Goal: Task Accomplishment & Management: Manage account settings

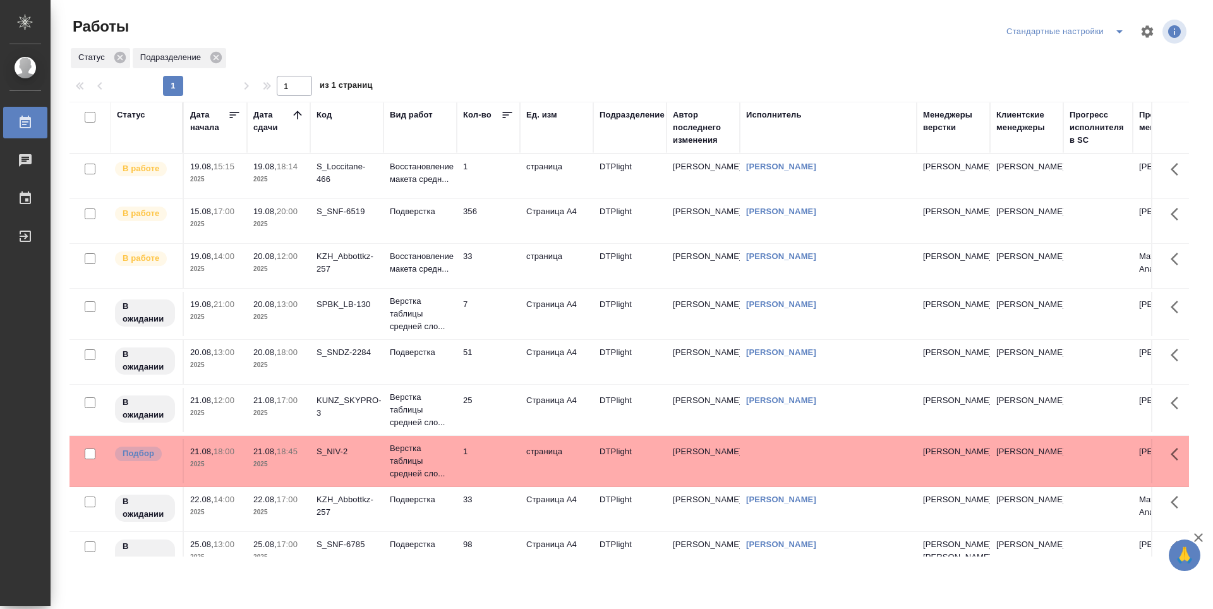
click at [497, 174] on td "1" at bounding box center [488, 176] width 63 height 44
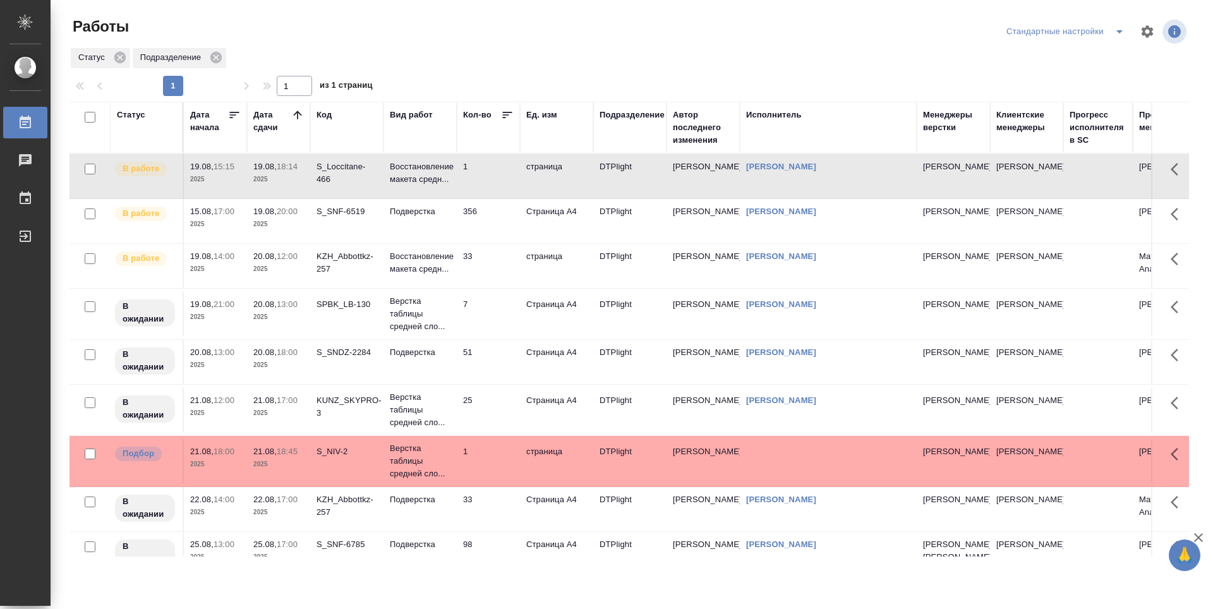
click at [497, 198] on td "356" at bounding box center [488, 176] width 63 height 44
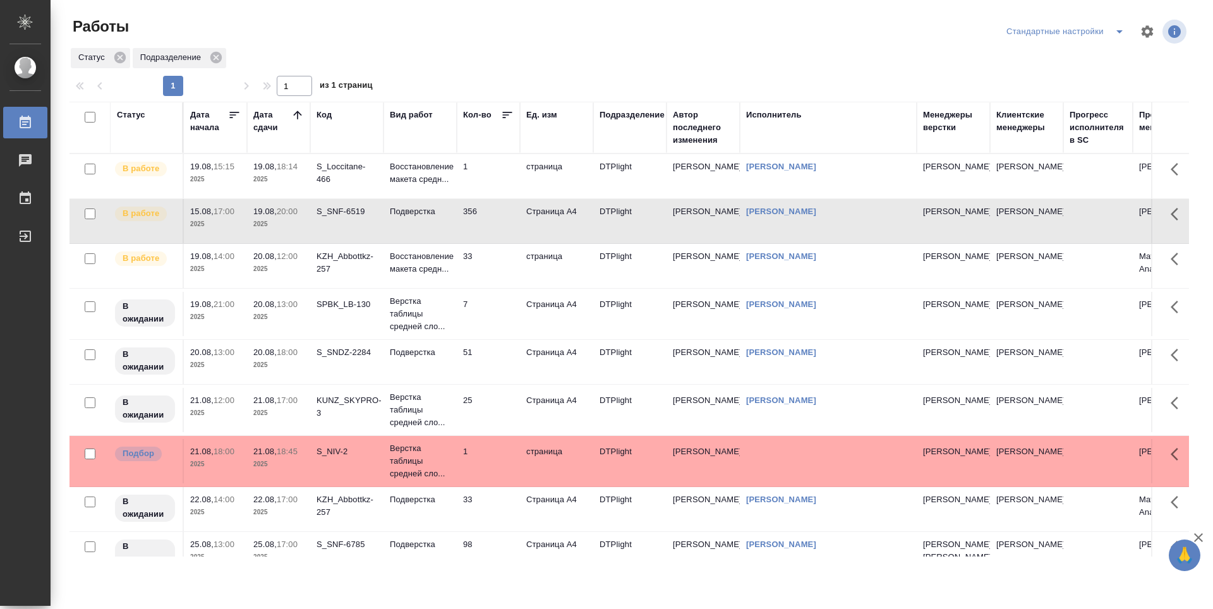
click at [496, 198] on td "356" at bounding box center [488, 176] width 63 height 44
click at [494, 198] on td "33" at bounding box center [488, 176] width 63 height 44
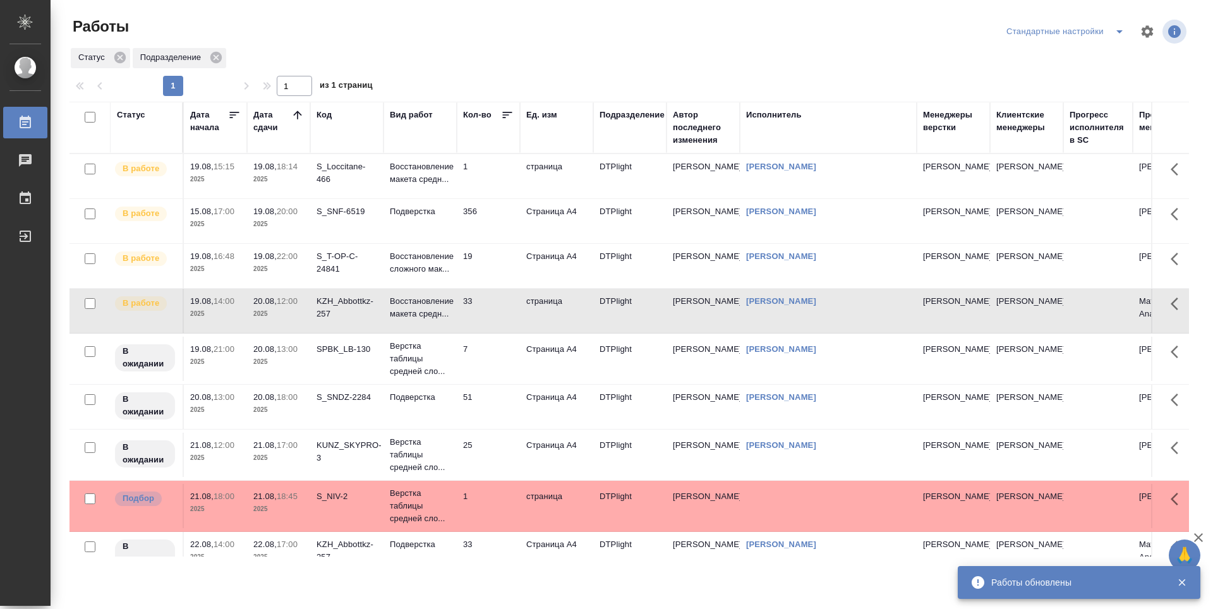
click at [499, 181] on td "1" at bounding box center [488, 176] width 63 height 44
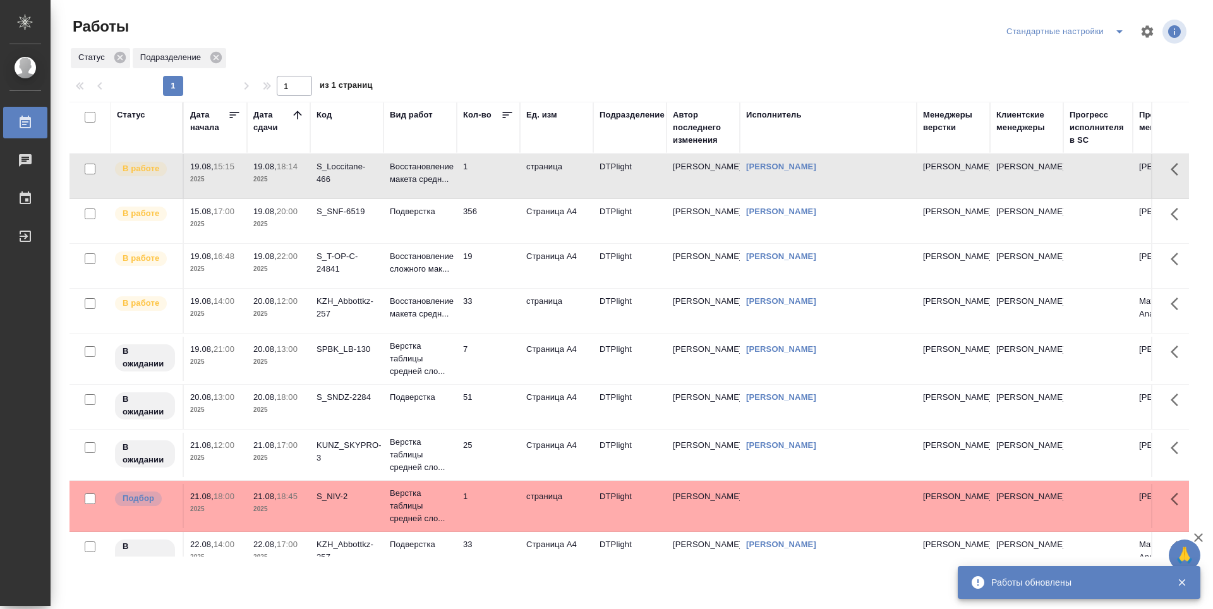
click at [499, 181] on td "1" at bounding box center [488, 176] width 63 height 44
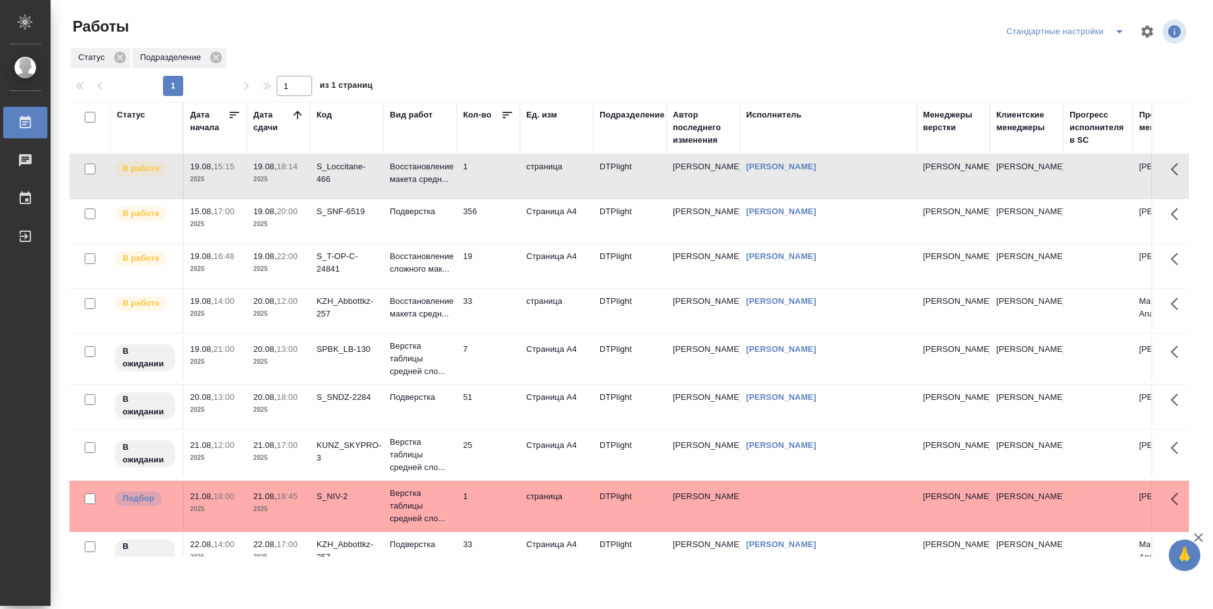
click at [495, 181] on td "1" at bounding box center [488, 176] width 63 height 44
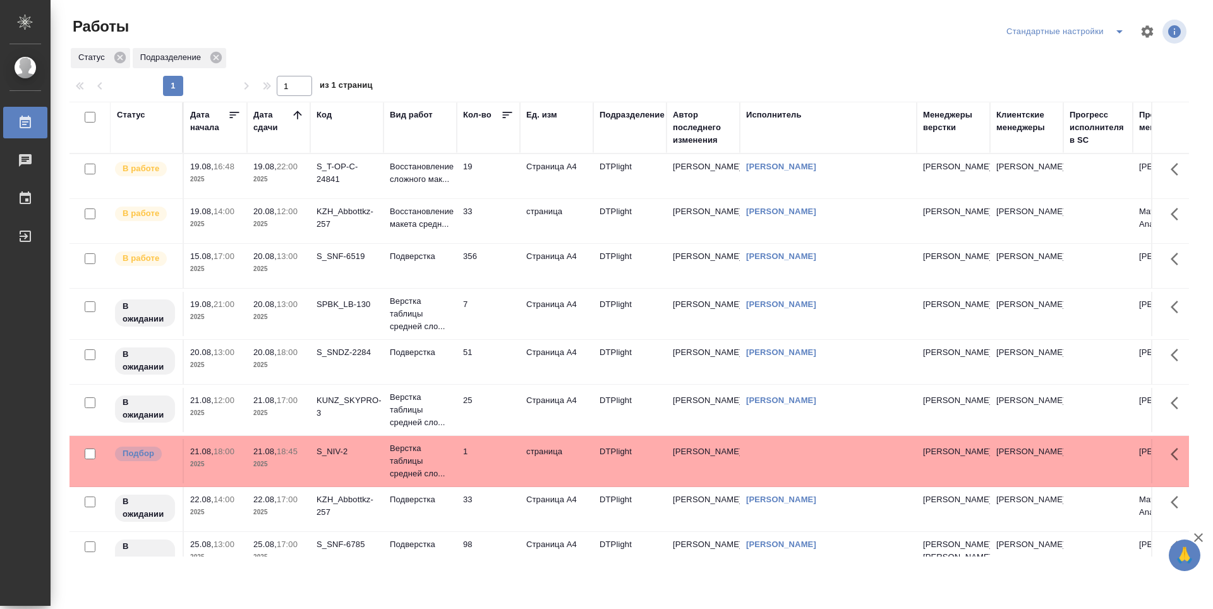
click at [482, 181] on td "19" at bounding box center [488, 176] width 63 height 44
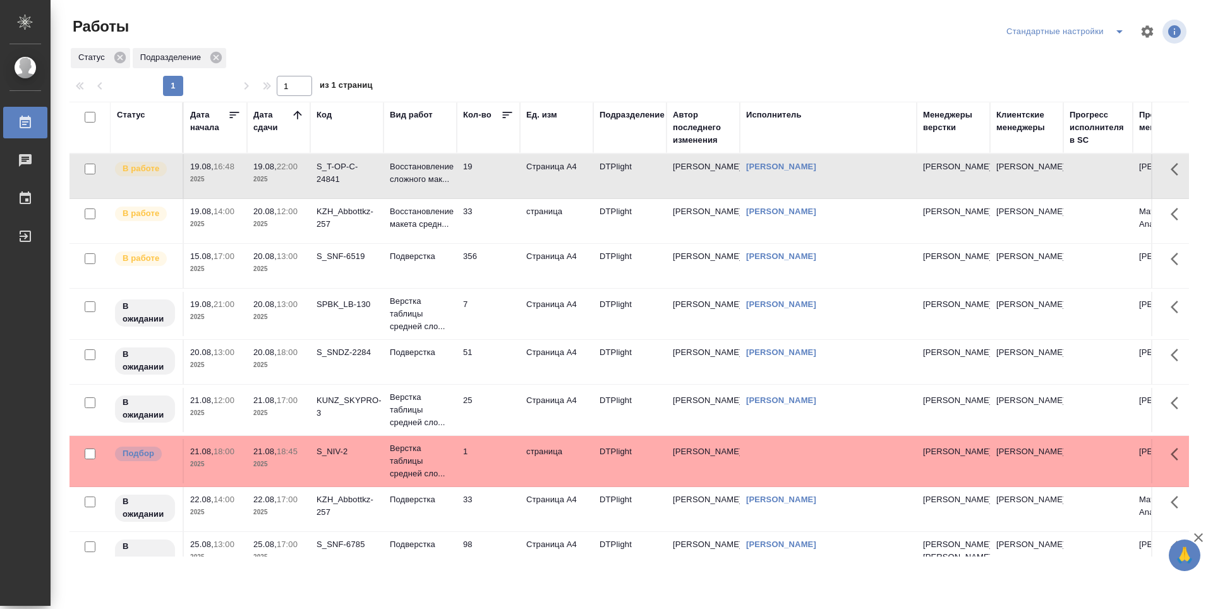
click at [508, 198] on td "356" at bounding box center [488, 176] width 63 height 44
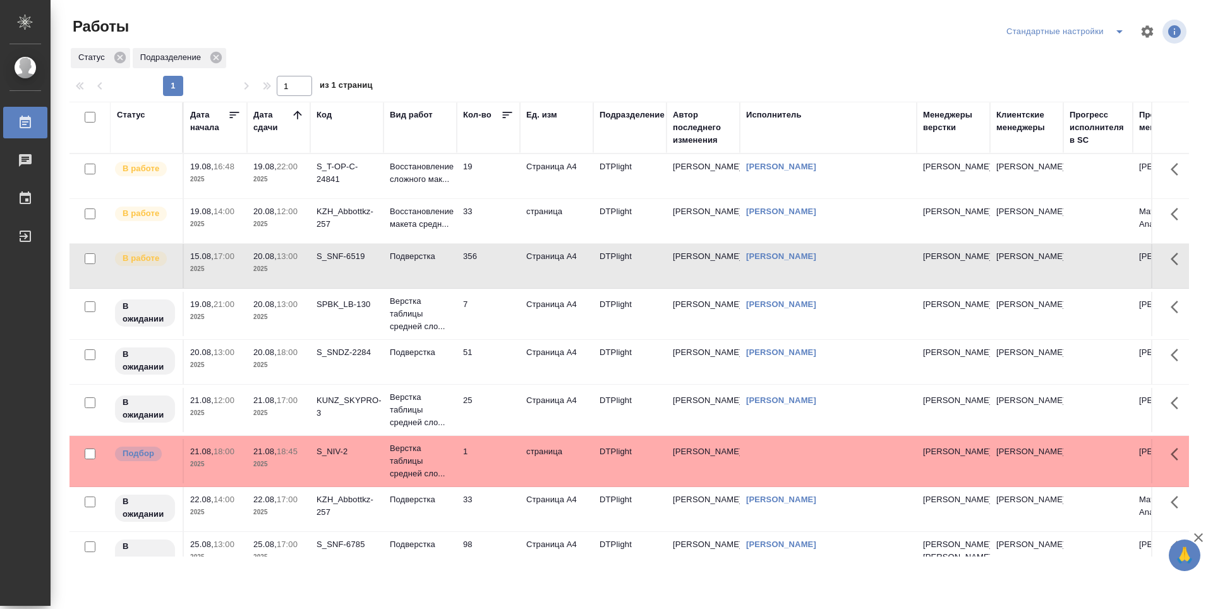
click at [498, 198] on td "33" at bounding box center [488, 176] width 63 height 44
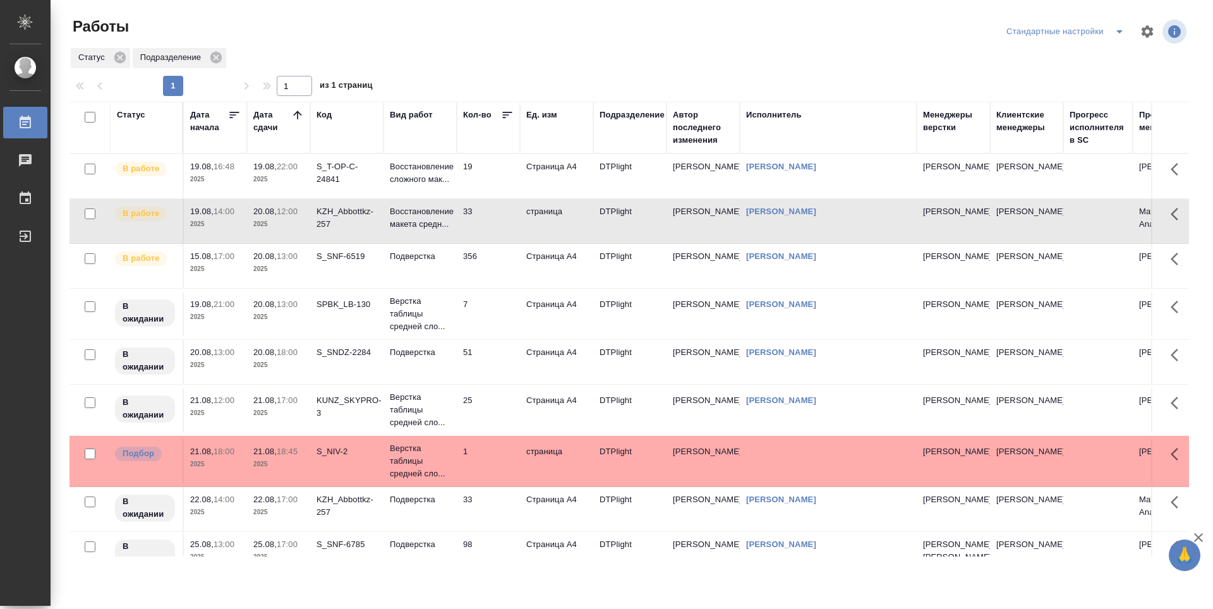
click at [501, 198] on td "356" at bounding box center [488, 176] width 63 height 44
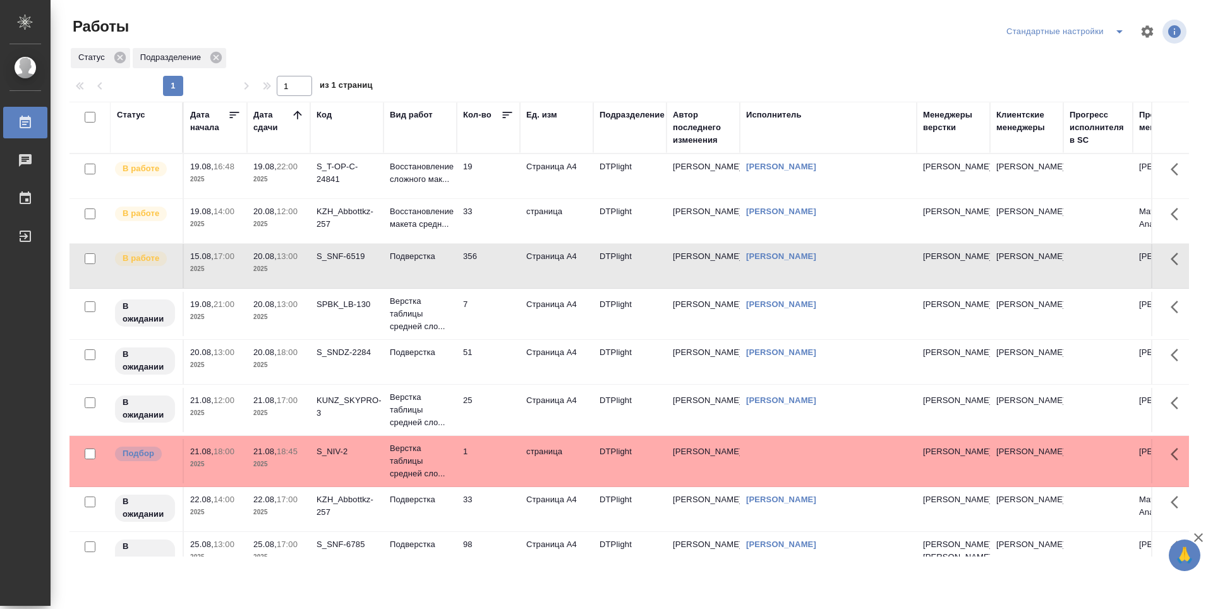
click at [494, 198] on td "7" at bounding box center [488, 176] width 63 height 44
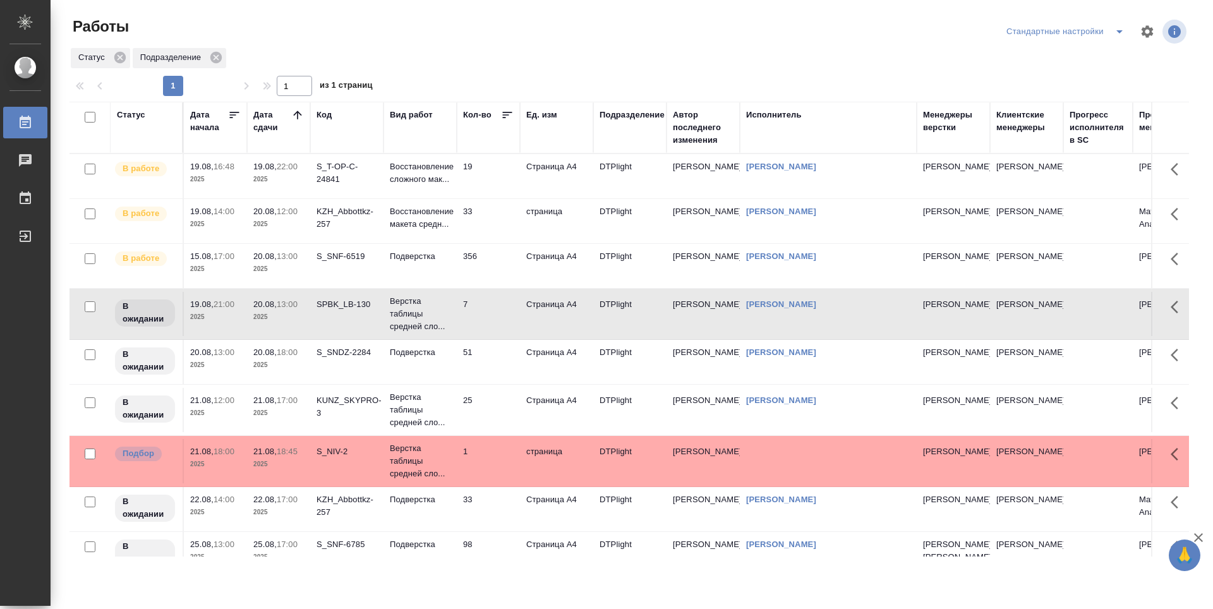
click at [499, 198] on td "51" at bounding box center [488, 176] width 63 height 44
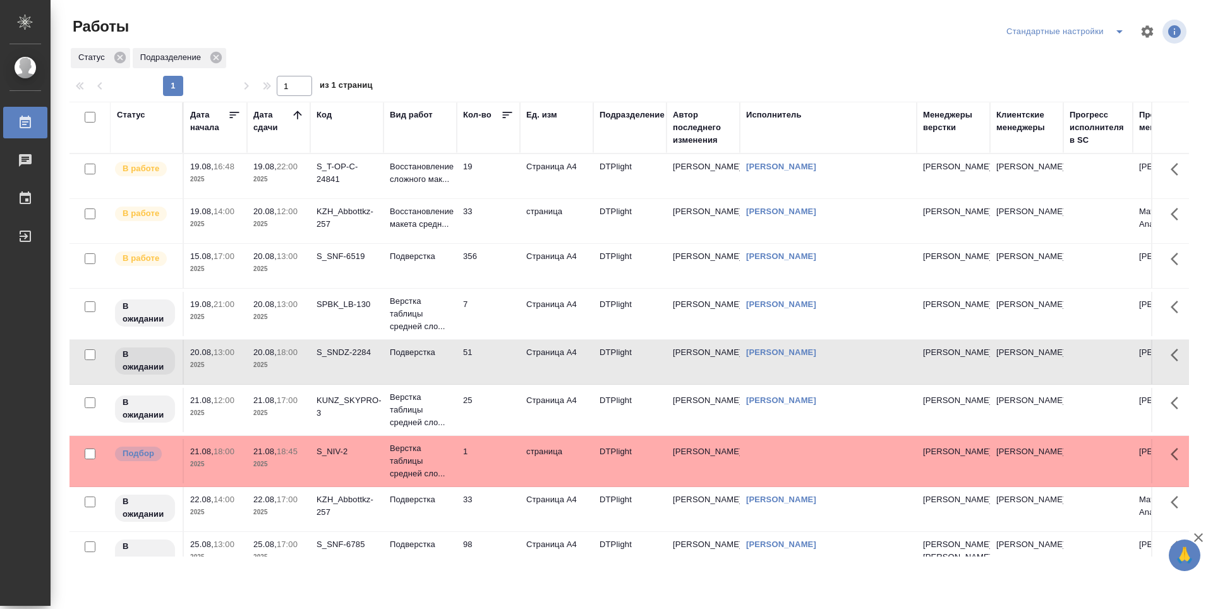
click at [493, 198] on td "25" at bounding box center [488, 176] width 63 height 44
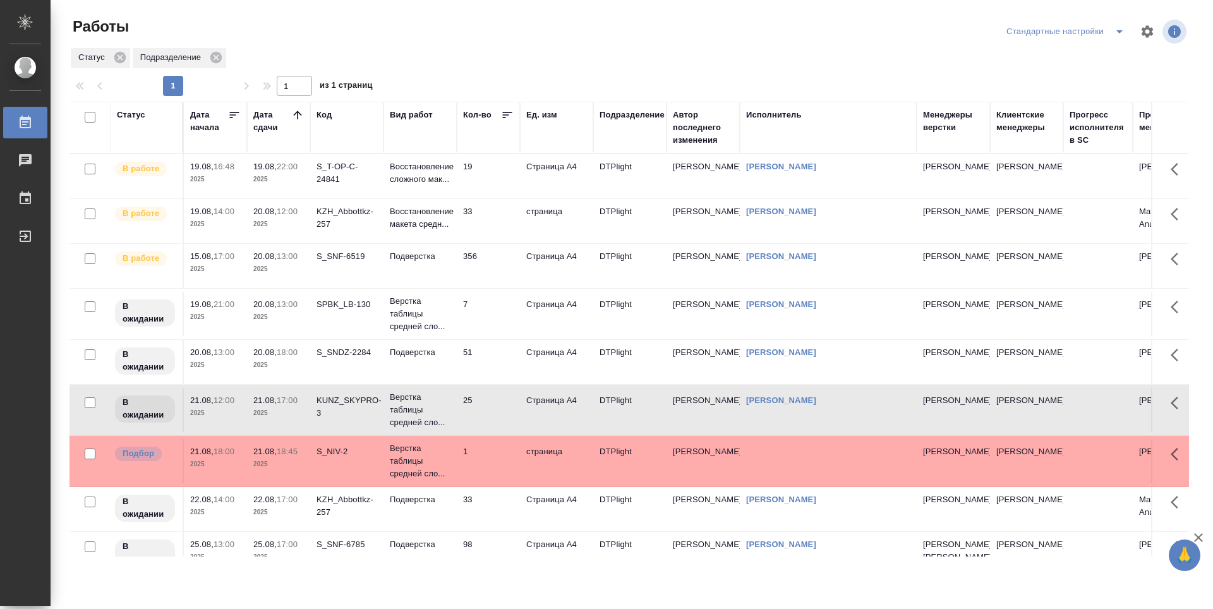
click at [493, 198] on td "33" at bounding box center [488, 176] width 63 height 44
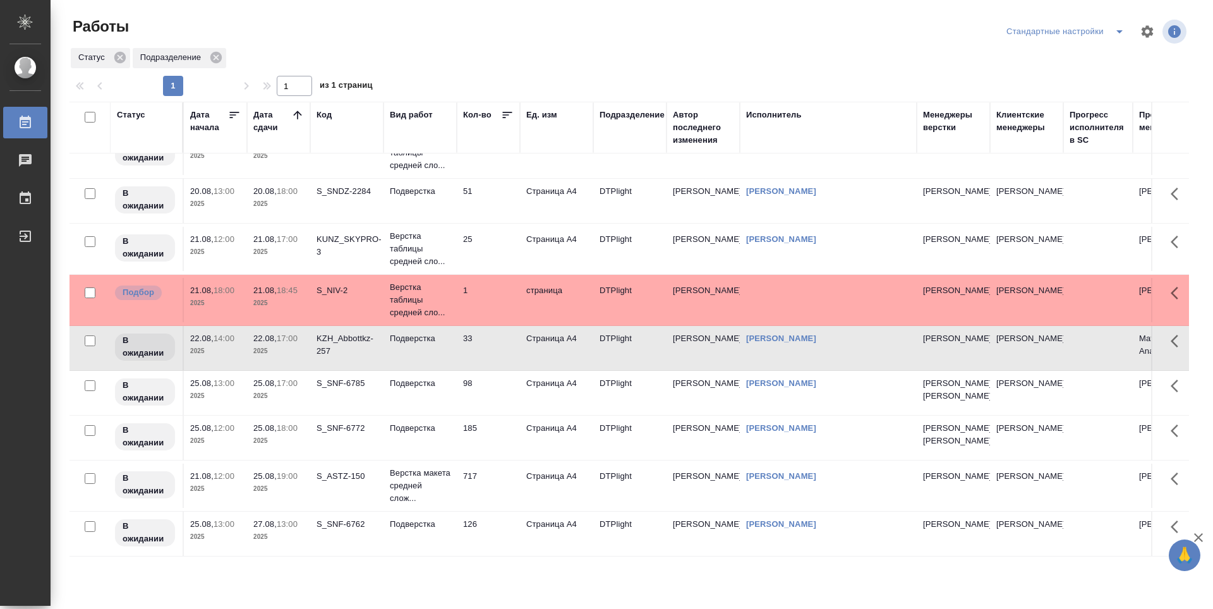
scroll to position [208, 0]
click at [491, 37] on td "98" at bounding box center [488, 15] width 63 height 44
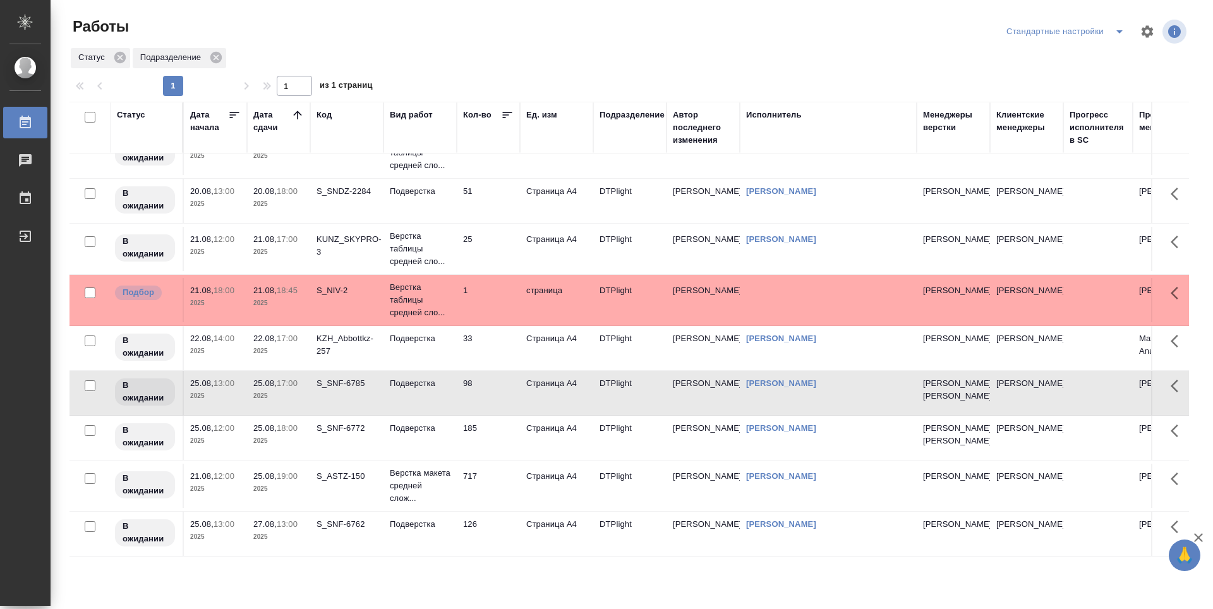
click at [500, 37] on td "185" at bounding box center [488, 15] width 63 height 44
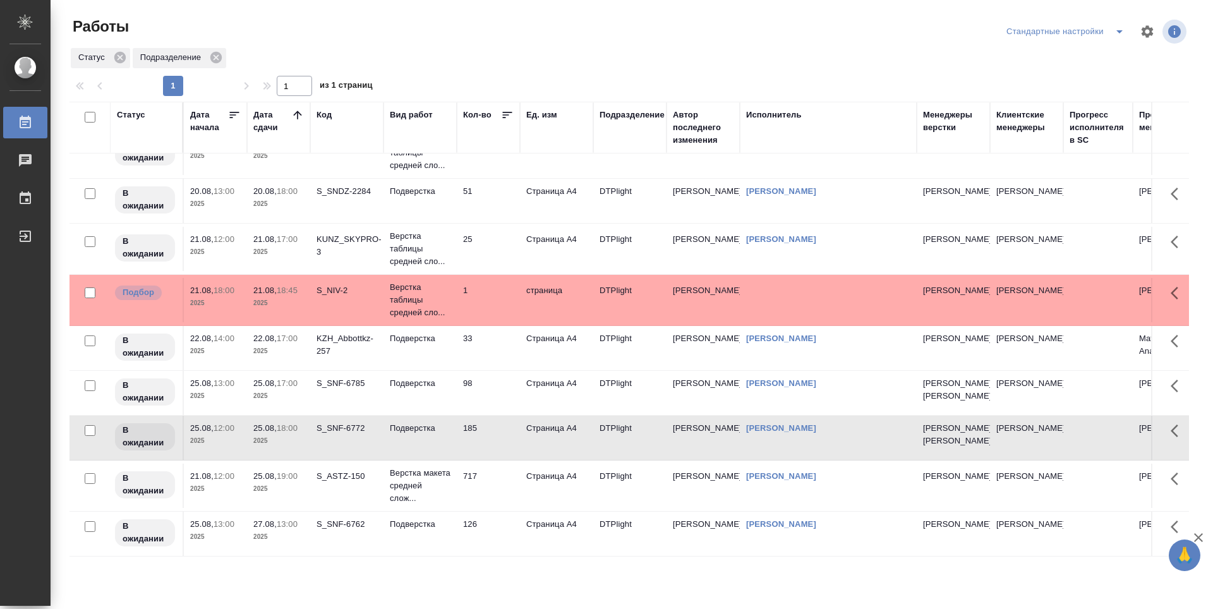
click at [493, 460] on tr "В ожидании 21.08, 12:00 2025 25.08, 19:00 2025 S_ASTZ-150 Верстка макета средне…" at bounding box center [656, 485] width 1174 height 51
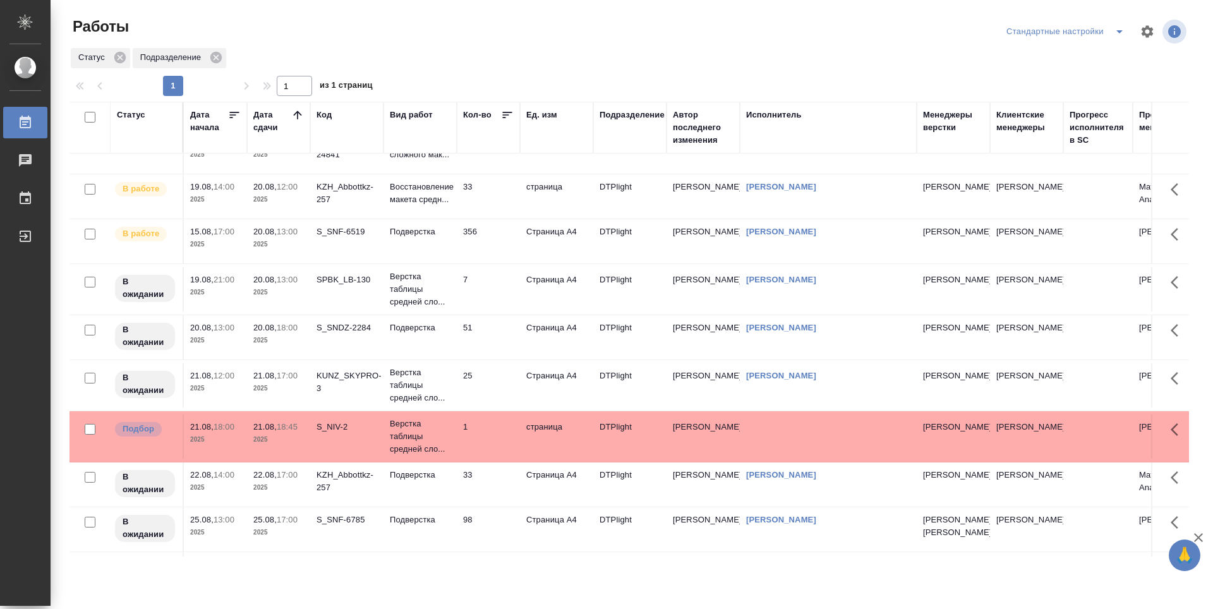
scroll to position [0, 0]
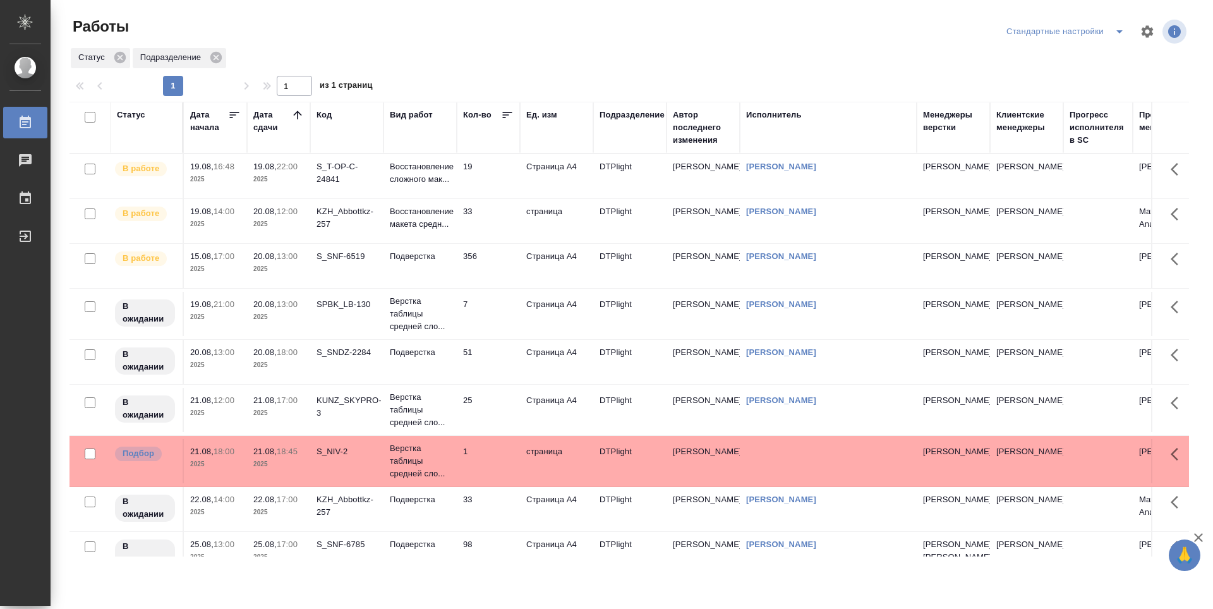
click at [492, 198] on td "356" at bounding box center [488, 176] width 63 height 44
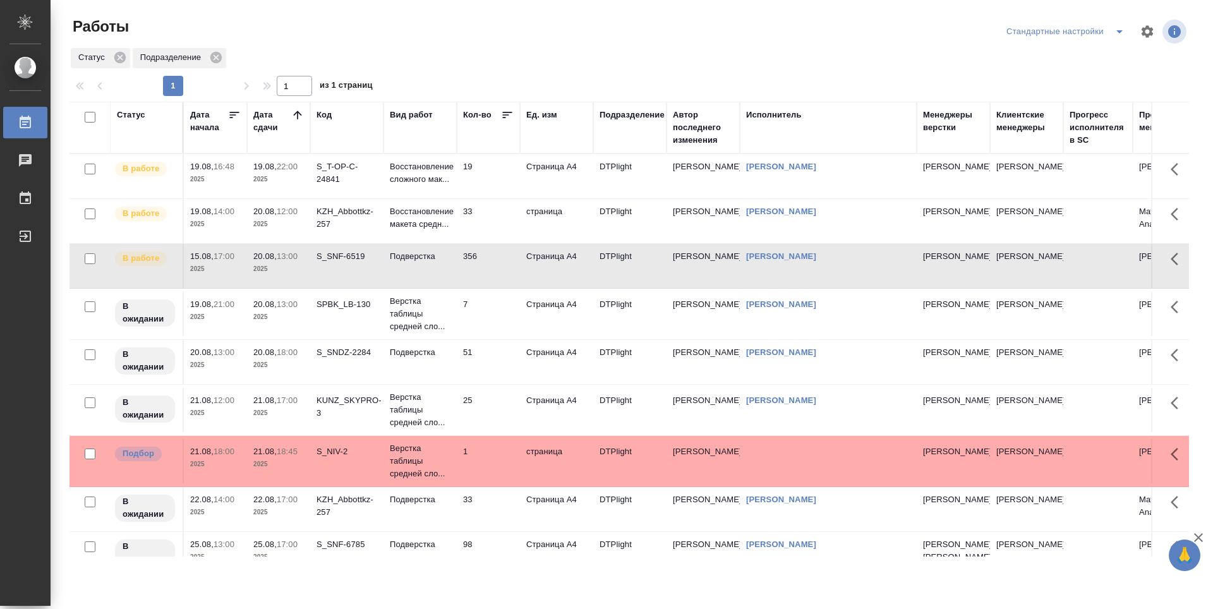
click at [492, 198] on td "356" at bounding box center [488, 176] width 63 height 44
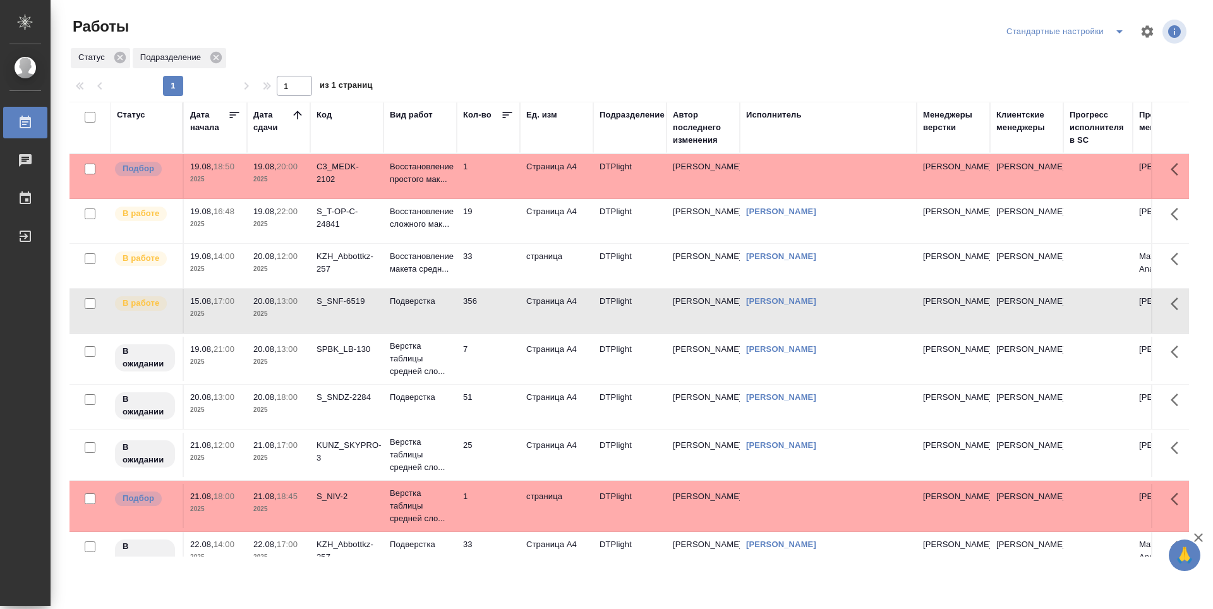
click at [499, 198] on td "19" at bounding box center [488, 176] width 63 height 44
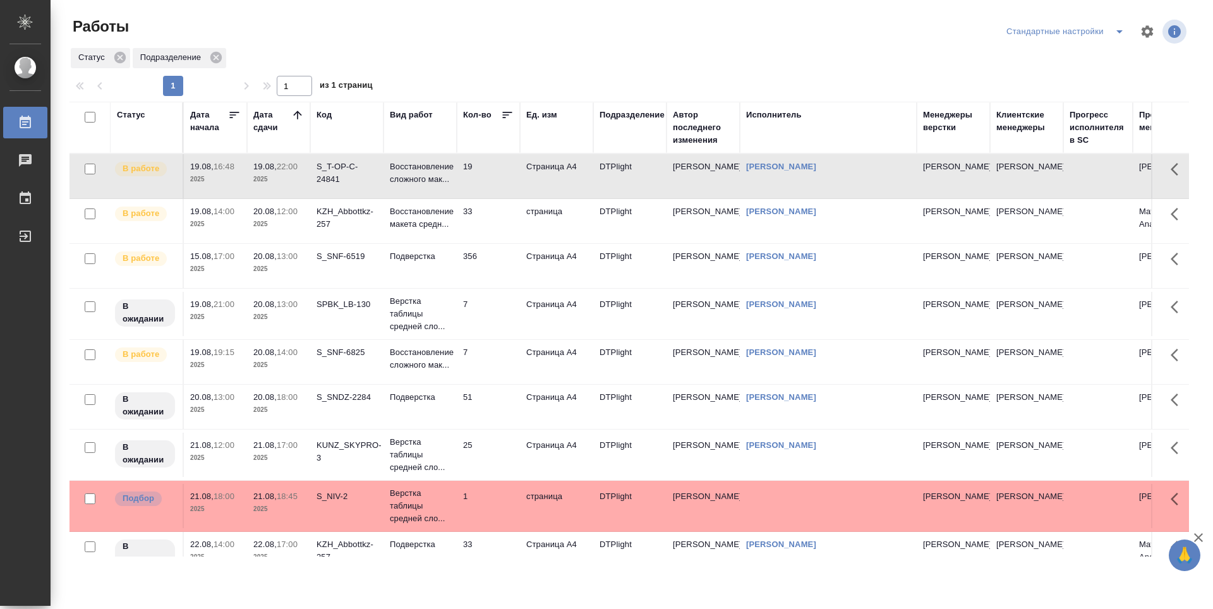
click at [475, 198] on td "7" at bounding box center [488, 176] width 63 height 44
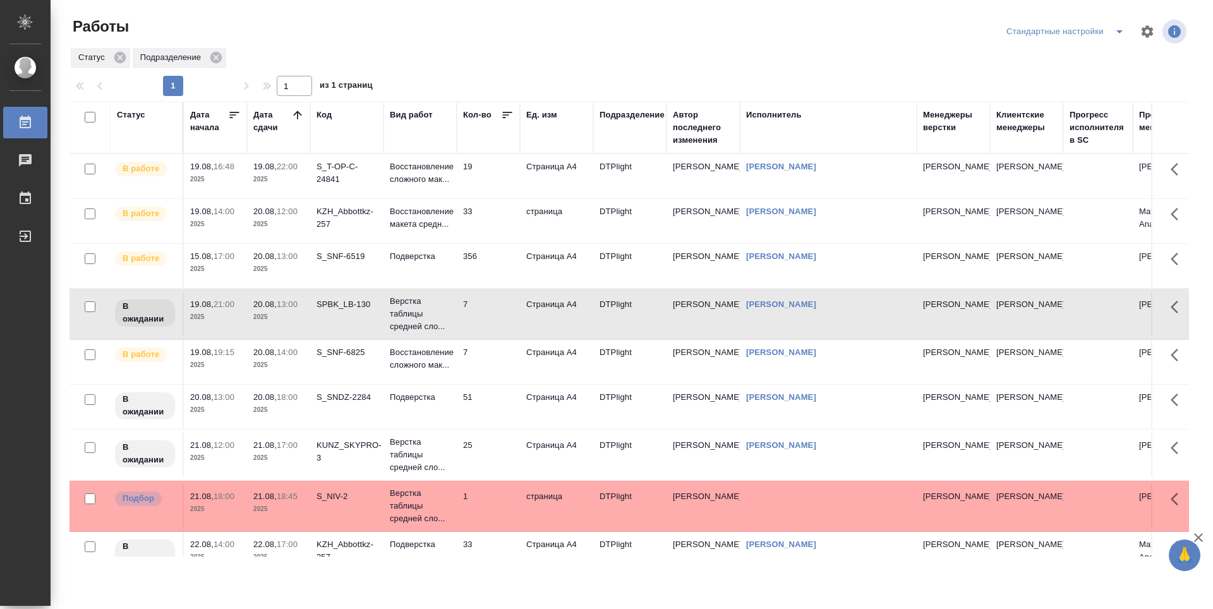
click at [488, 198] on td "7" at bounding box center [488, 176] width 63 height 44
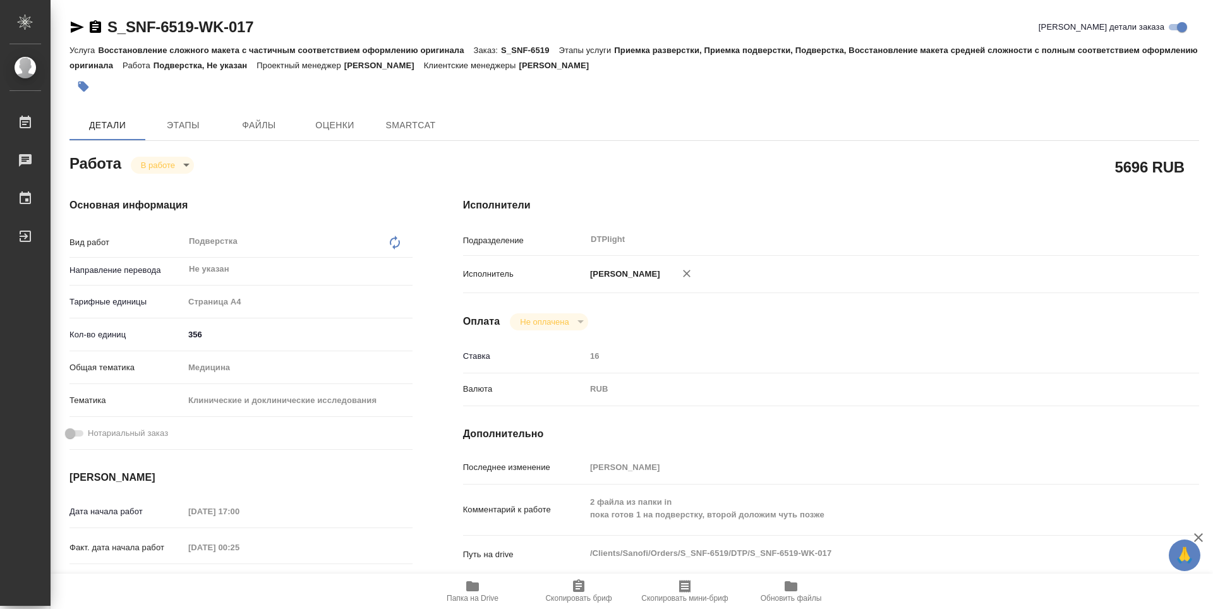
type textarea "x"
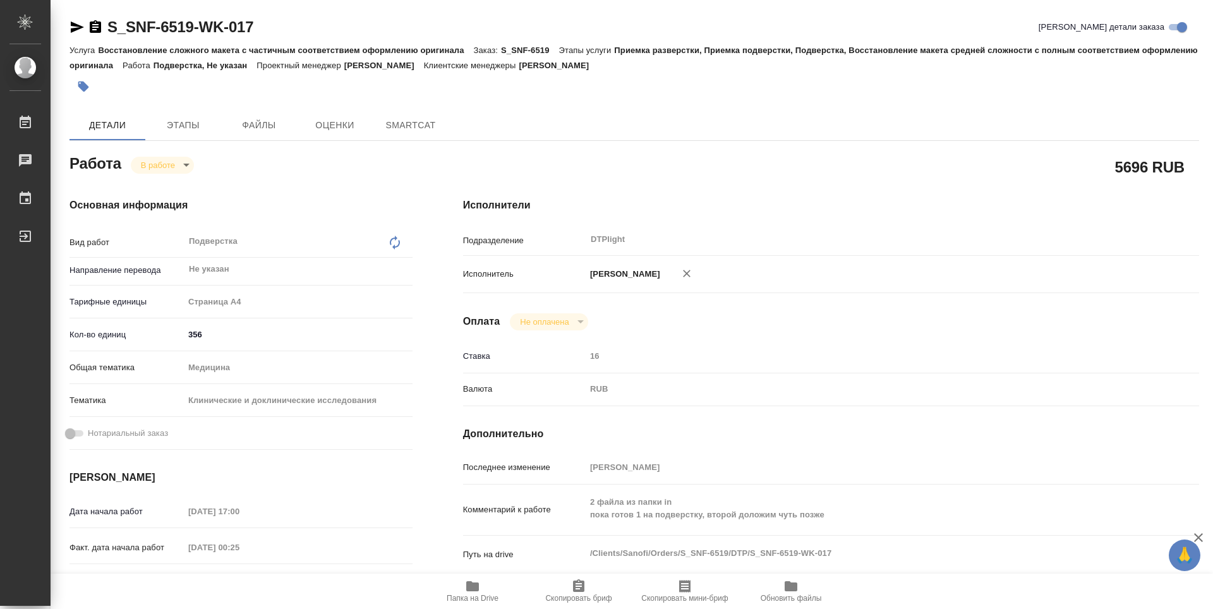
type textarea "x"
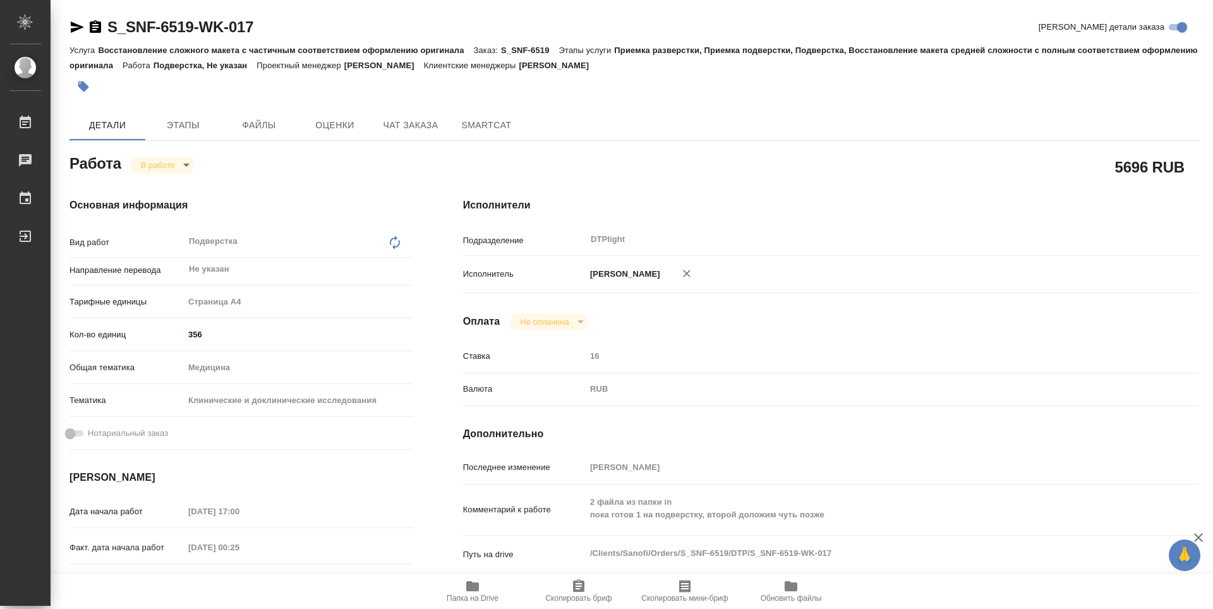
type textarea "x"
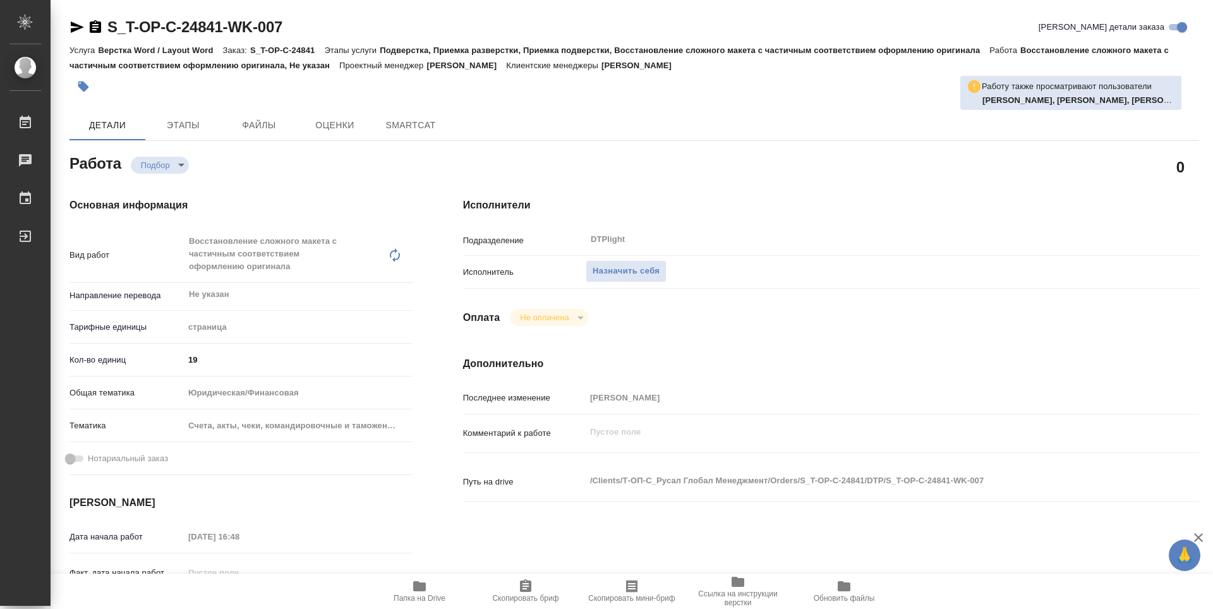
type textarea "x"
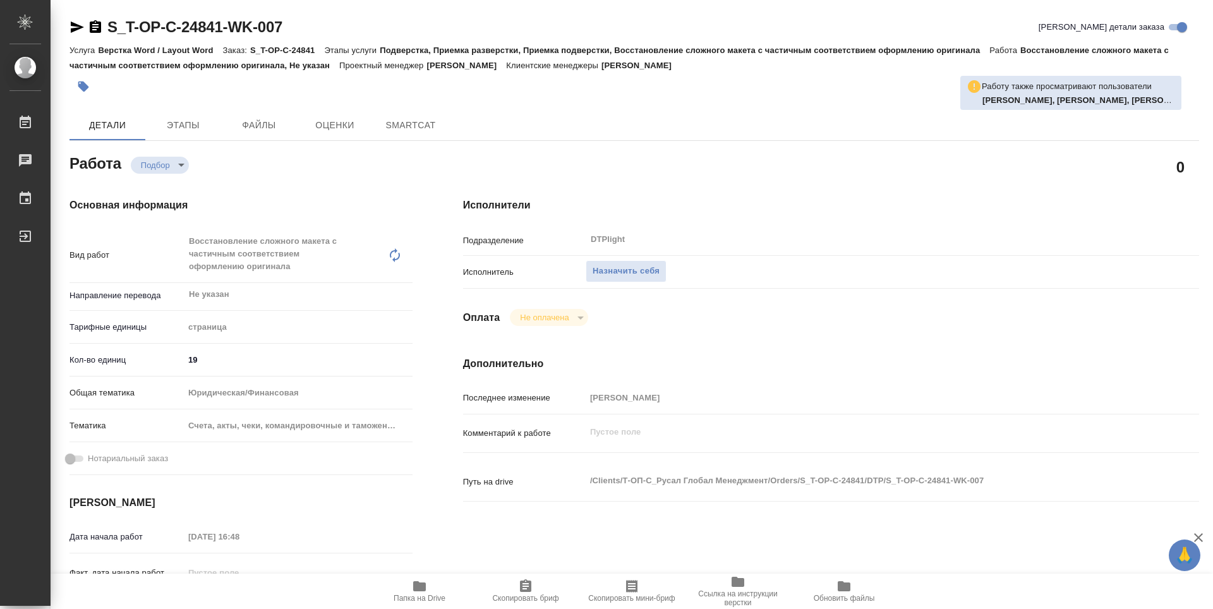
type textarea "x"
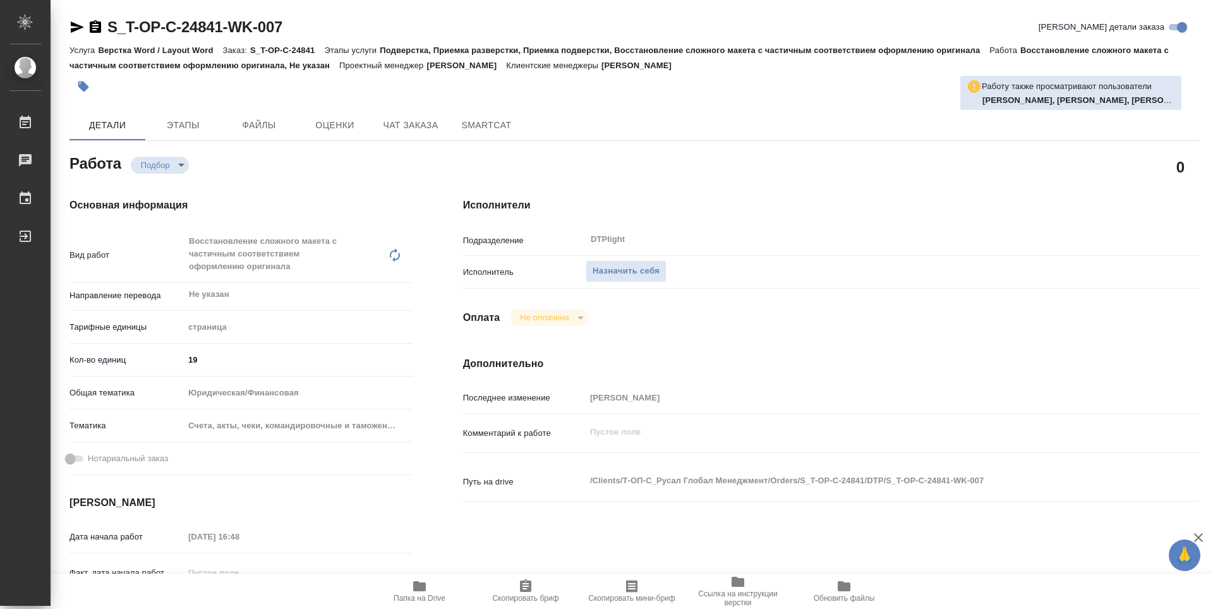
click at [430, 592] on span "Папка на Drive" at bounding box center [419, 590] width 91 height 24
type textarea "x"
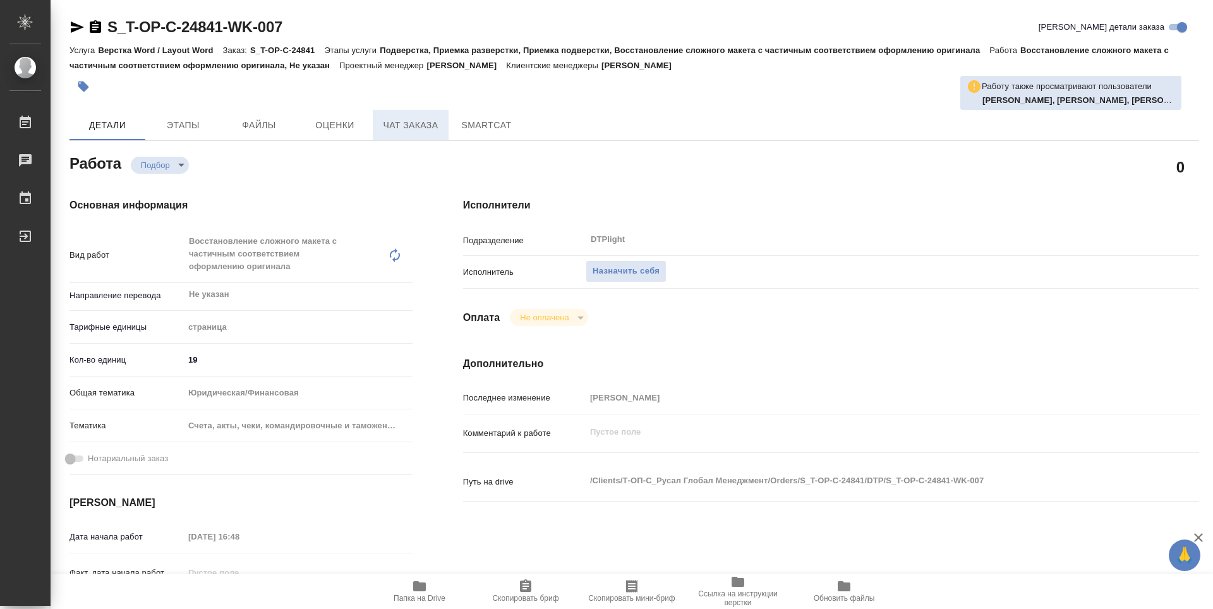
type textarea "x"
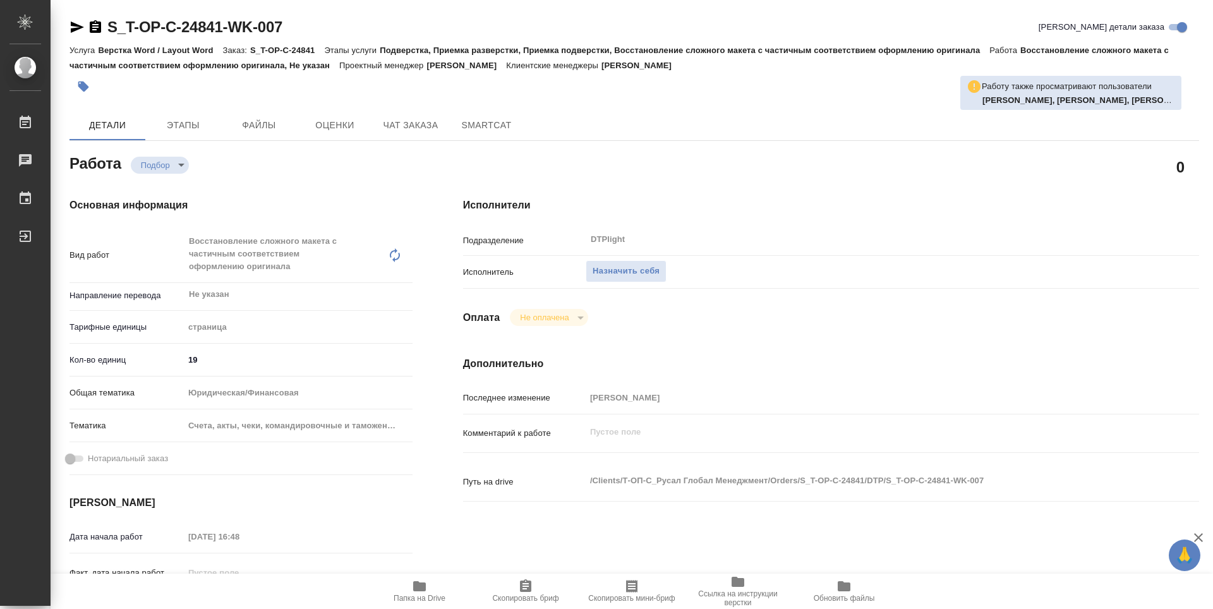
type textarea "x"
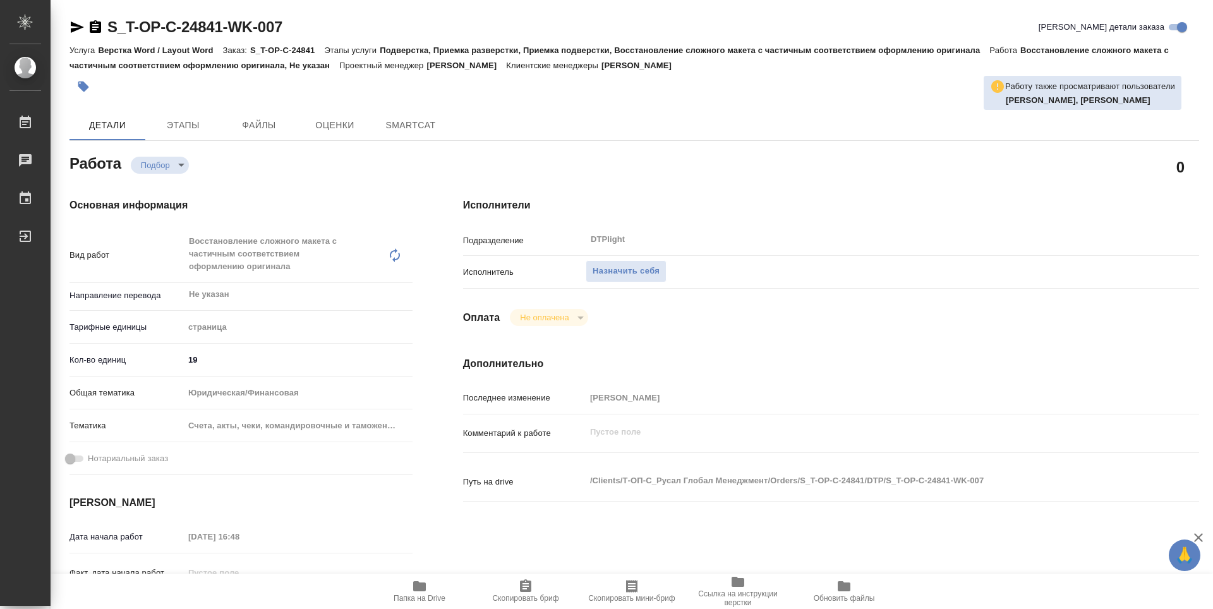
type textarea "x"
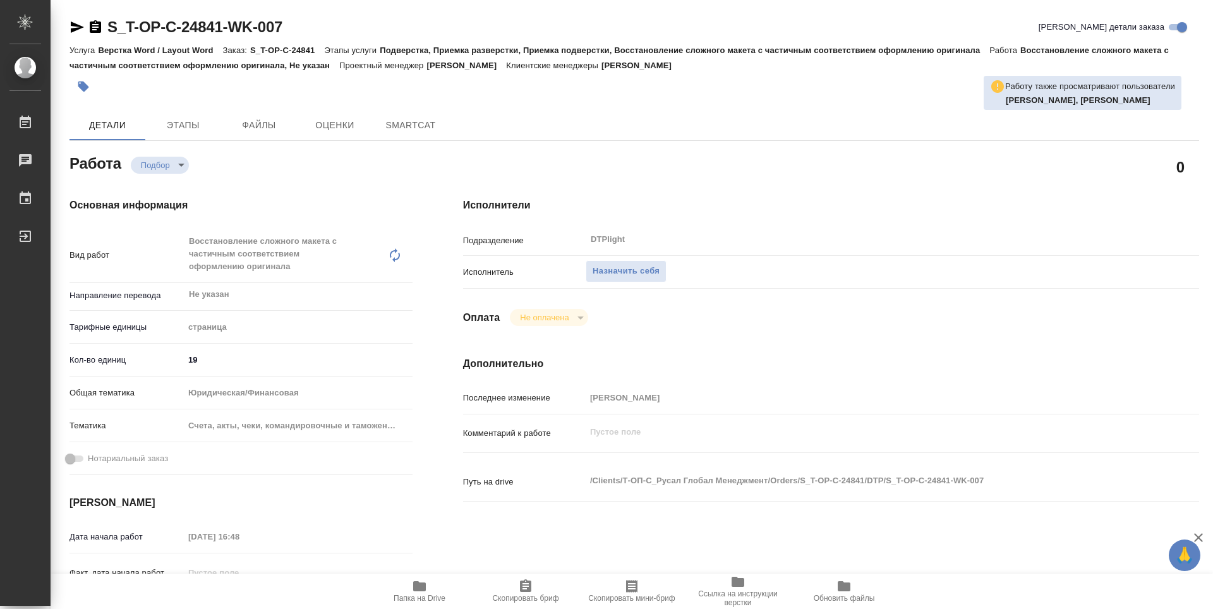
type textarea "x"
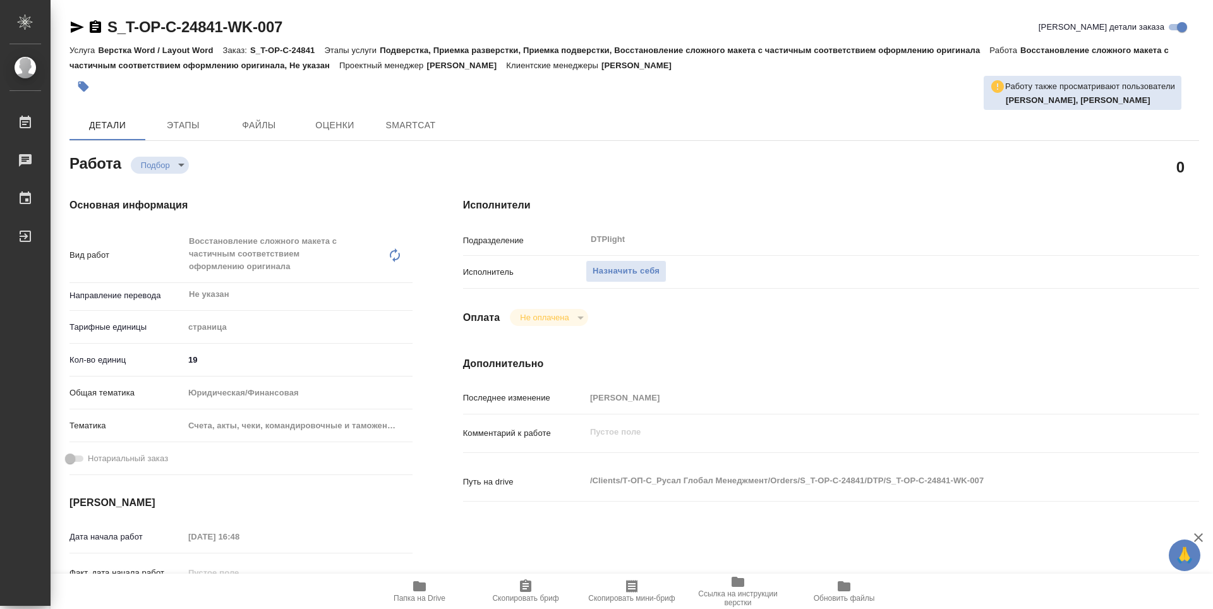
type textarea "x"
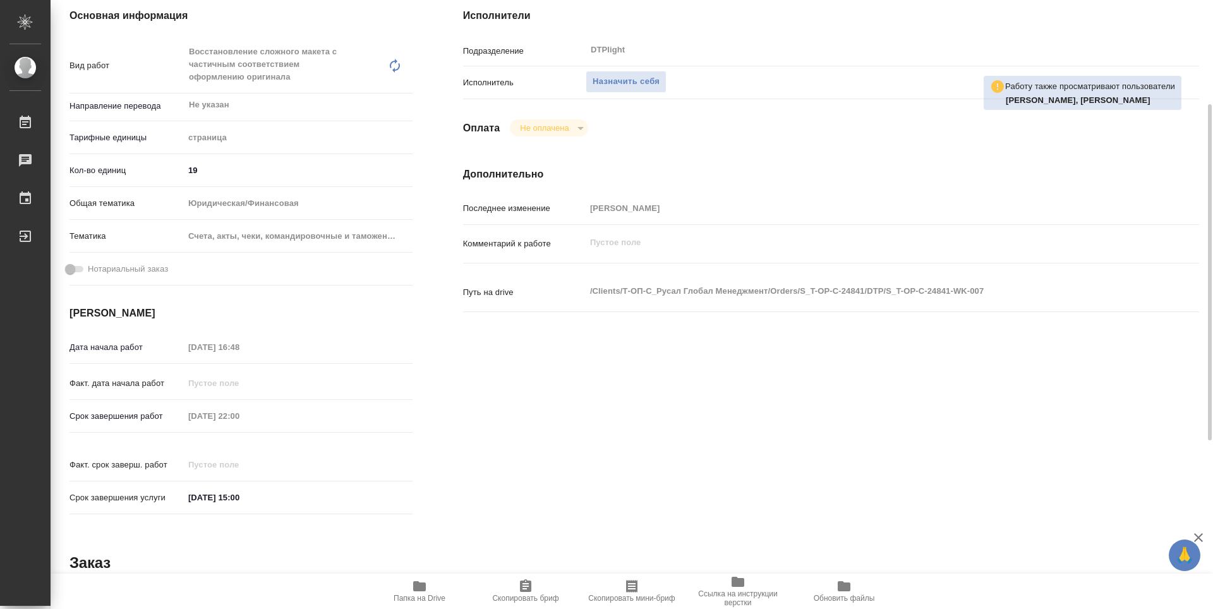
type textarea "x"
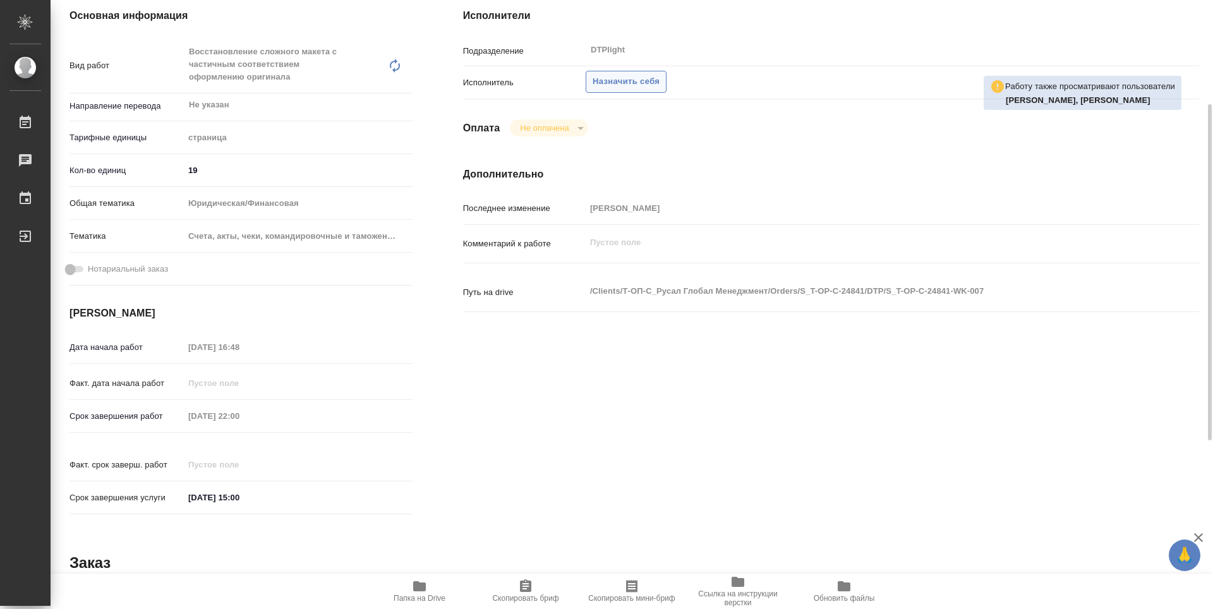
click at [619, 86] on span "Назначить себя" at bounding box center [625, 82] width 67 height 15
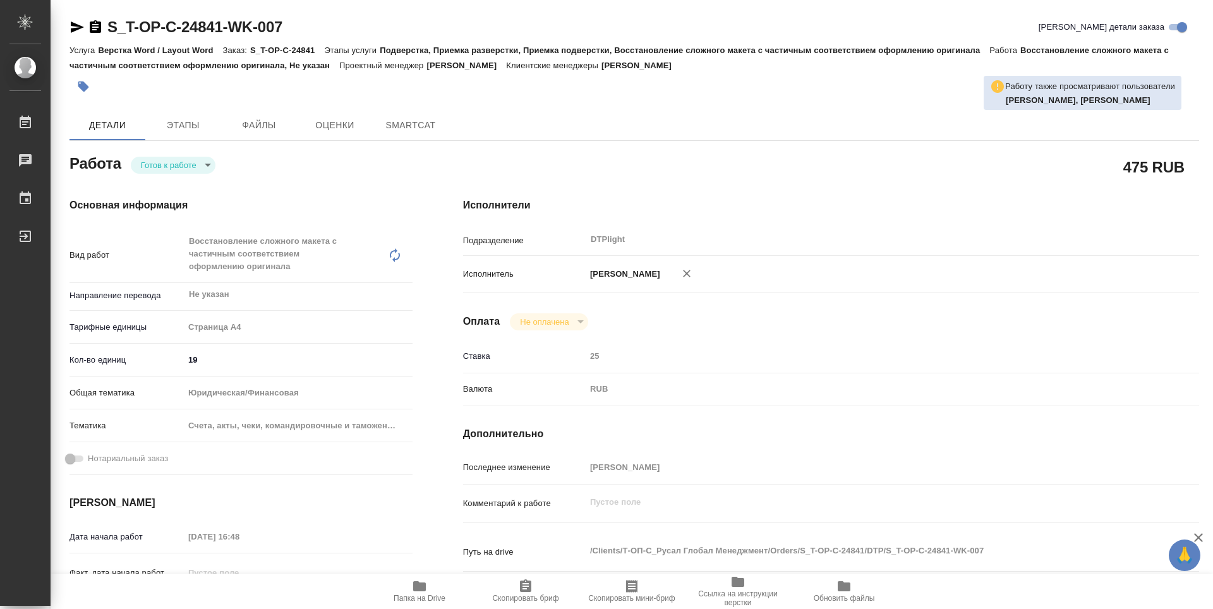
type textarea "x"
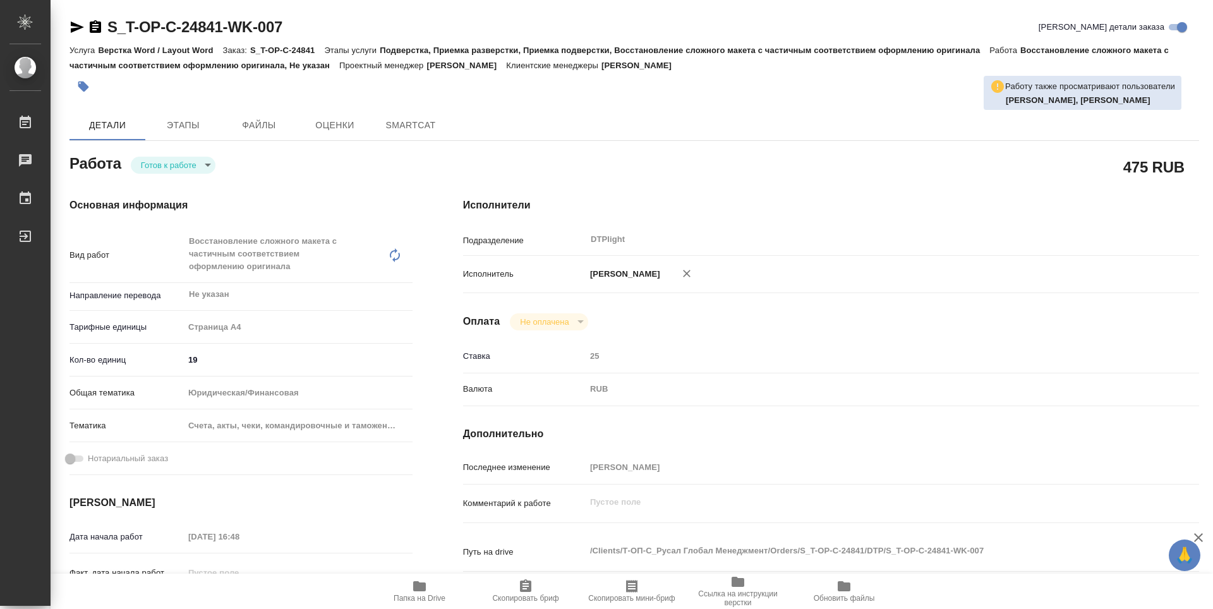
type textarea "x"
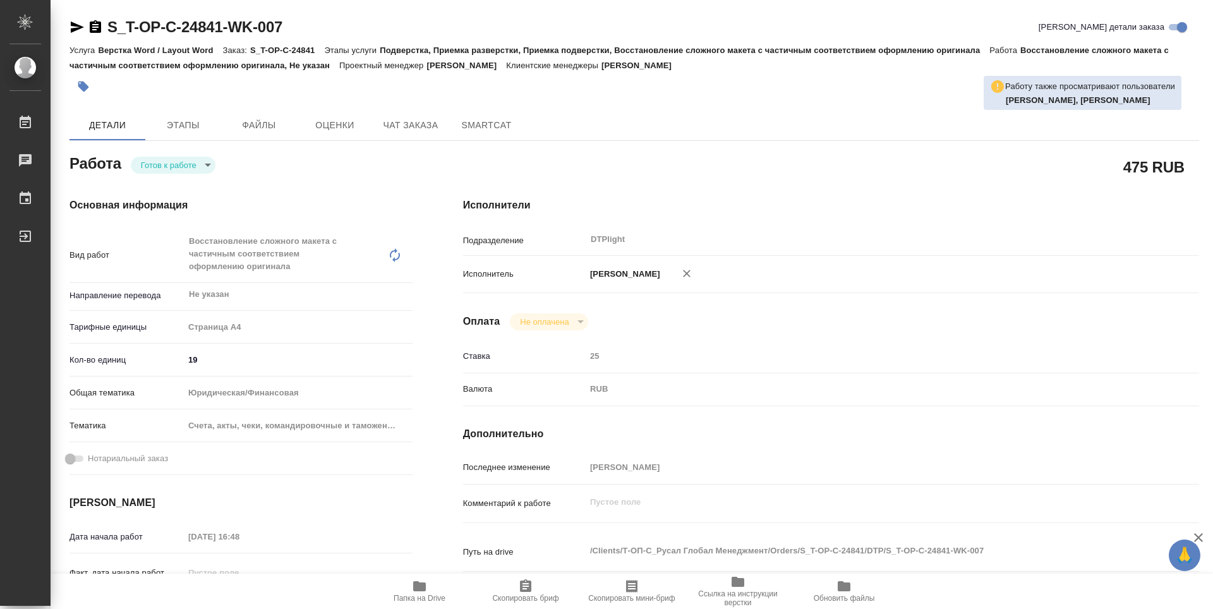
type textarea "x"
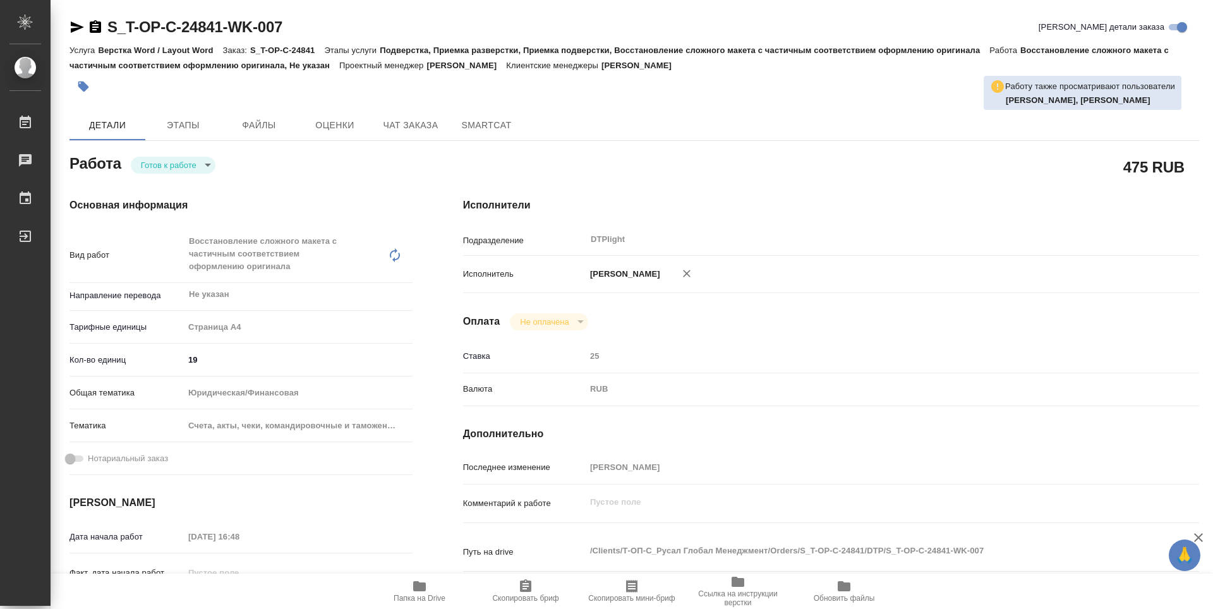
click at [202, 168] on body "🙏 .cls-1 fill:#fff; AWATERA Guselnikov Roman Работы Чаты График Выйти S_T-OP-C-…" at bounding box center [606, 304] width 1213 height 609
click at [160, 165] on button "В работе" at bounding box center [162, 165] width 42 height 14
type textarea "x"
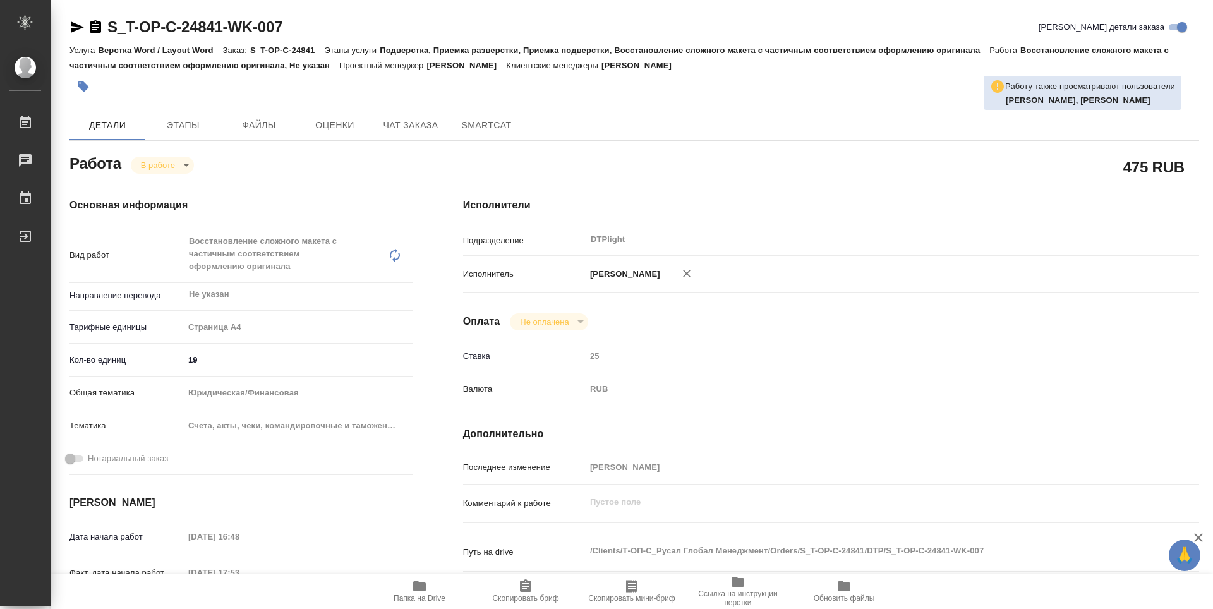
type textarea "x"
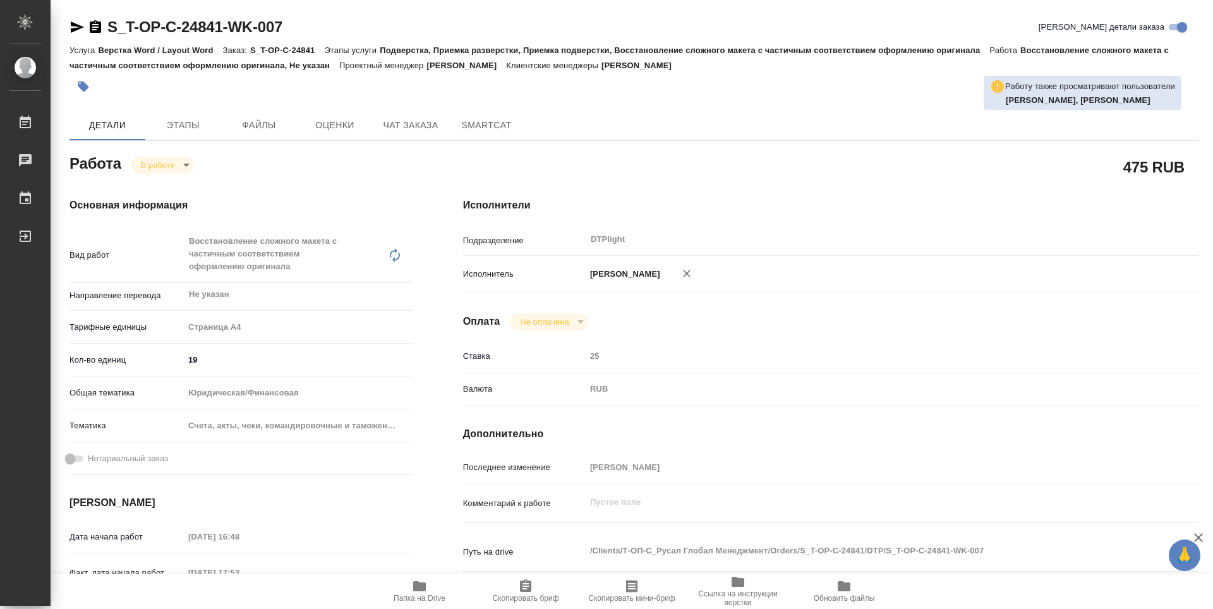
type textarea "x"
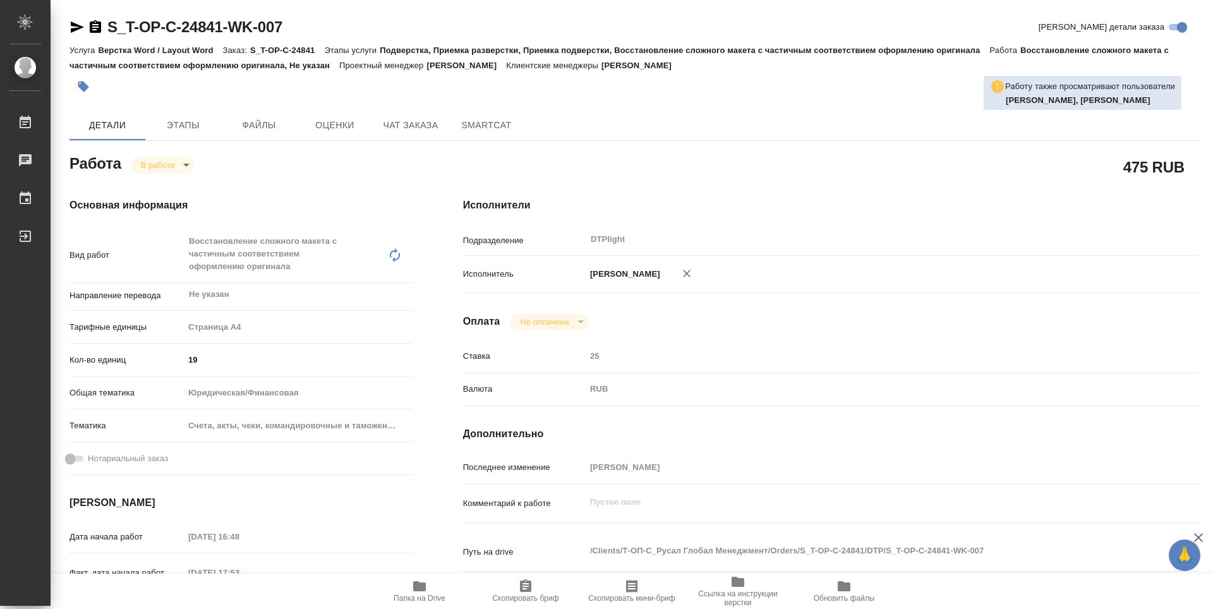
type textarea "x"
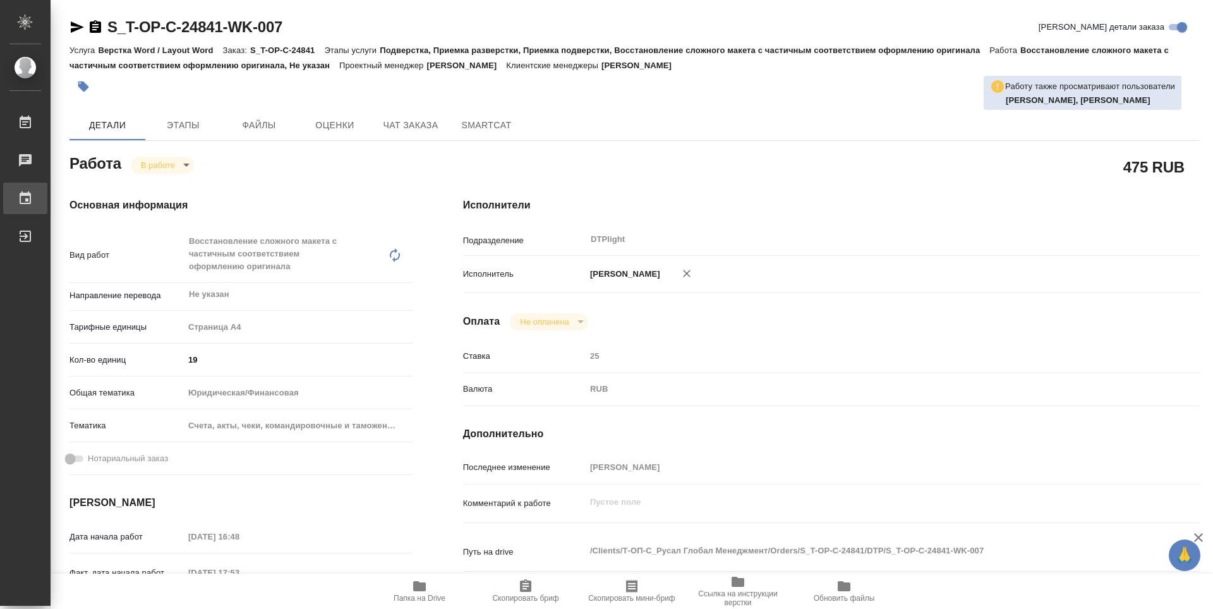
type textarea "x"
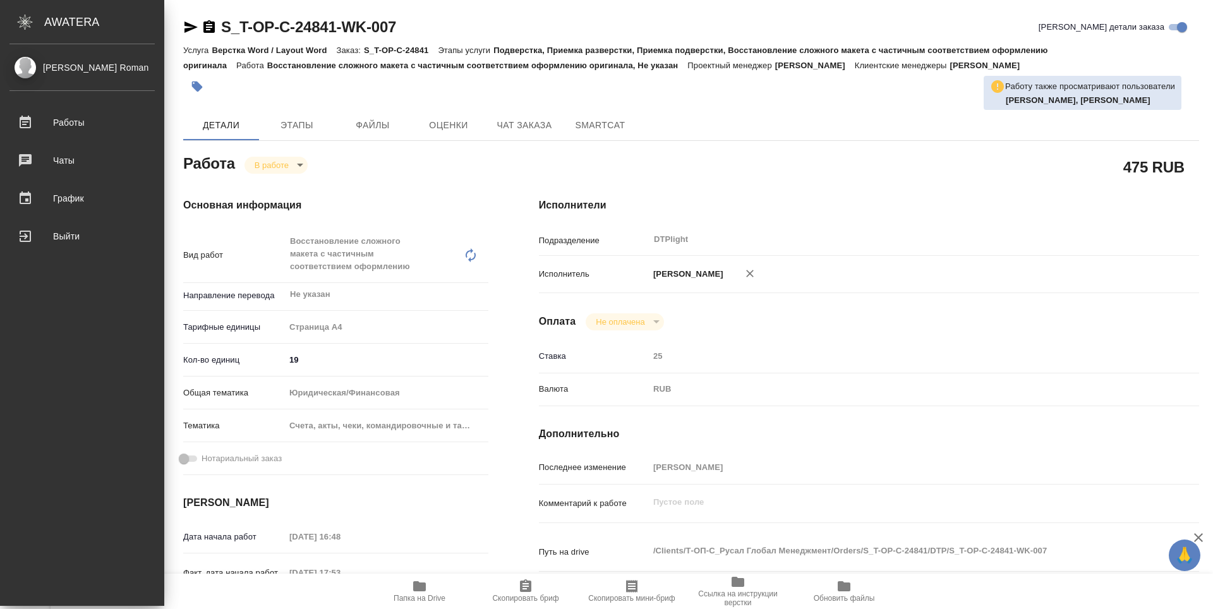
type textarea "x"
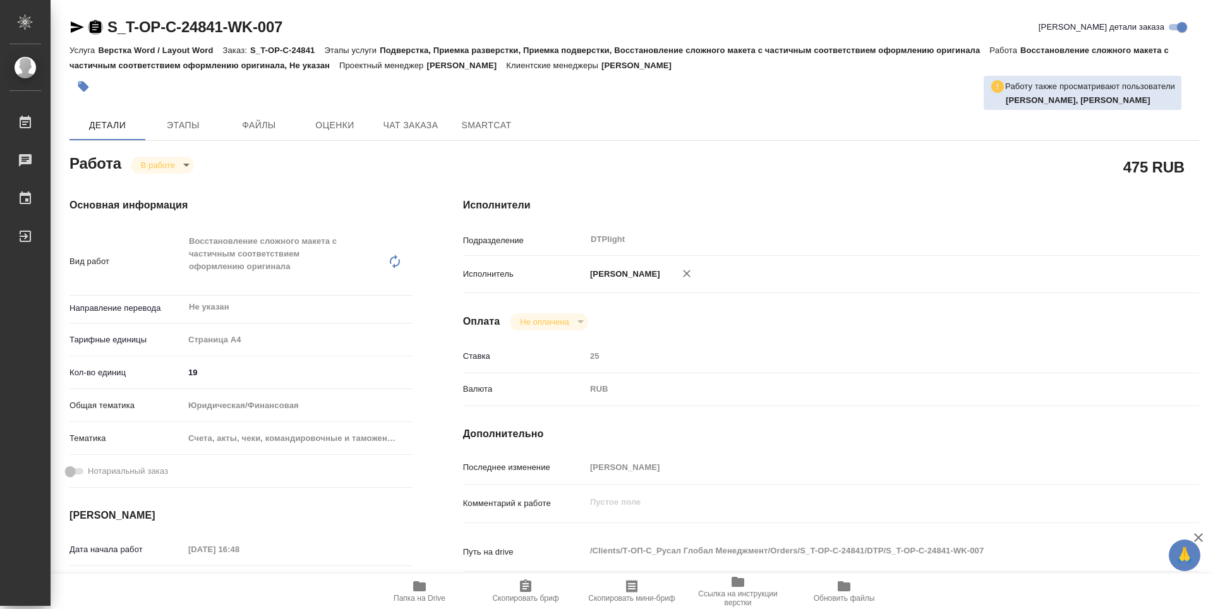
drag, startPoint x: 95, startPoint y: 29, endPoint x: 181, endPoint y: 64, distance: 92.9
click at [95, 29] on icon "button" at bounding box center [95, 26] width 11 height 13
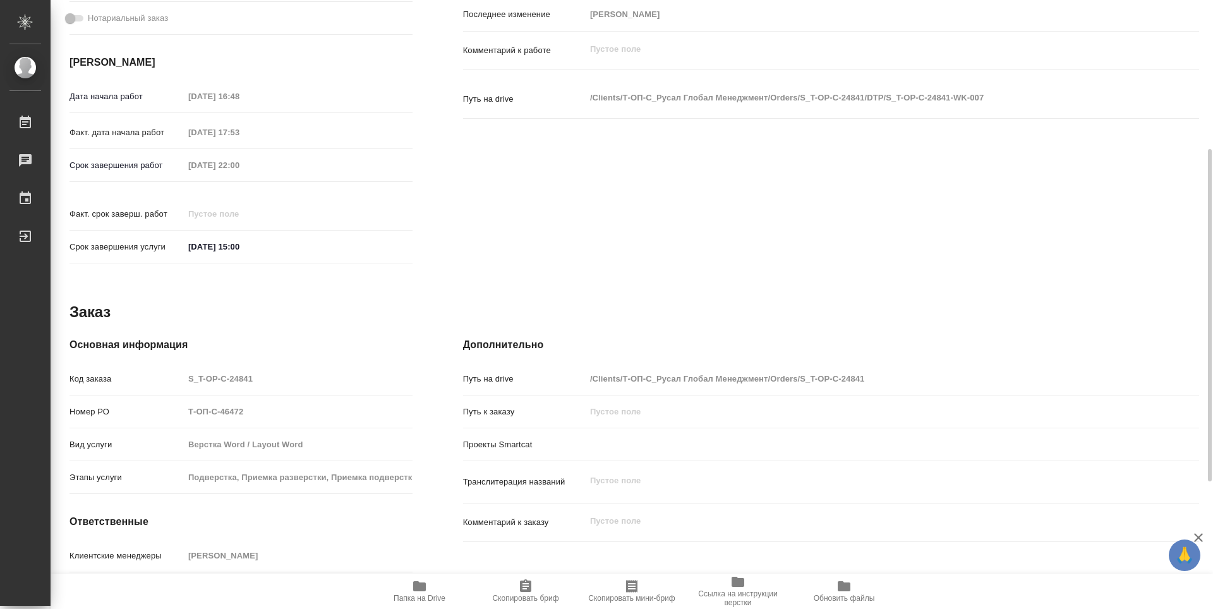
scroll to position [326, 0]
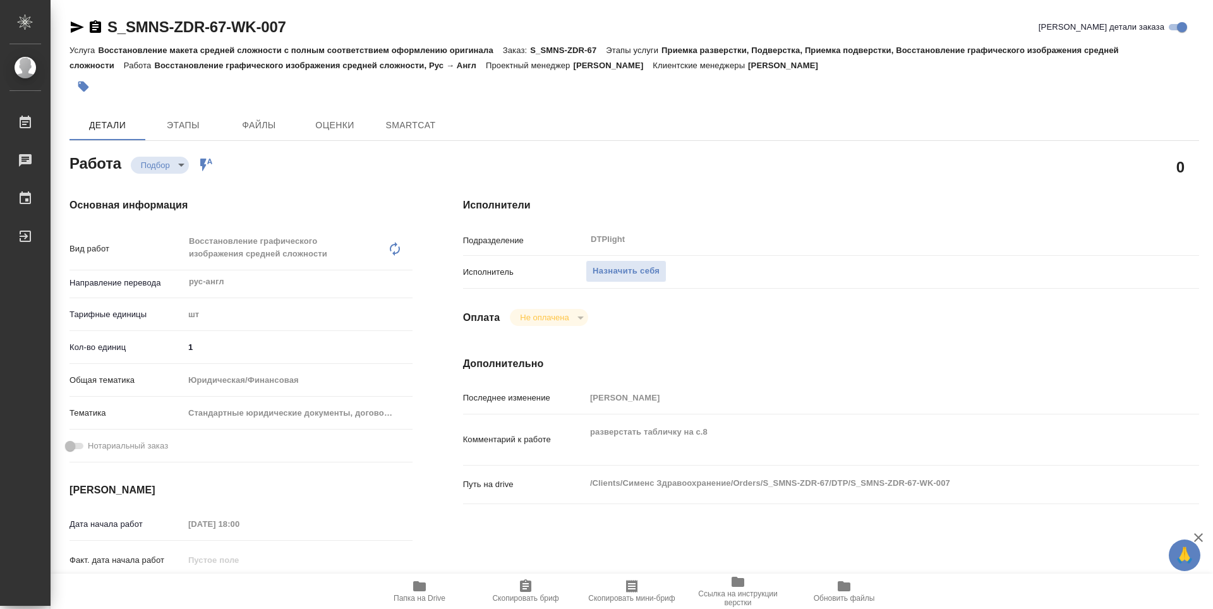
type textarea "x"
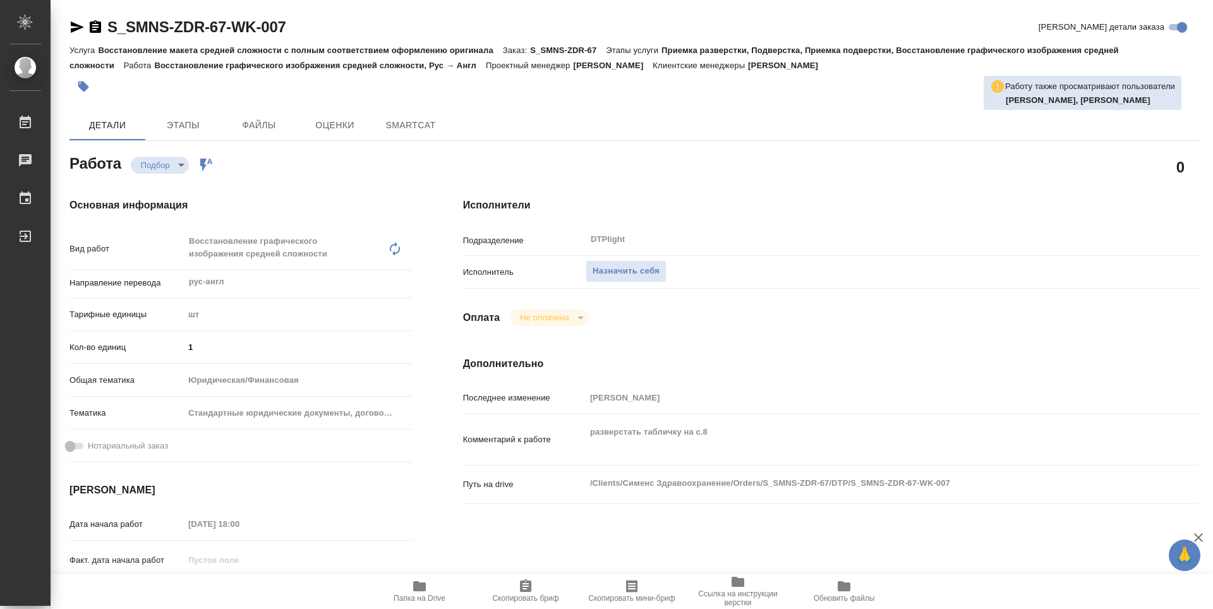
type textarea "x"
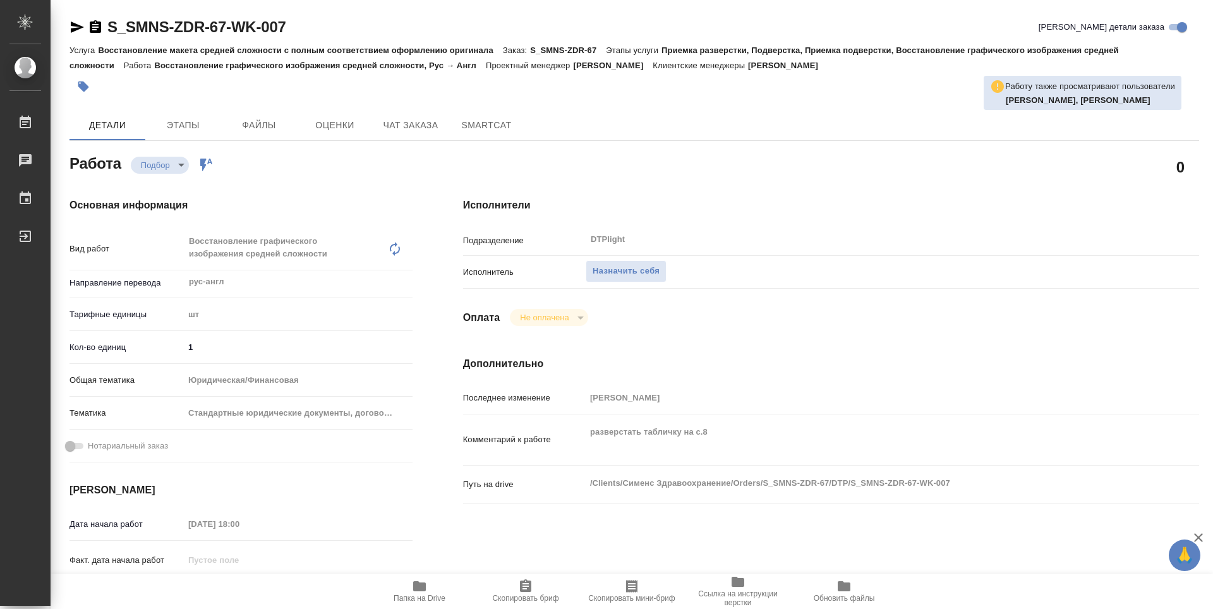
type textarea "x"
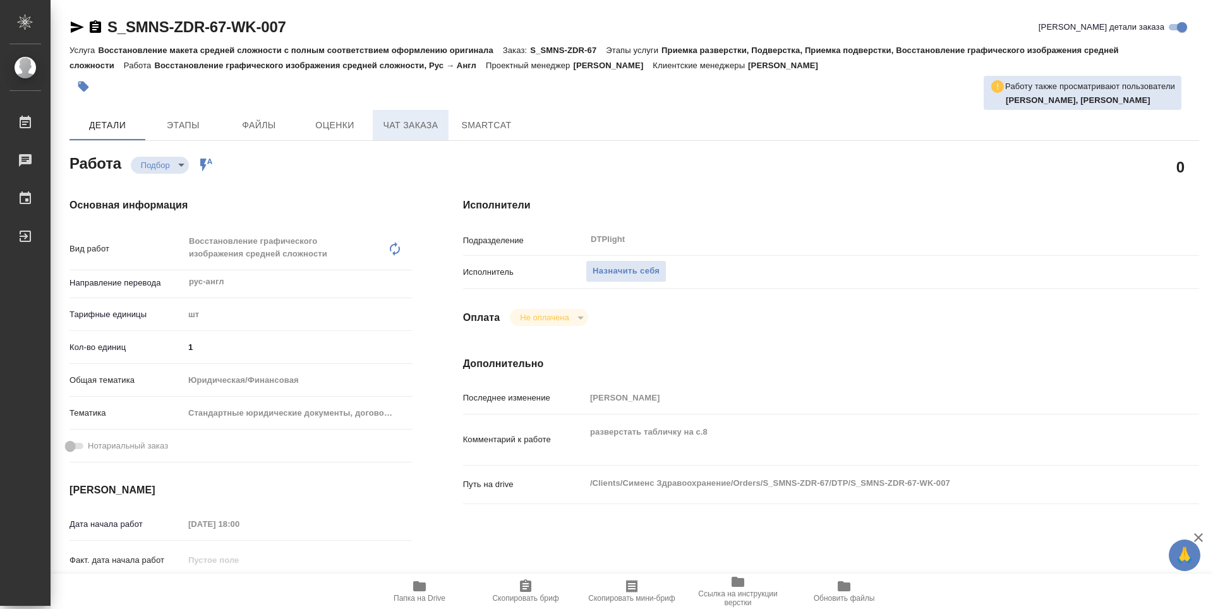
type textarea "x"
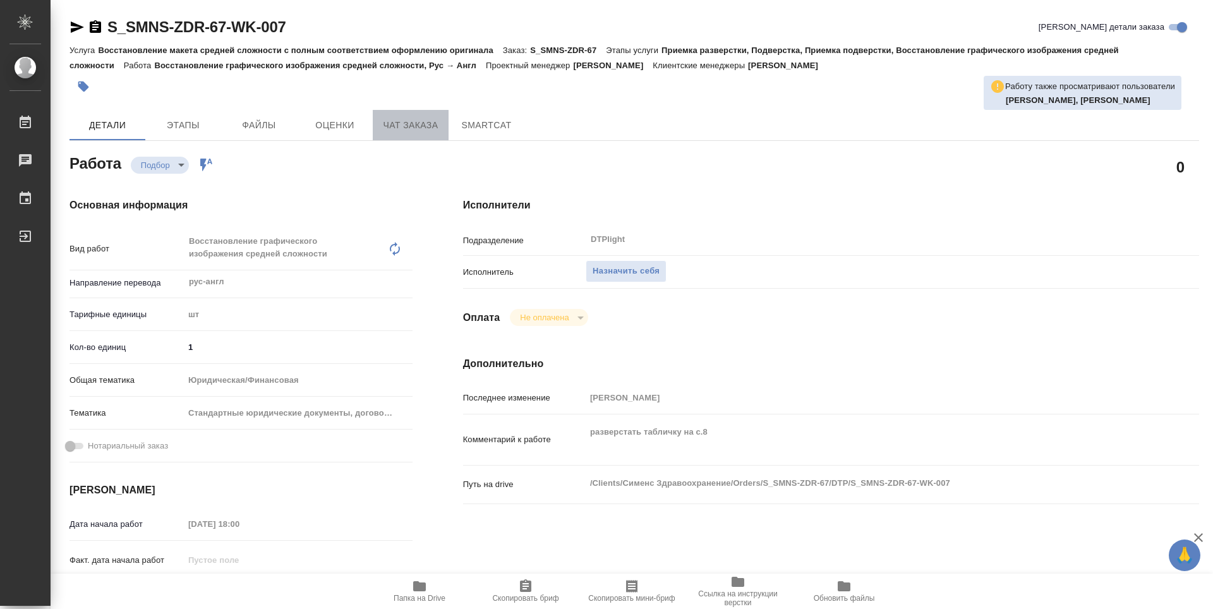
click at [389, 117] on span "Чат заказа" at bounding box center [410, 125] width 61 height 16
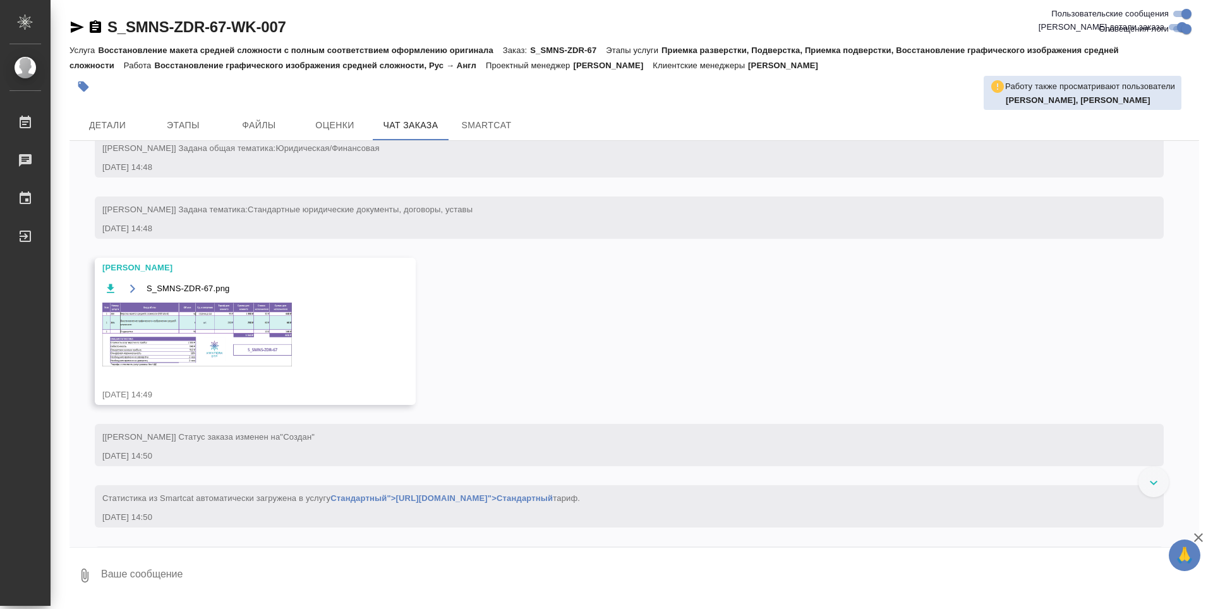
scroll to position [465, 0]
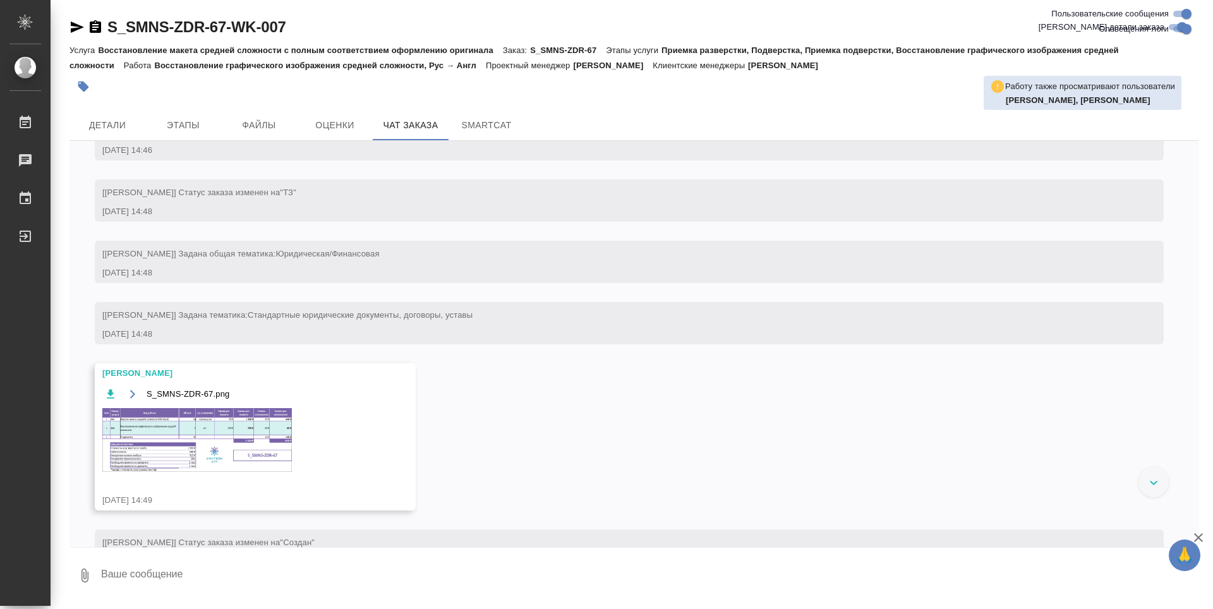
click at [191, 457] on img at bounding box center [196, 440] width 189 height 64
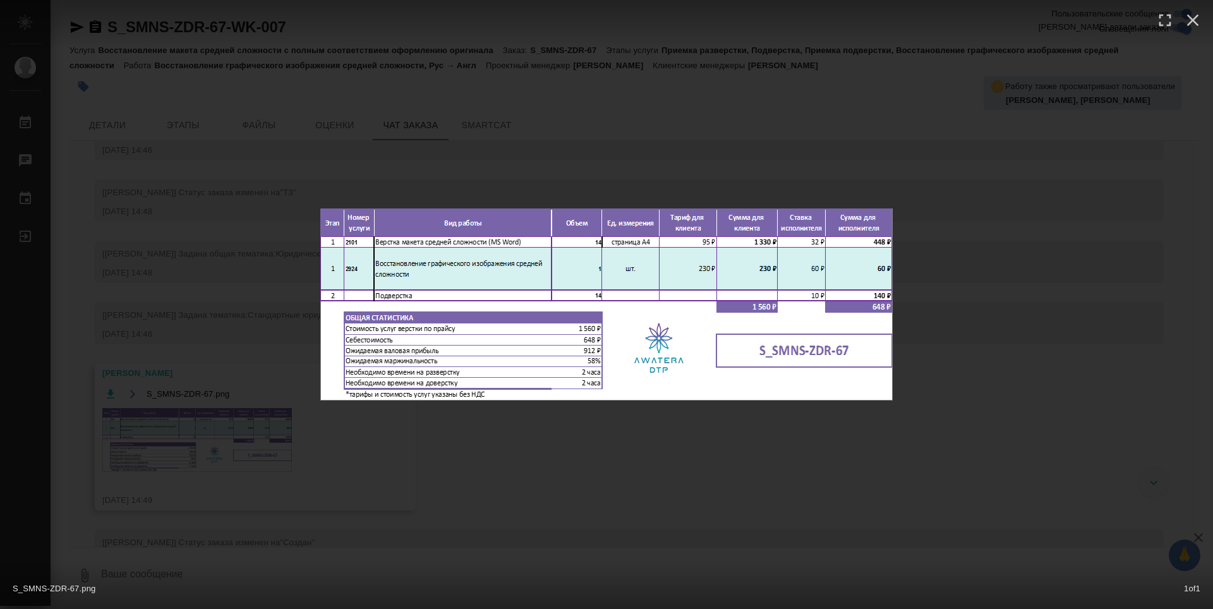
click at [537, 443] on div "S_SMNS-ZDR-67.png 1 of 1" at bounding box center [606, 304] width 1213 height 609
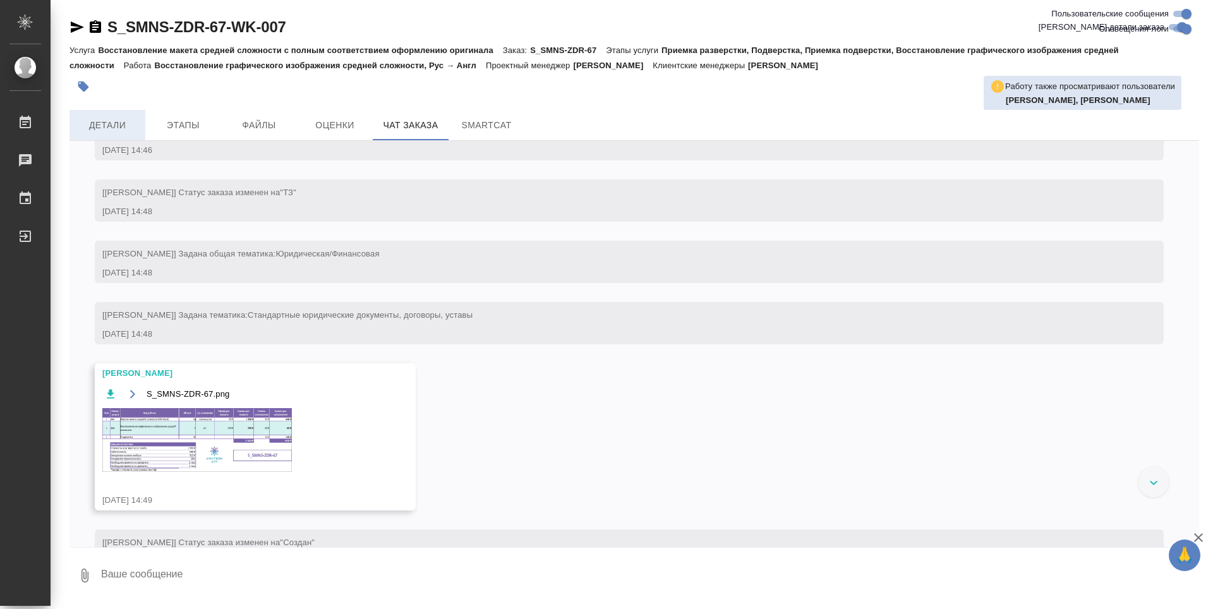
click at [122, 127] on span "Детали" at bounding box center [107, 125] width 61 height 16
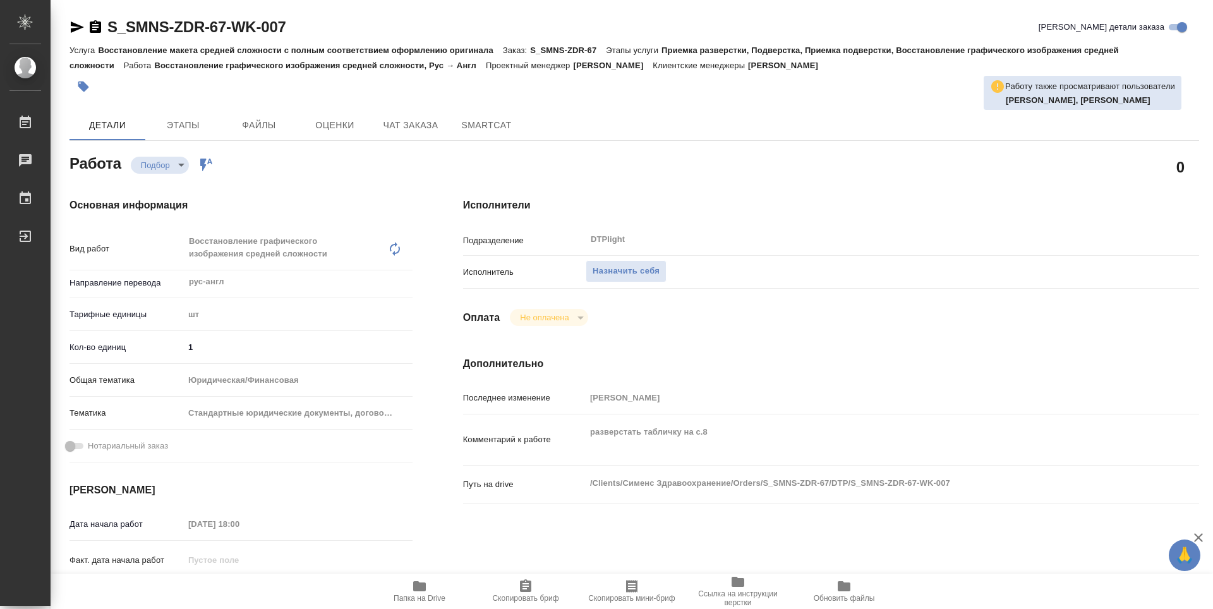
type textarea "x"
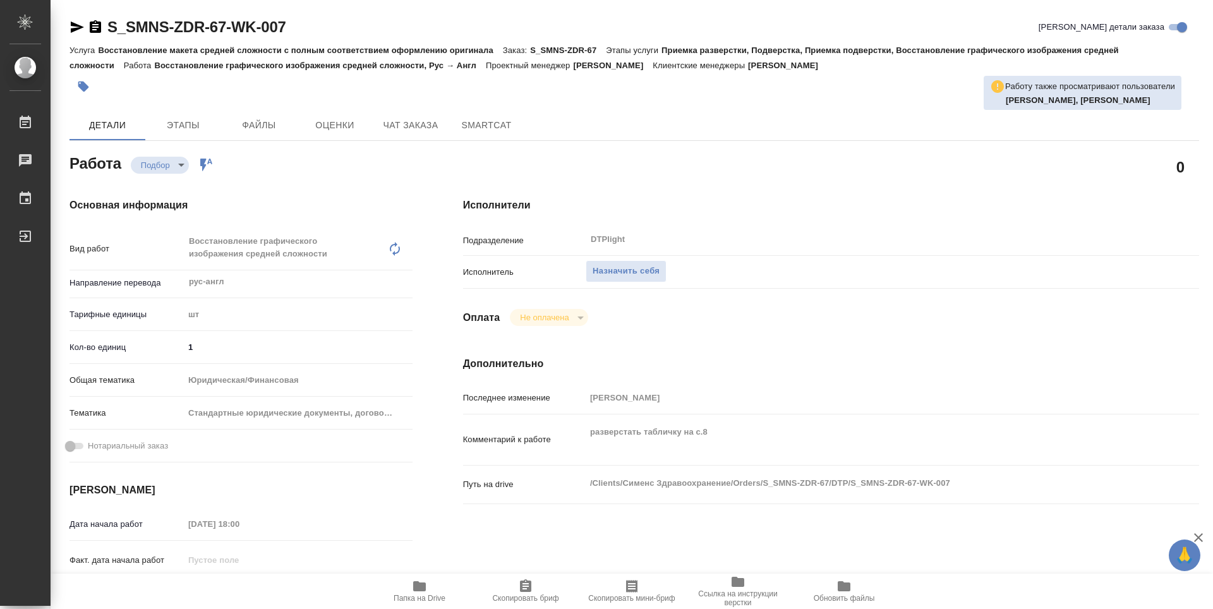
type textarea "x"
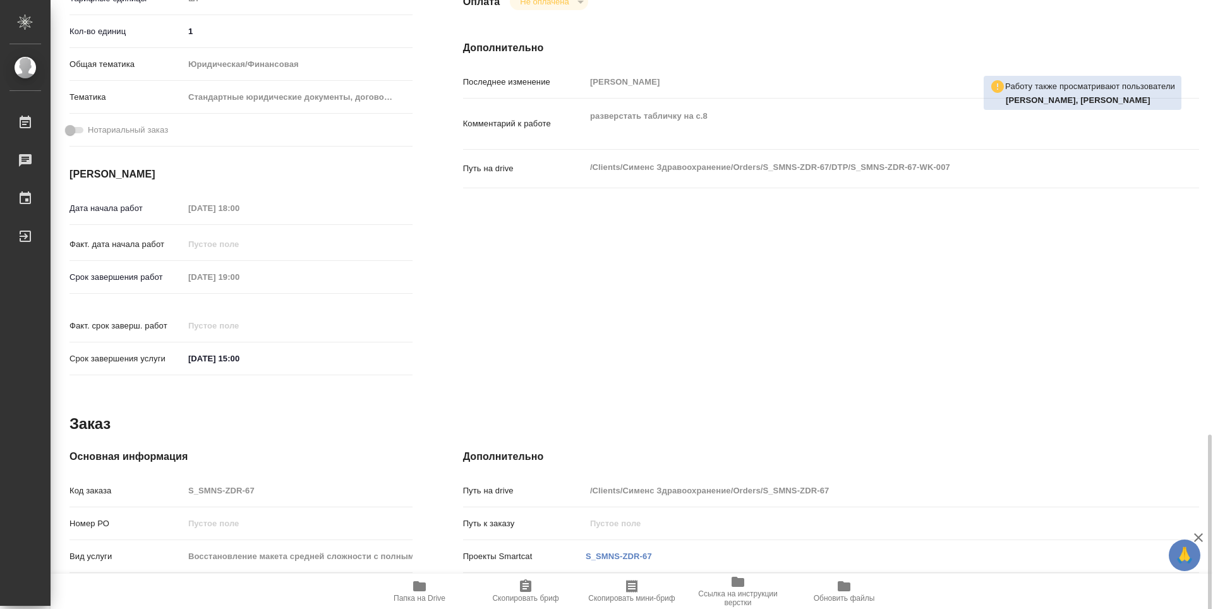
type textarea "x"
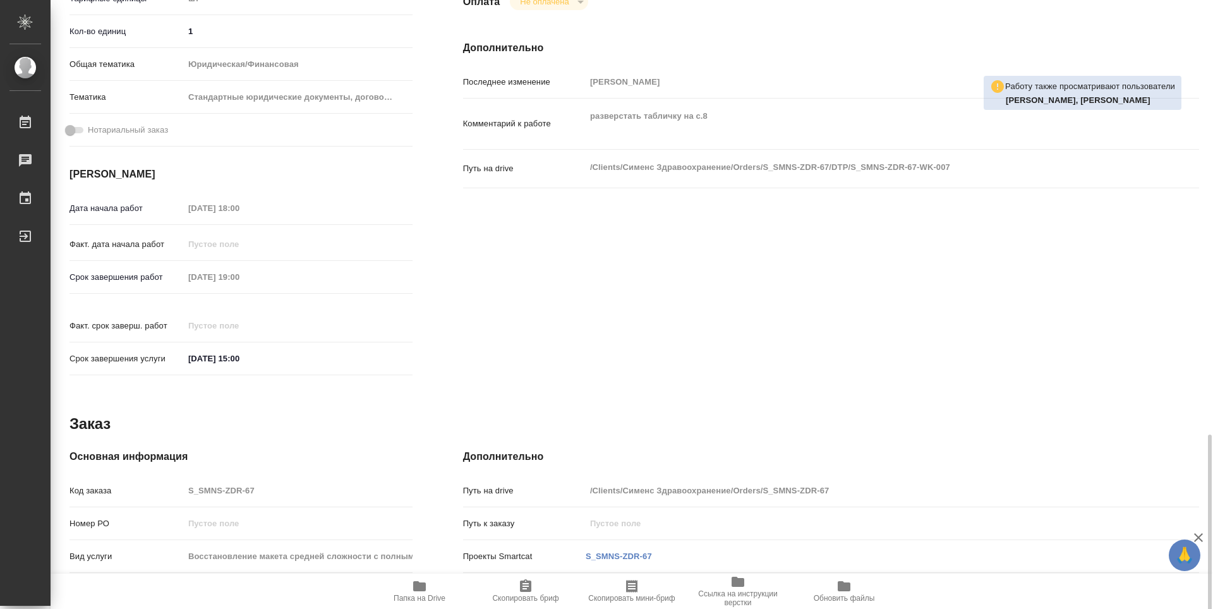
scroll to position [481, 0]
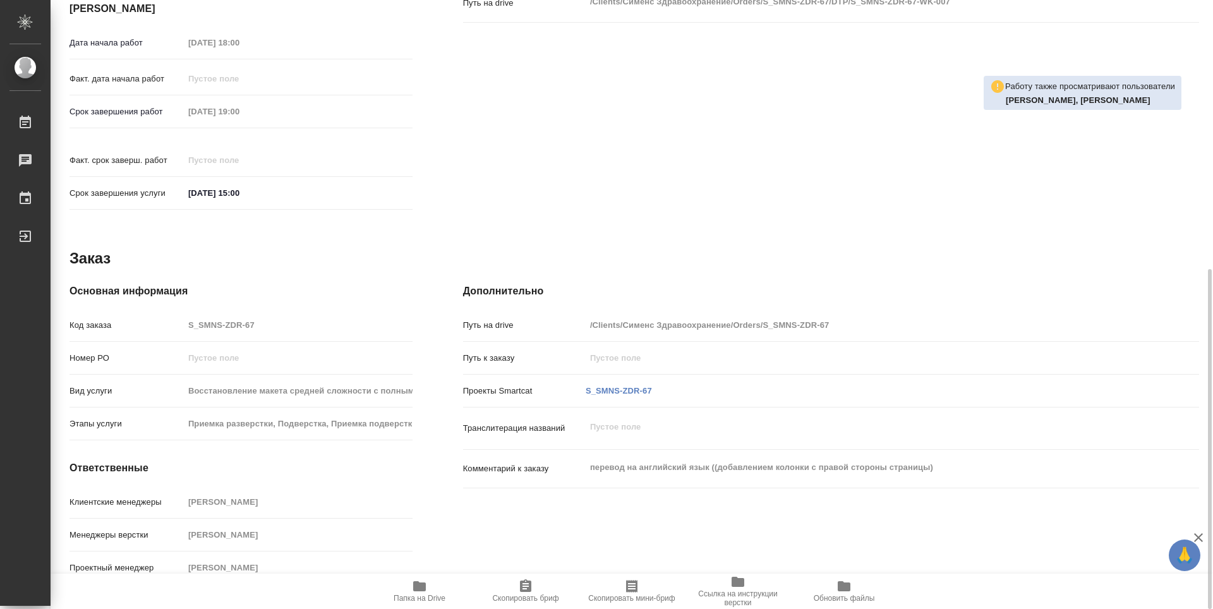
click at [416, 576] on button "Папка на Drive" at bounding box center [419, 590] width 106 height 35
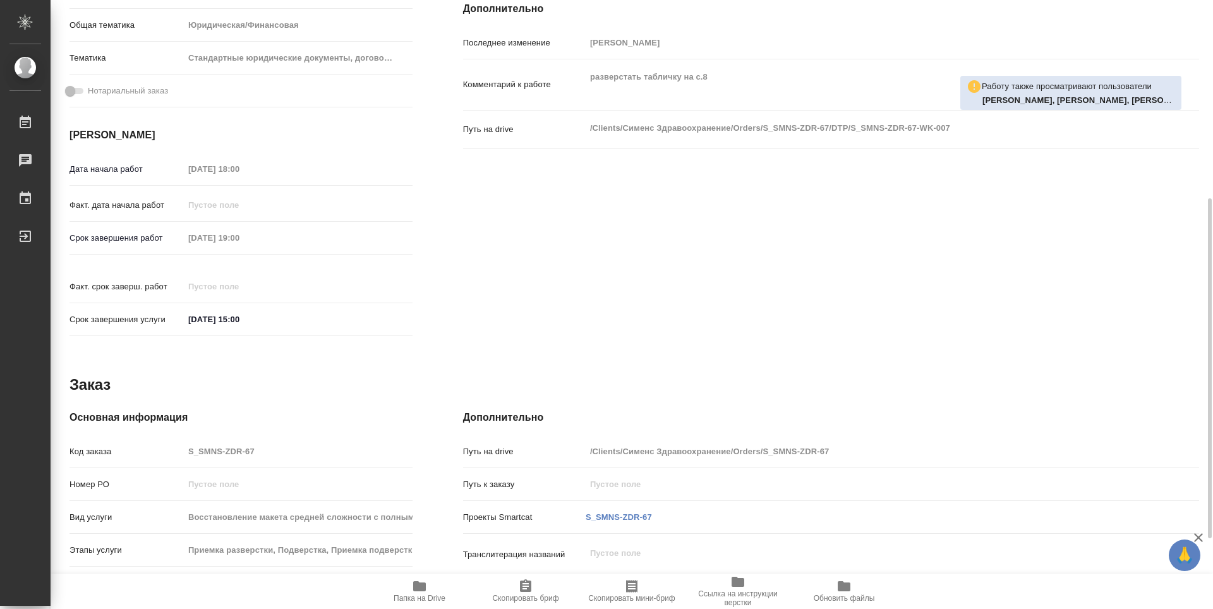
scroll to position [229, 0]
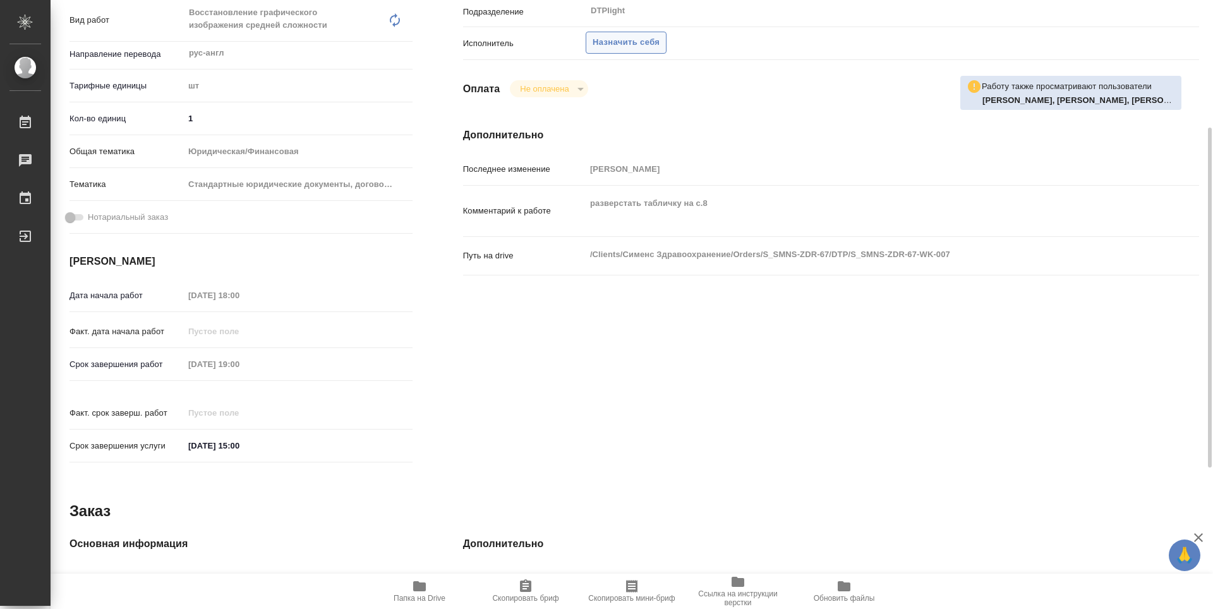
click at [616, 46] on span "Назначить себя" at bounding box center [625, 42] width 67 height 15
type textarea "x"
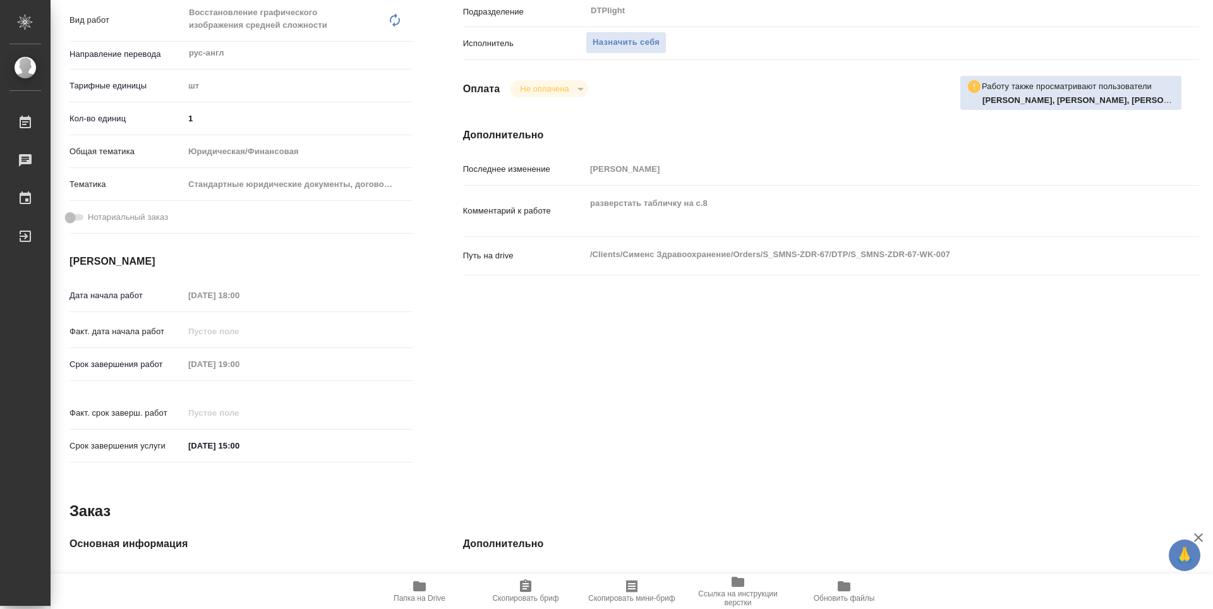
type textarea "x"
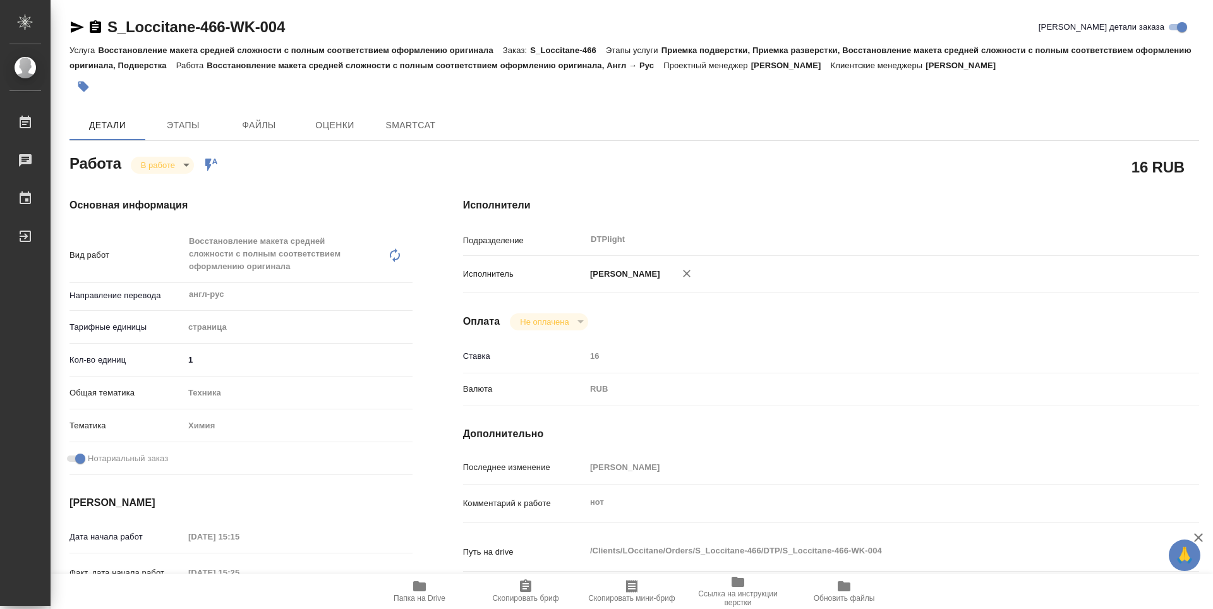
type textarea "x"
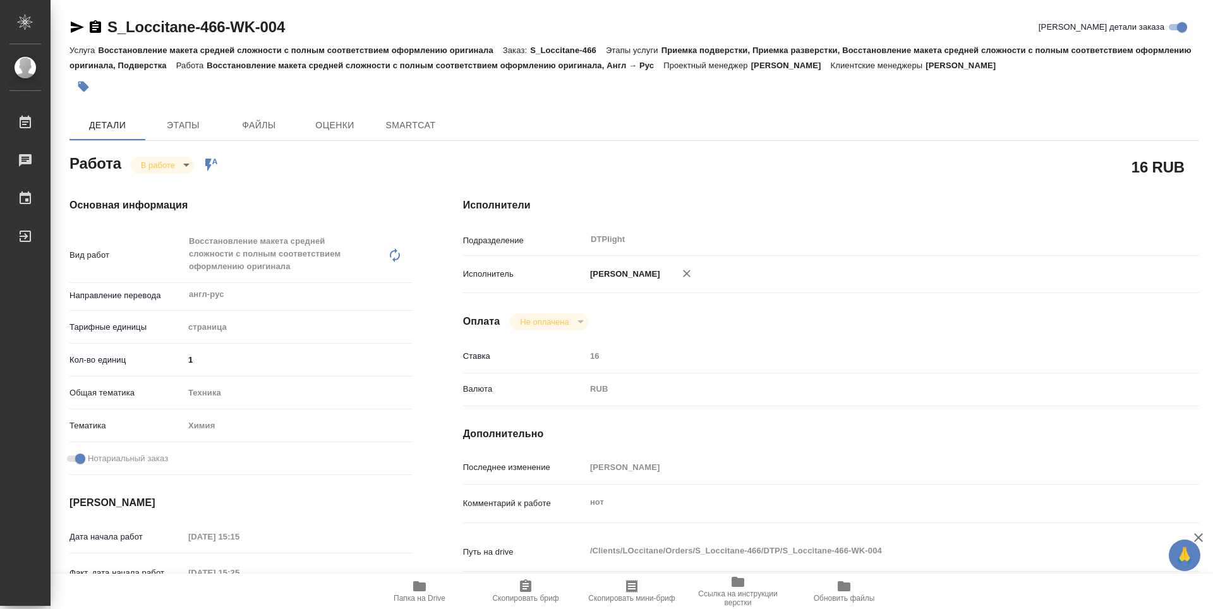
type textarea "x"
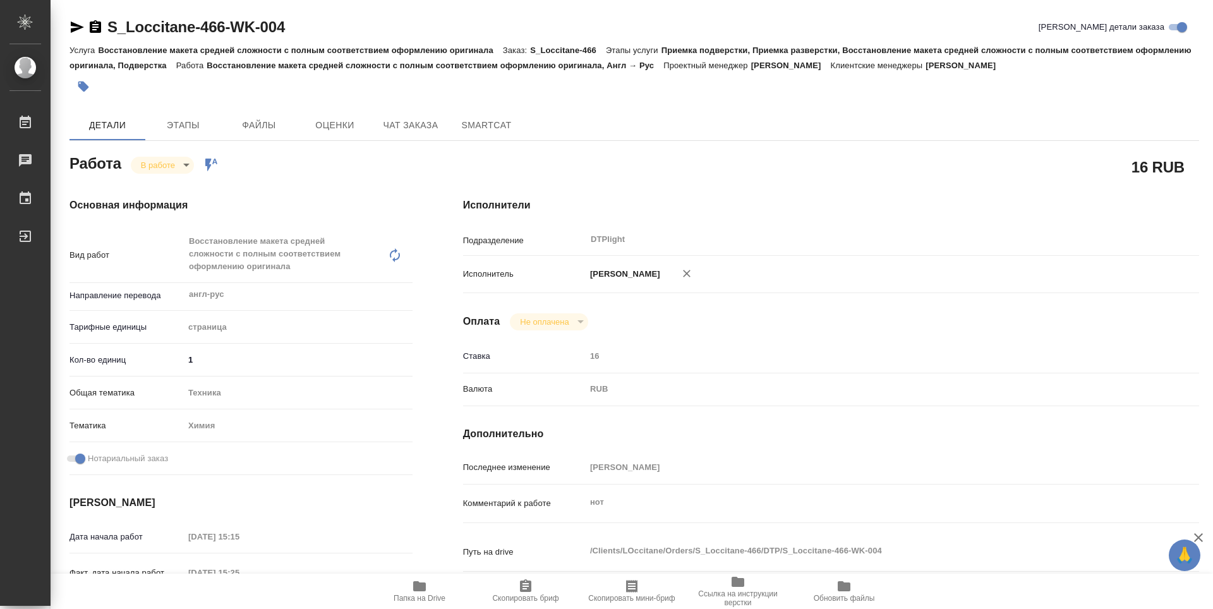
type textarea "x"
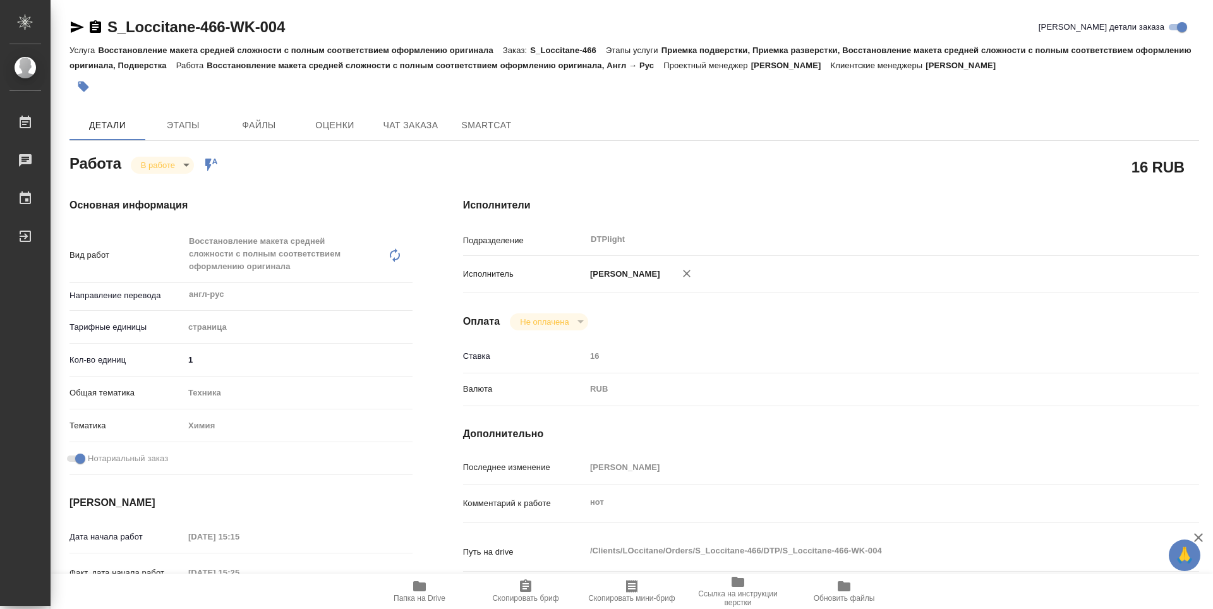
type textarea "x"
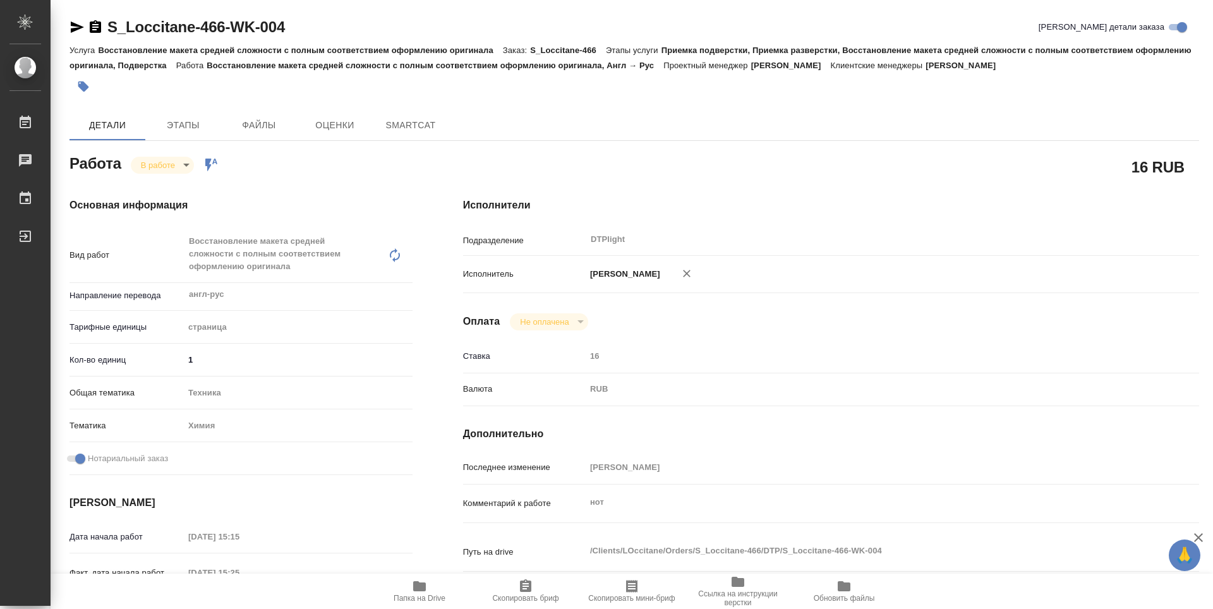
type textarea "x"
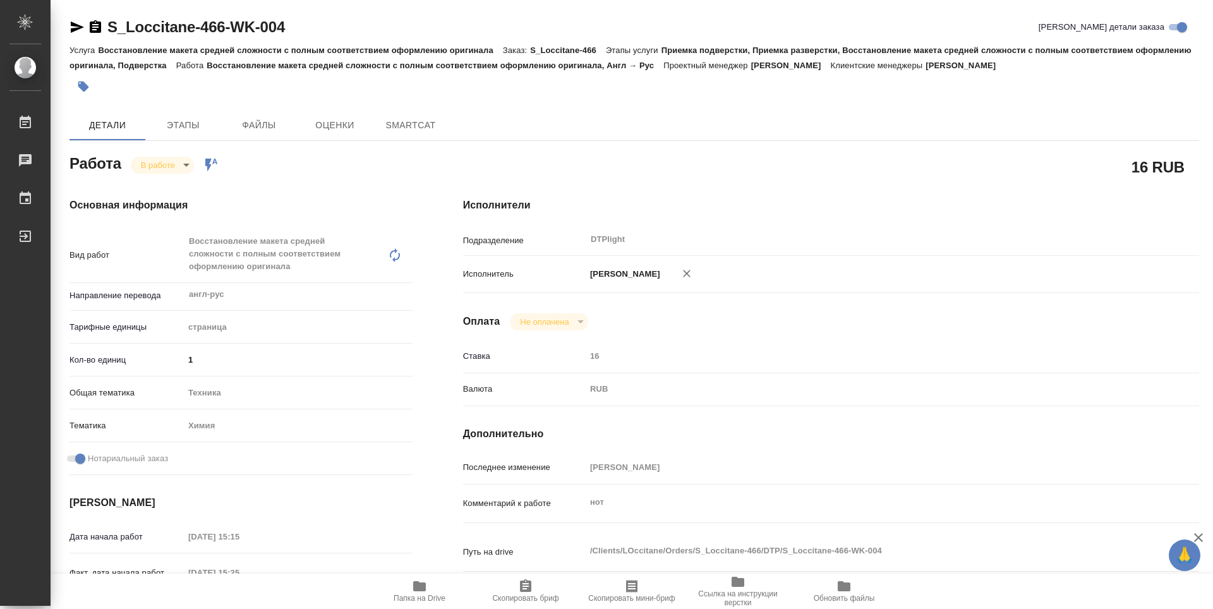
type textarea "x"
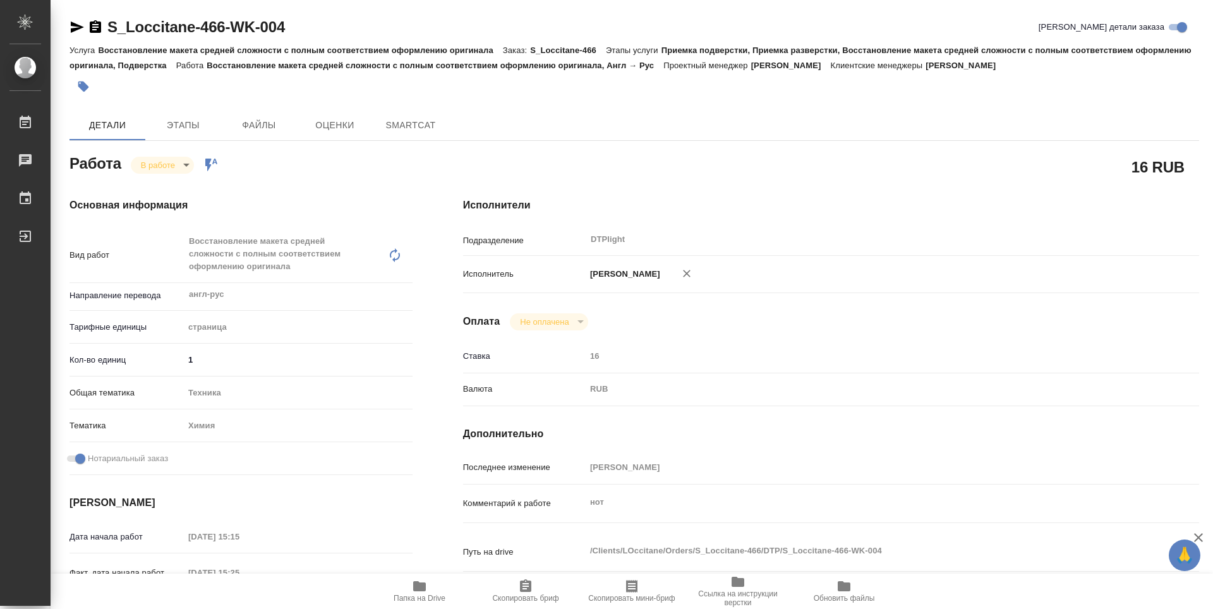
type textarea "x"
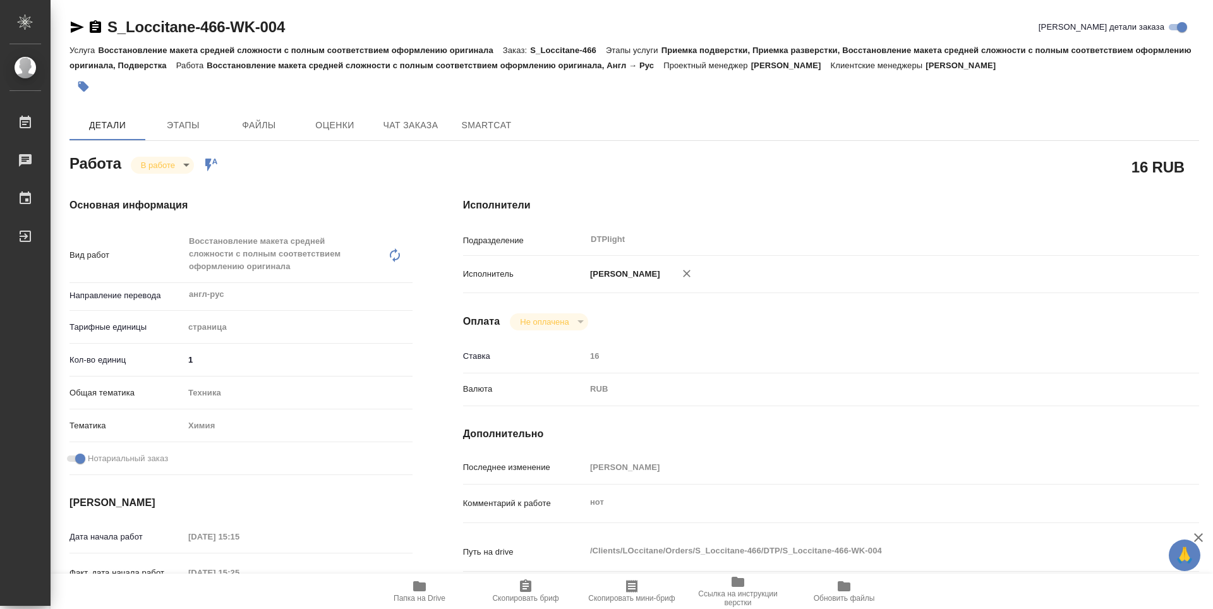
type textarea "x"
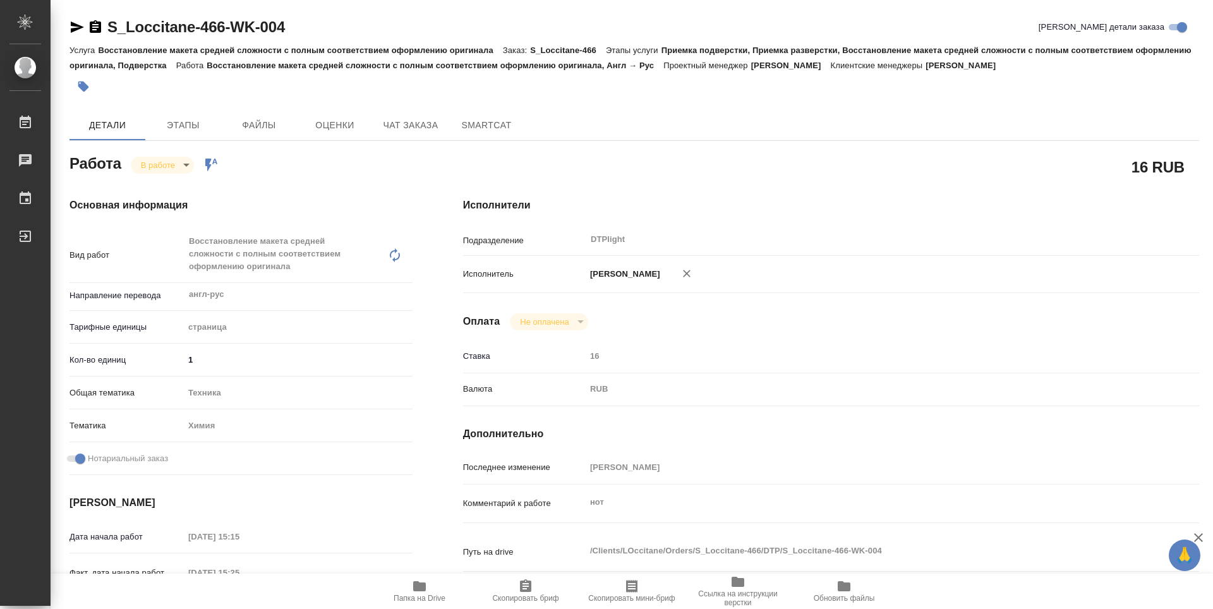
click at [430, 584] on span "Папка на Drive" at bounding box center [419, 590] width 91 height 24
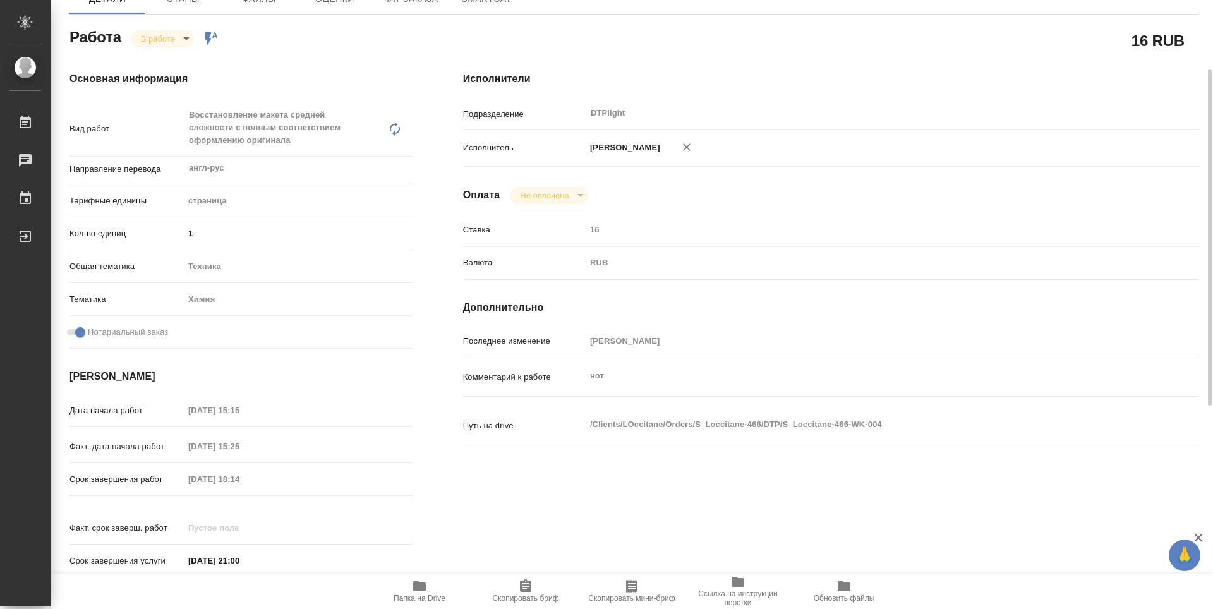
type textarea "x"
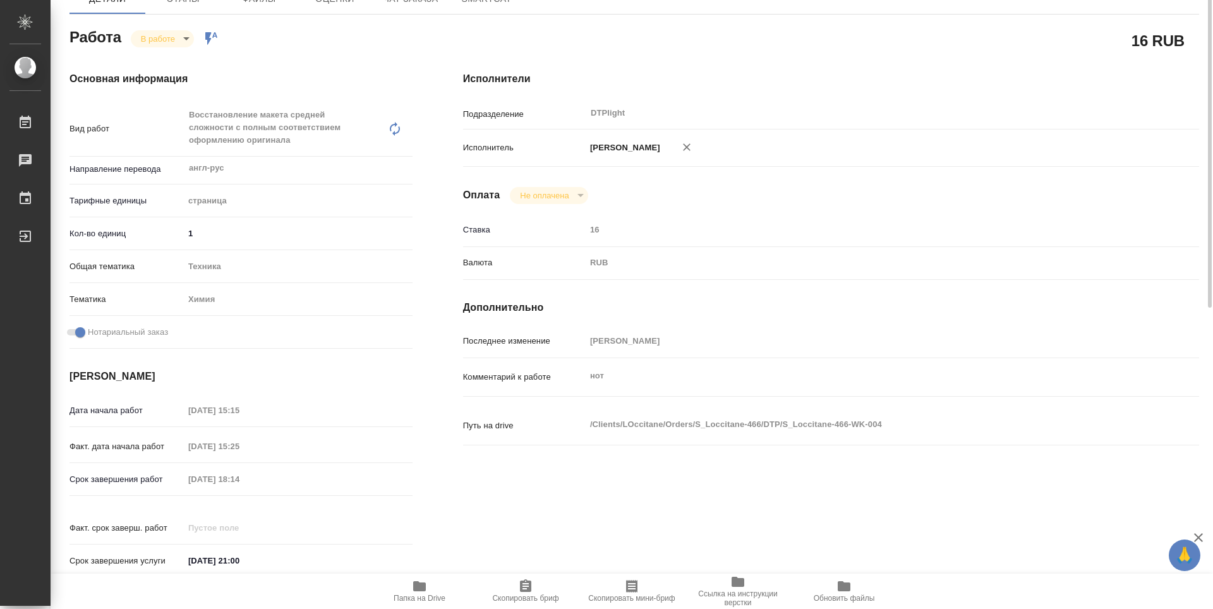
scroll to position [0, 0]
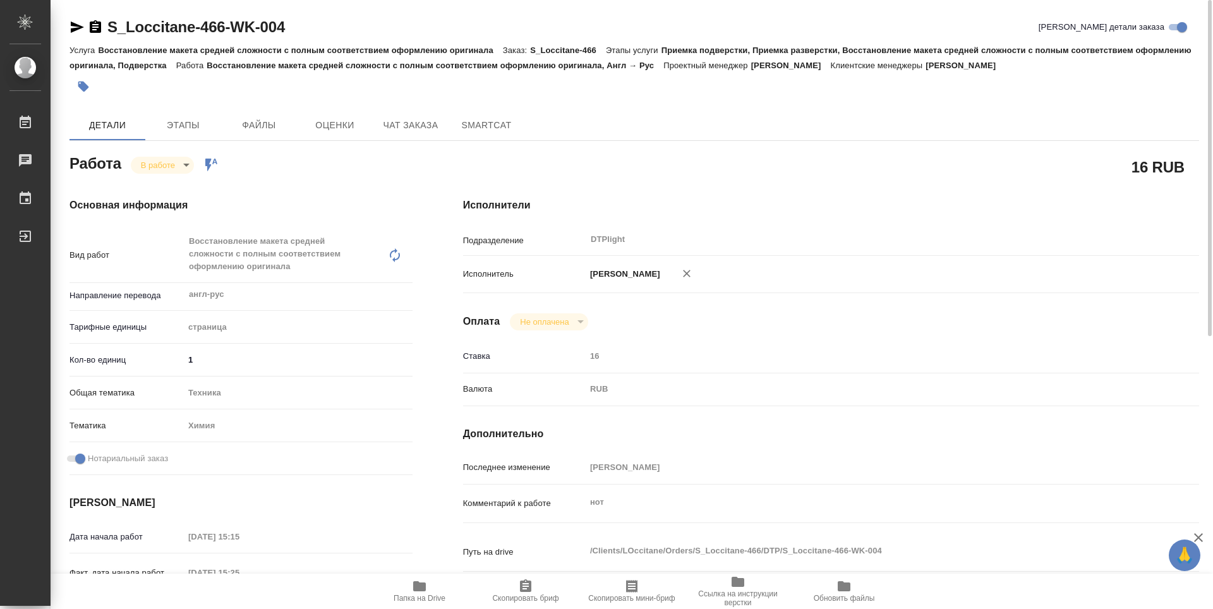
click at [182, 164] on body "🙏 .cls-1 fill:#fff; AWATERA Guselnikov Roman Работы 0 Чаты График Выйти S_Locci…" at bounding box center [606, 304] width 1213 height 609
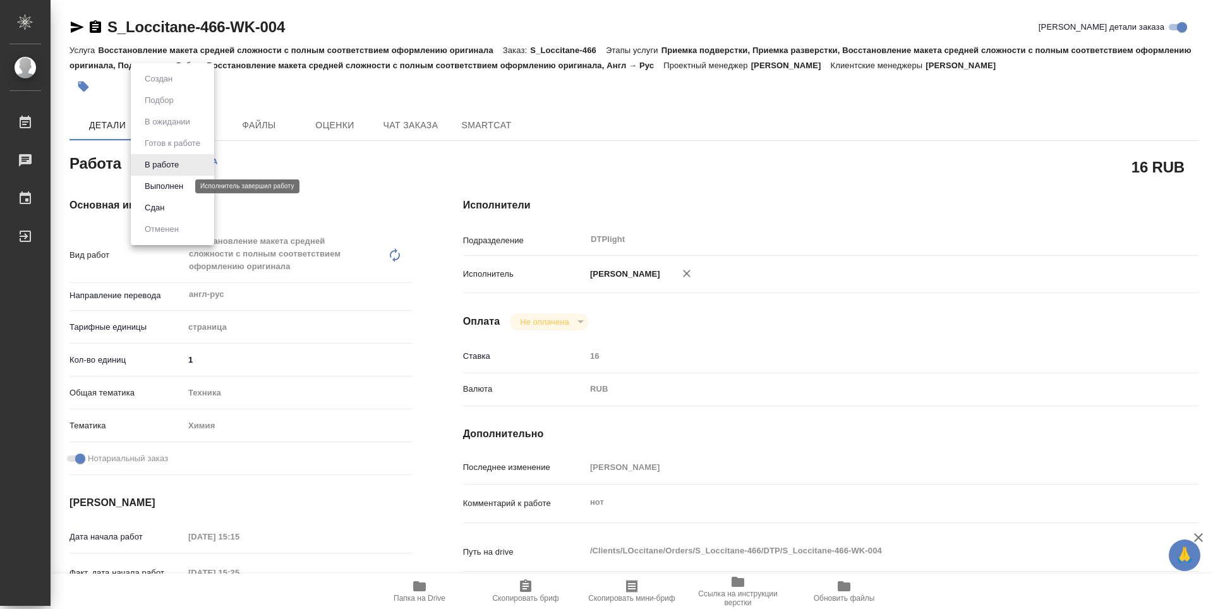
click at [162, 188] on button "Выполнен" at bounding box center [164, 186] width 46 height 14
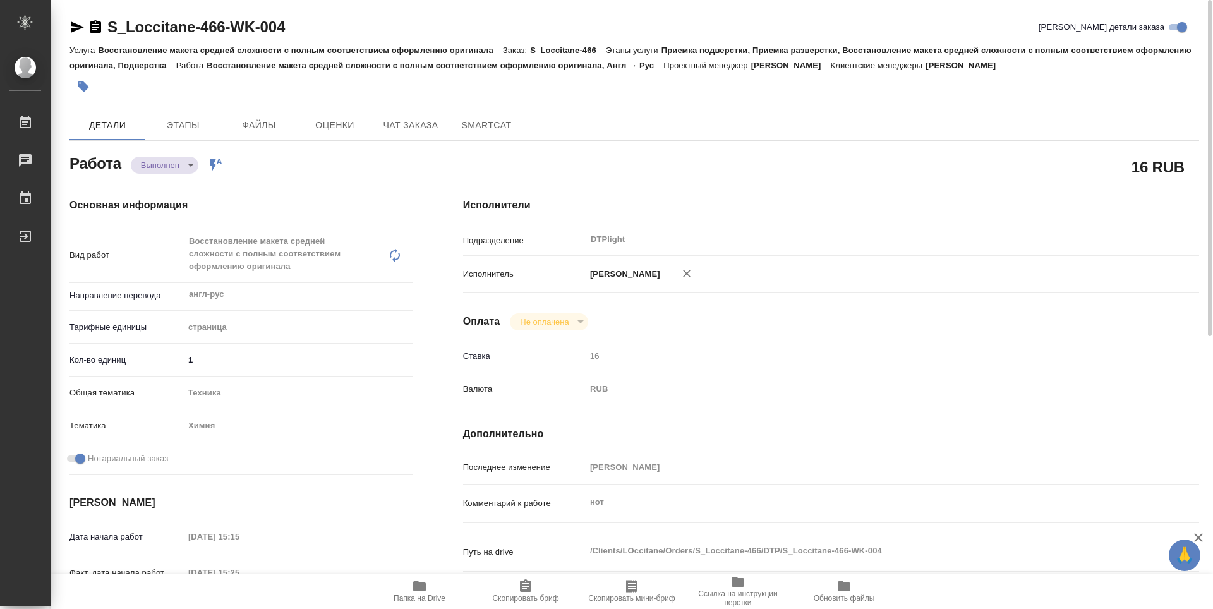
type textarea "x"
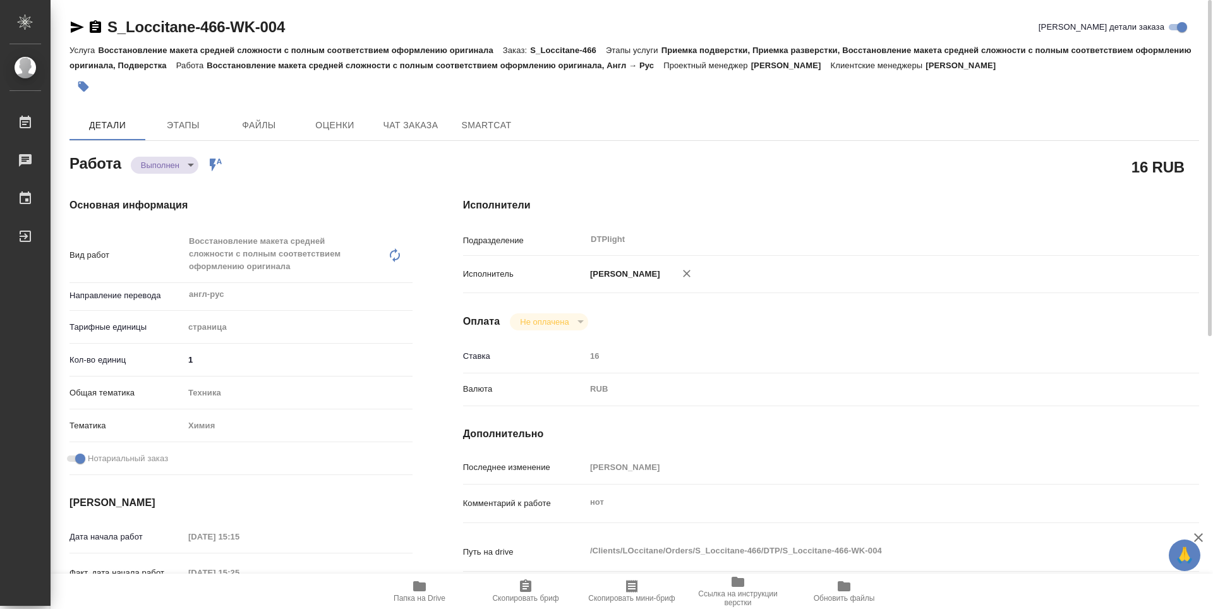
type textarea "x"
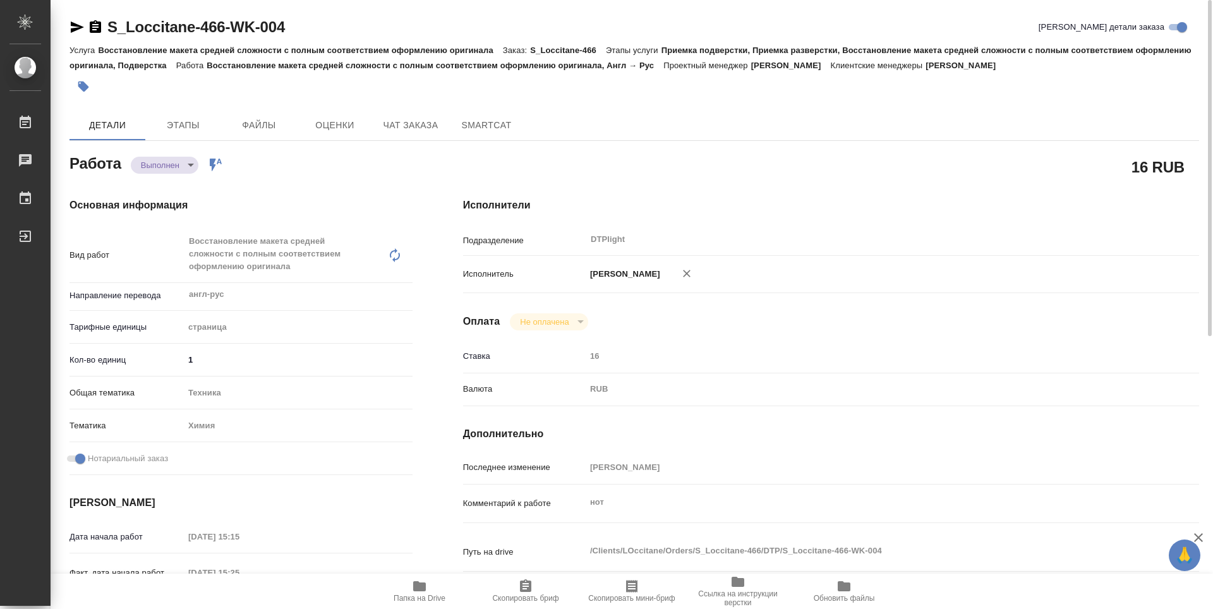
click at [100, 29] on icon "button" at bounding box center [95, 26] width 11 height 13
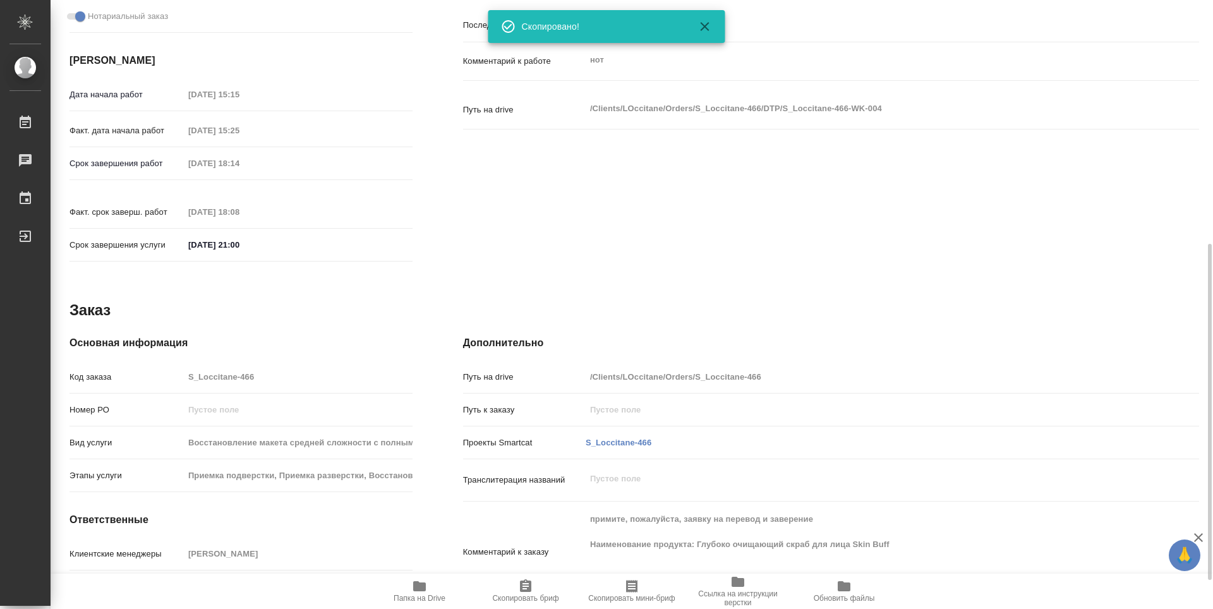
type textarea "x"
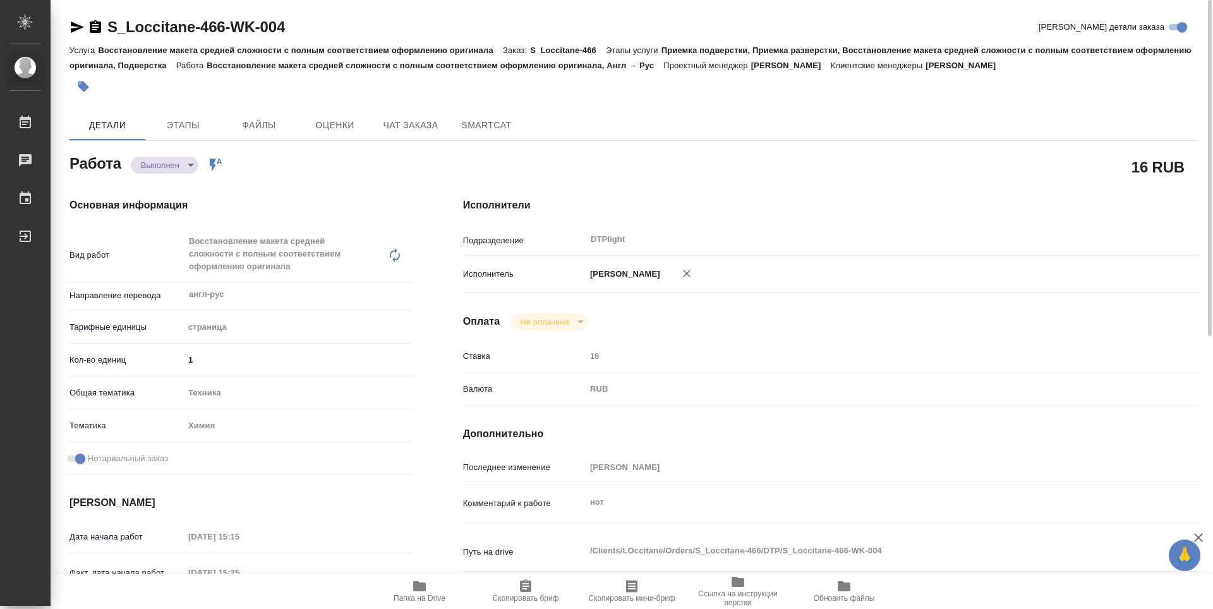
type textarea "x"
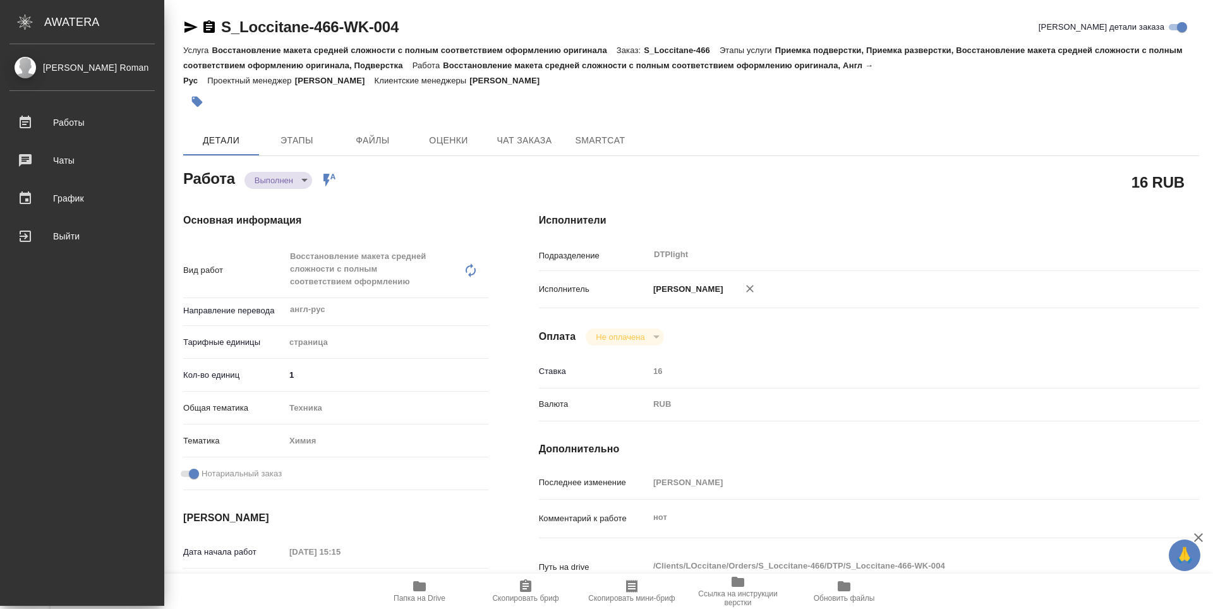
type textarea "x"
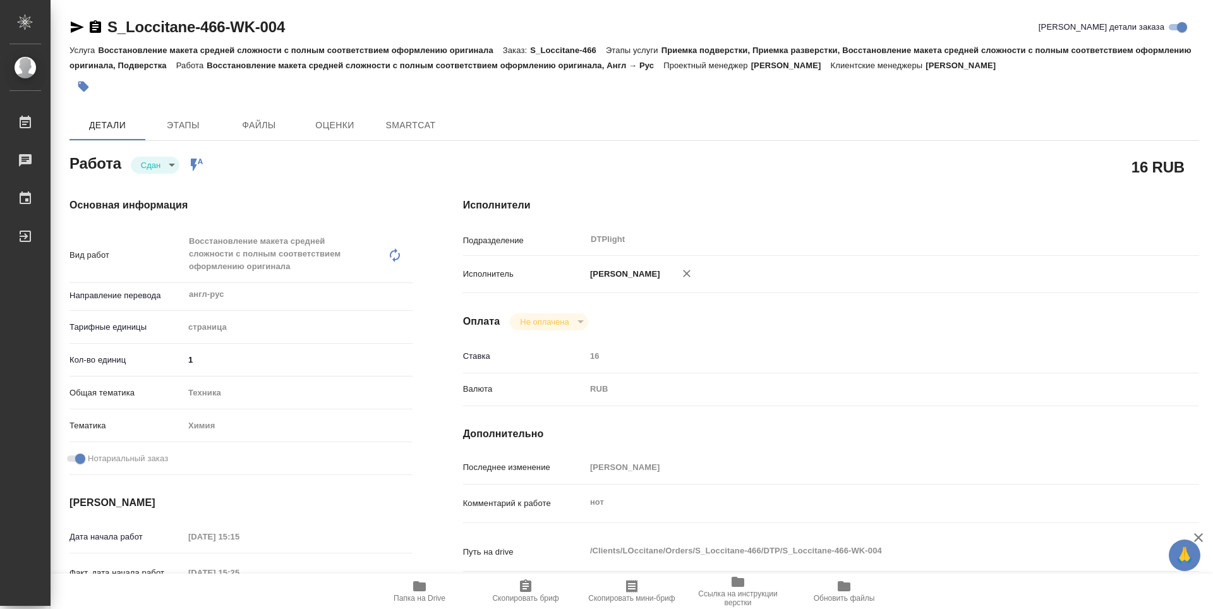
type textarea "x"
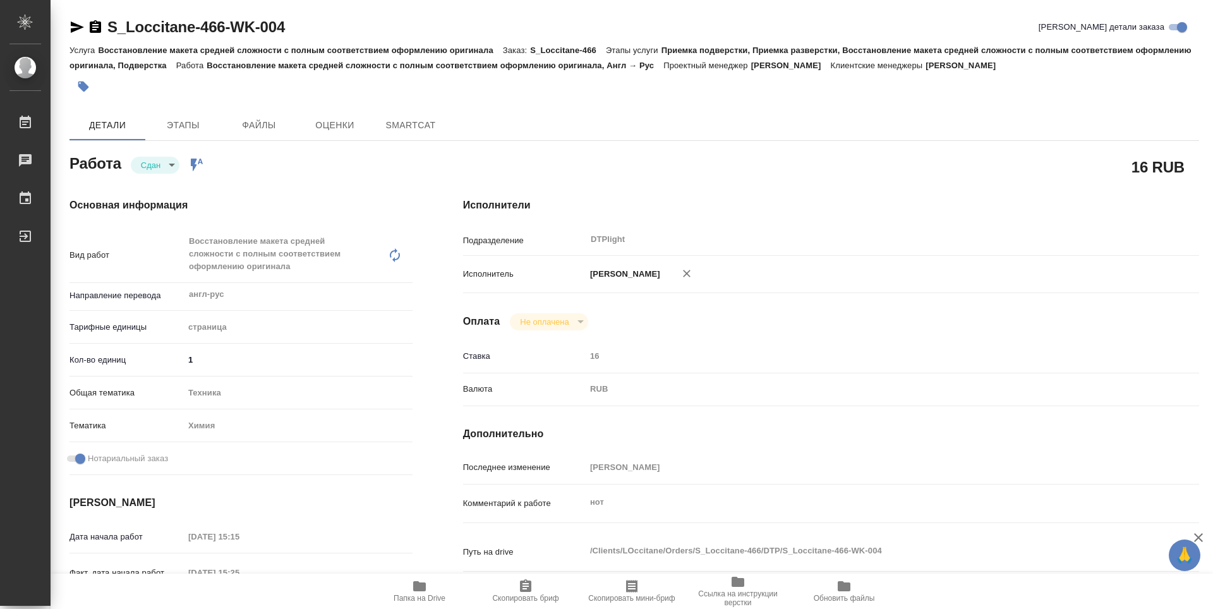
type textarea "x"
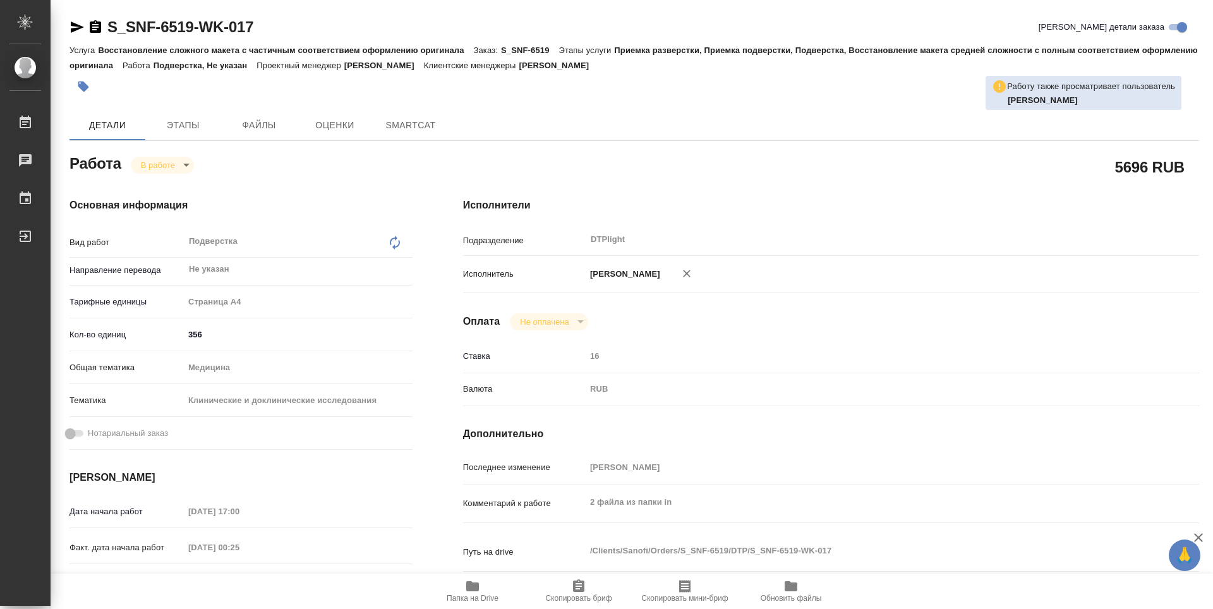
type textarea "x"
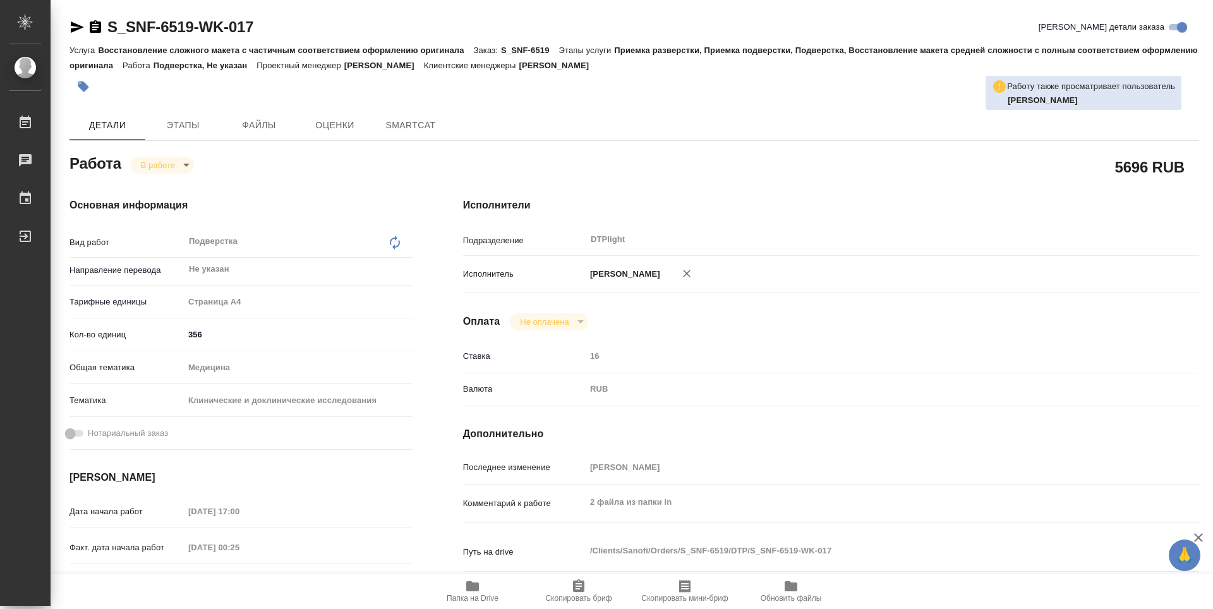
type textarea "x"
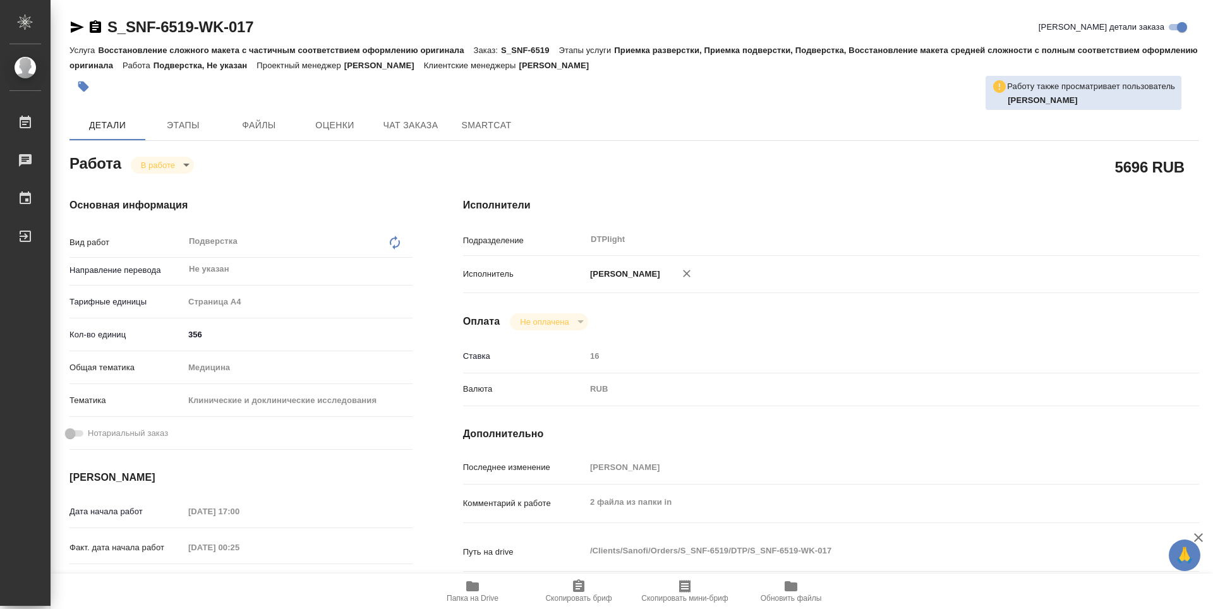
scroll to position [126, 0]
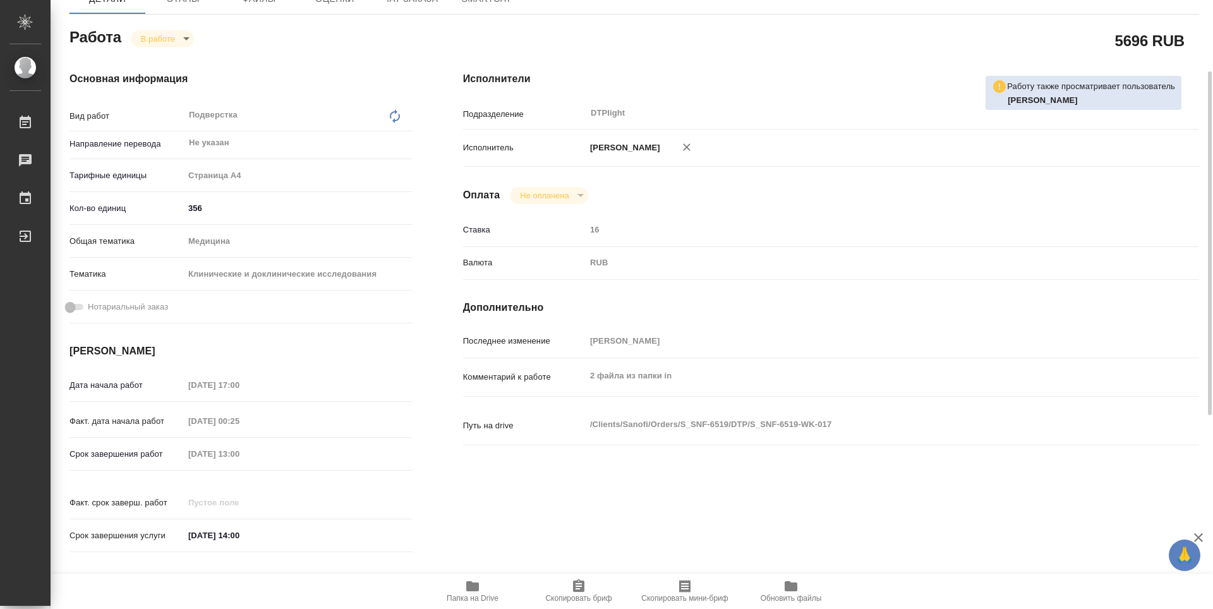
type textarea "x"
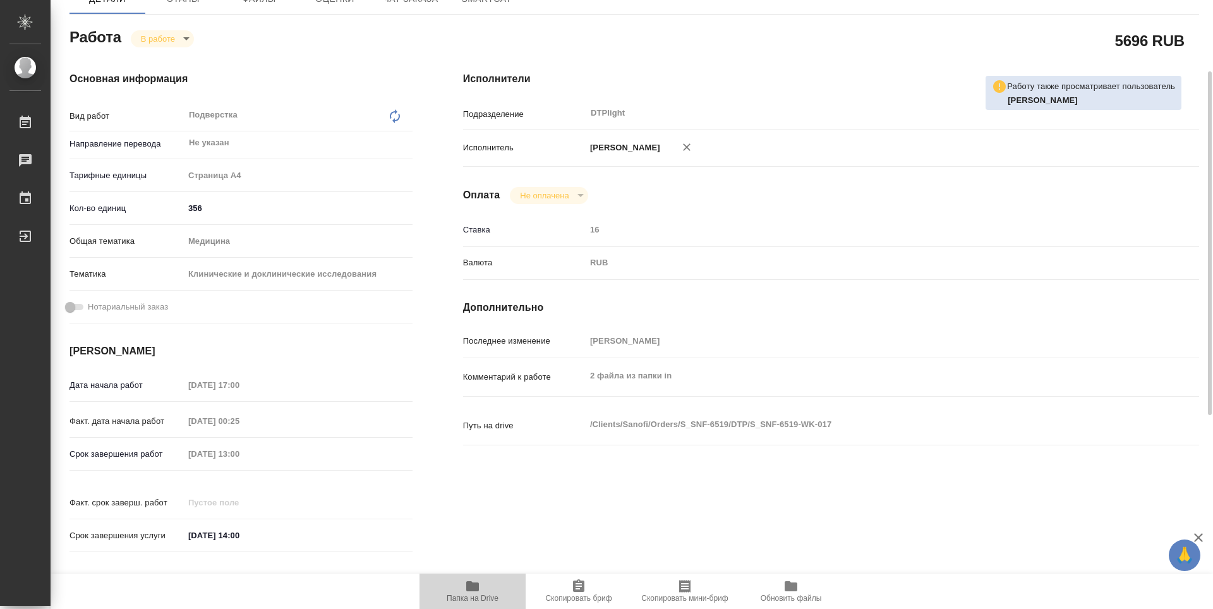
click at [467, 589] on icon "button" at bounding box center [472, 586] width 13 height 10
type textarea "x"
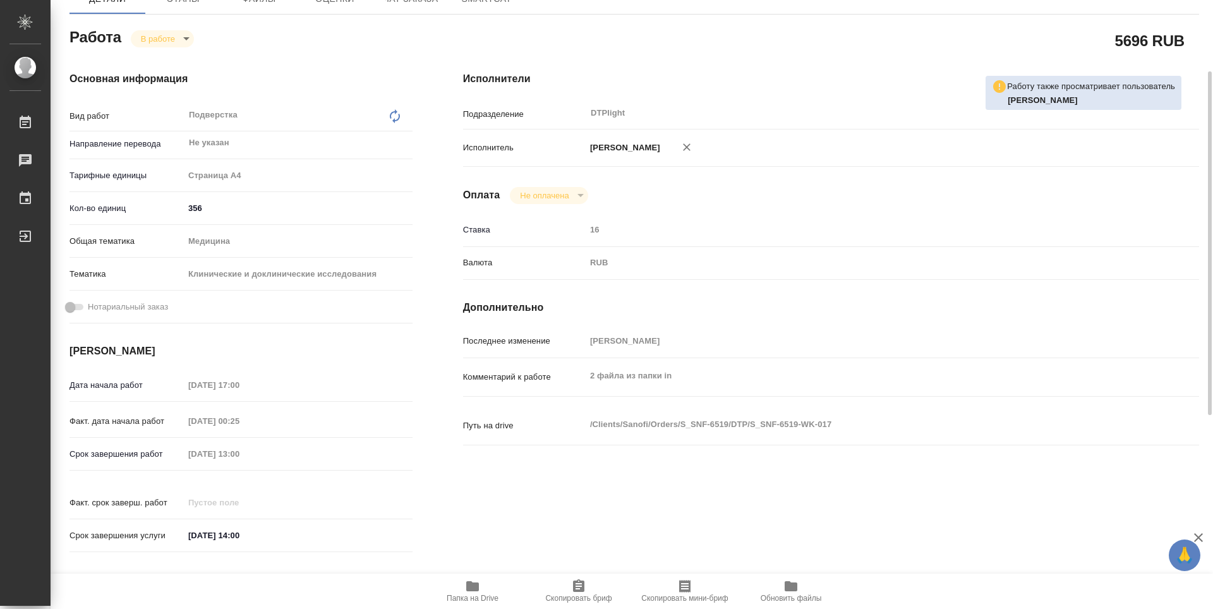
type textarea "x"
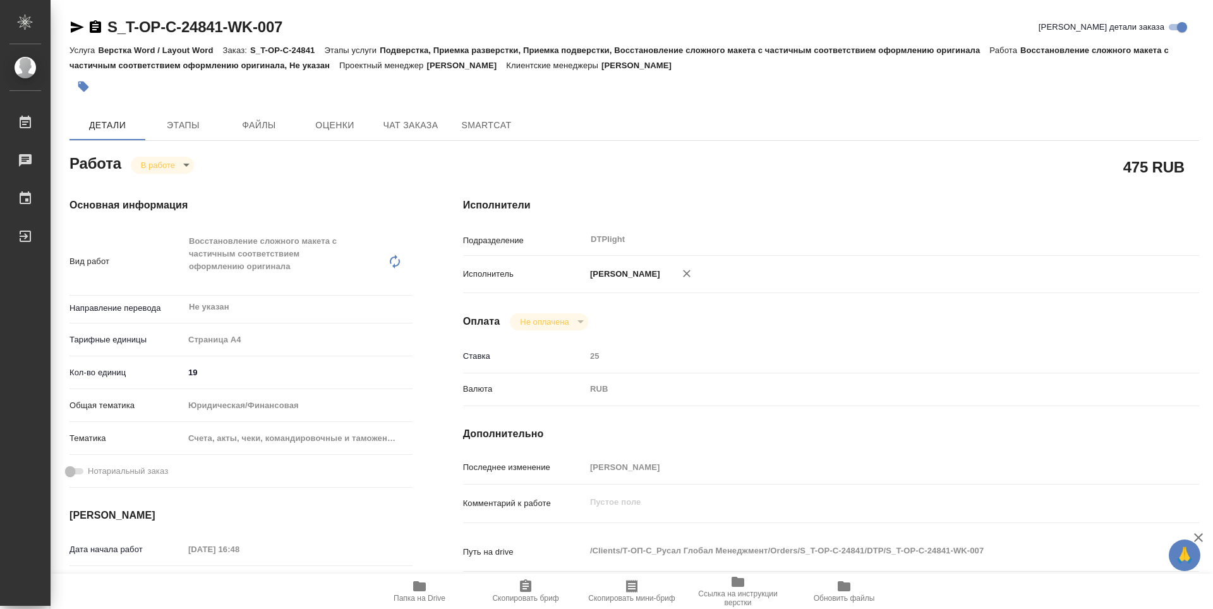
click at [552, 148] on div "475 RUB" at bounding box center [831, 167] width 786 height 82
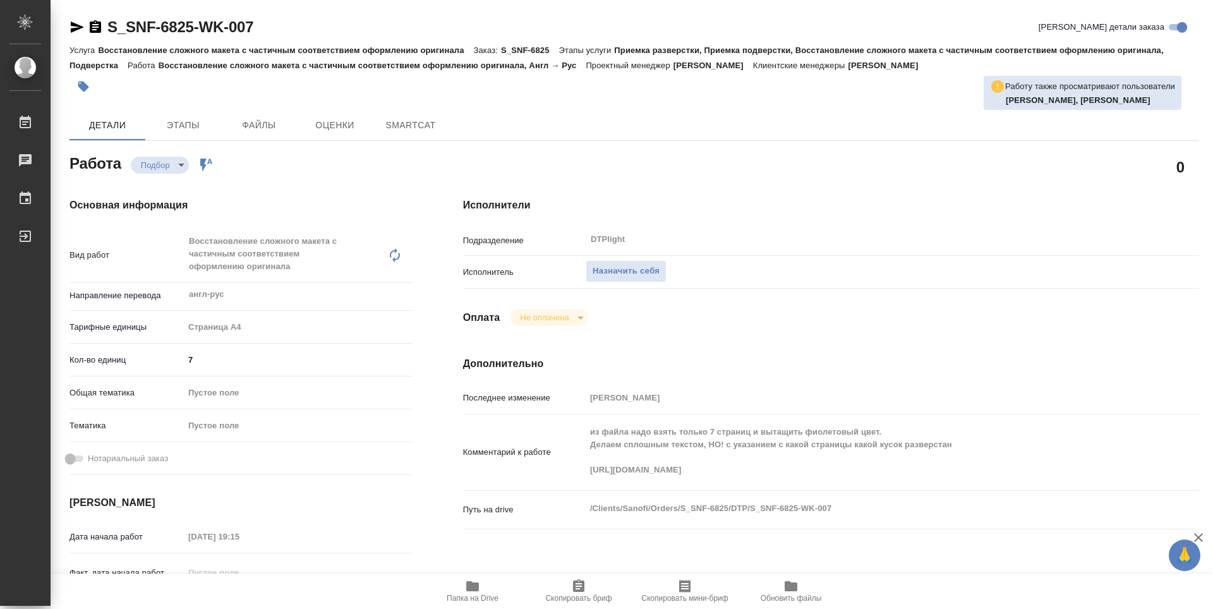
type textarea "x"
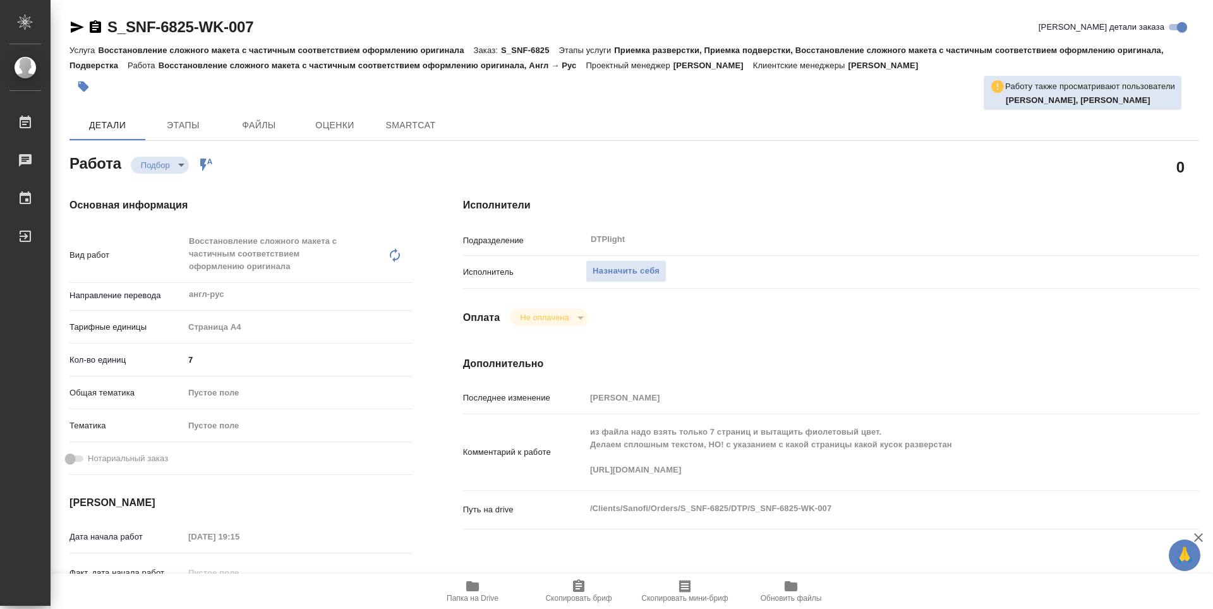
type textarea "x"
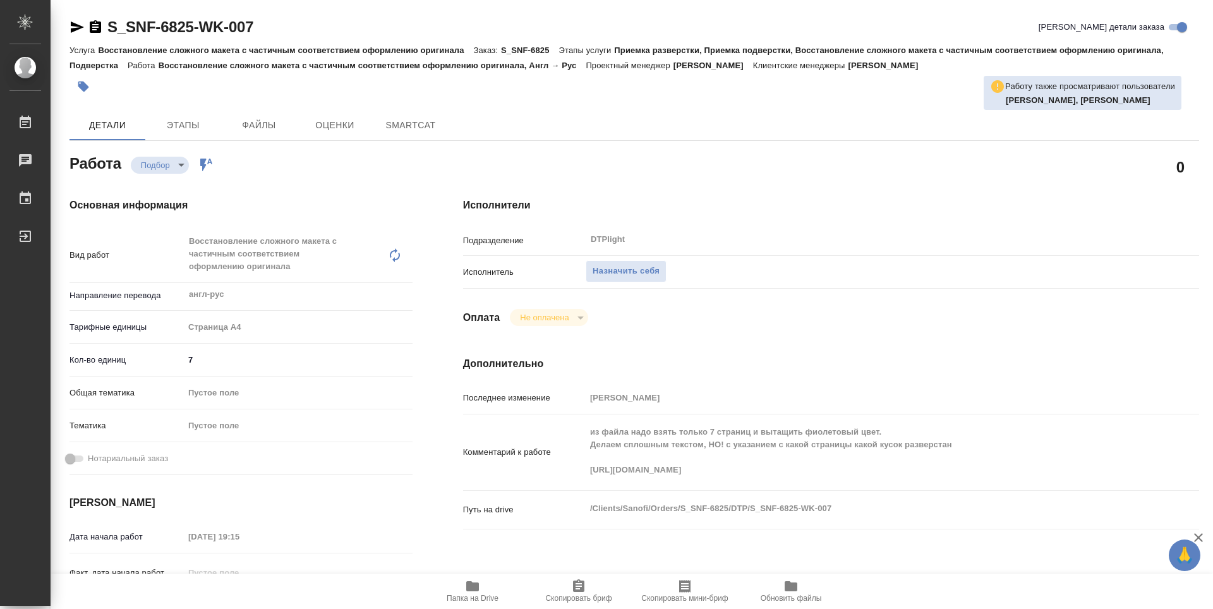
type textarea "x"
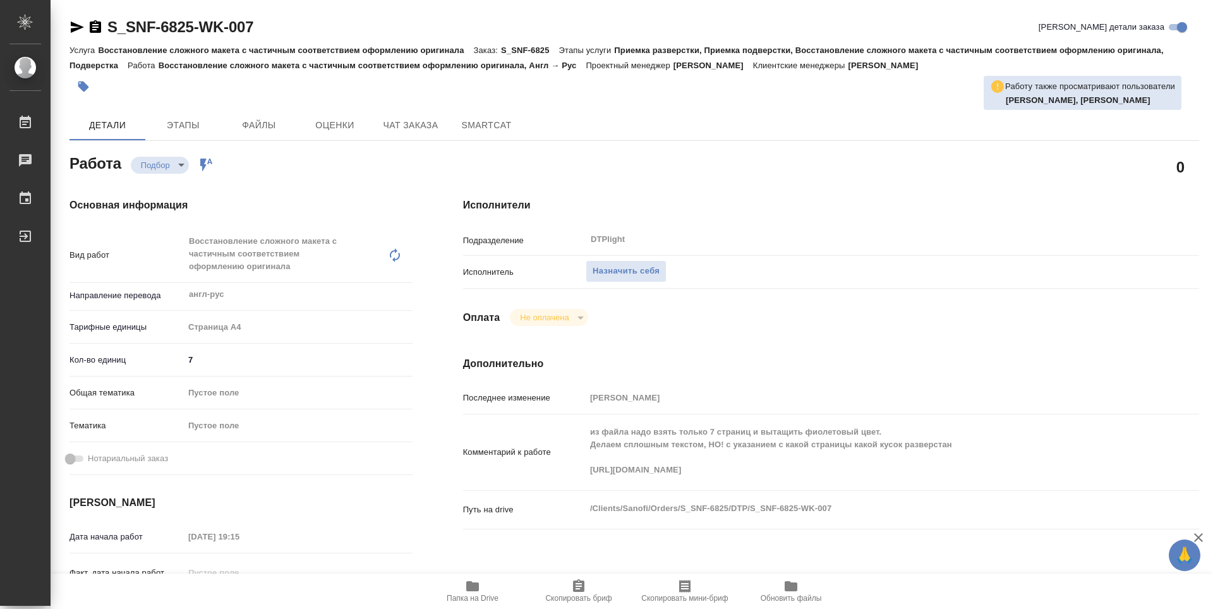
type textarea "x"
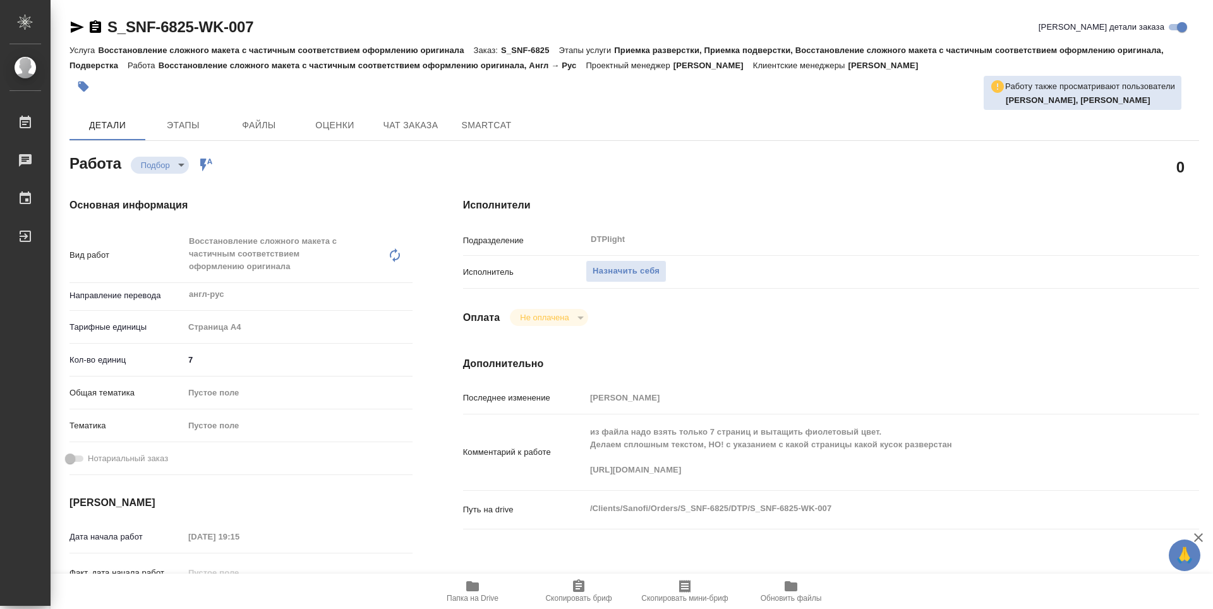
type textarea "x"
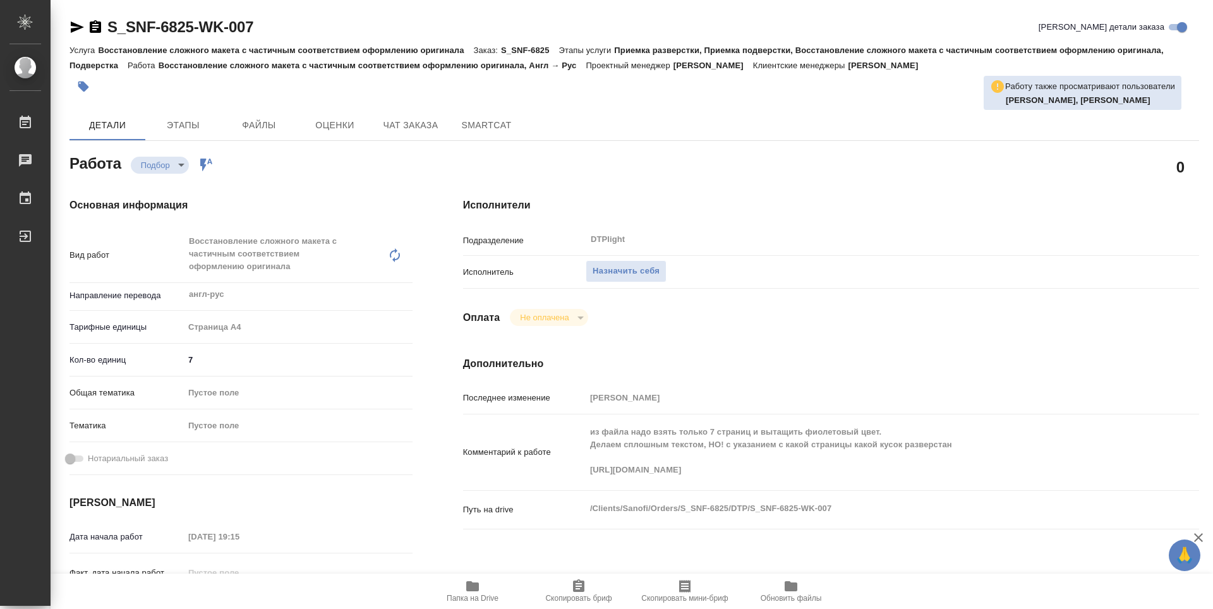
click at [484, 587] on span "Папка на Drive" at bounding box center [472, 590] width 91 height 24
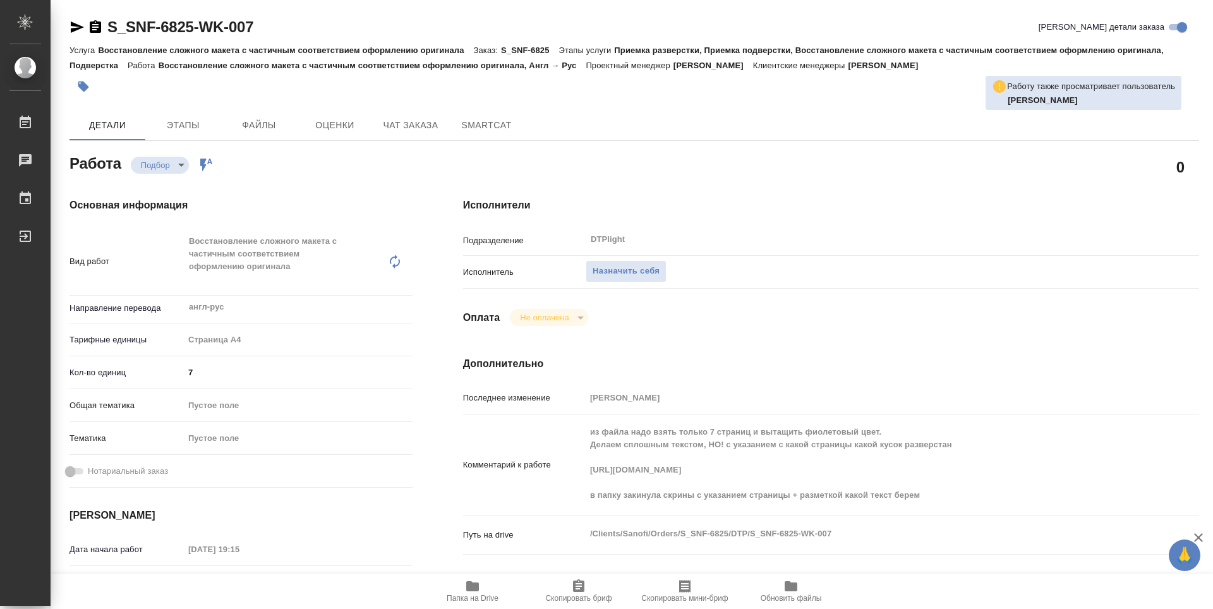
type textarea "x"
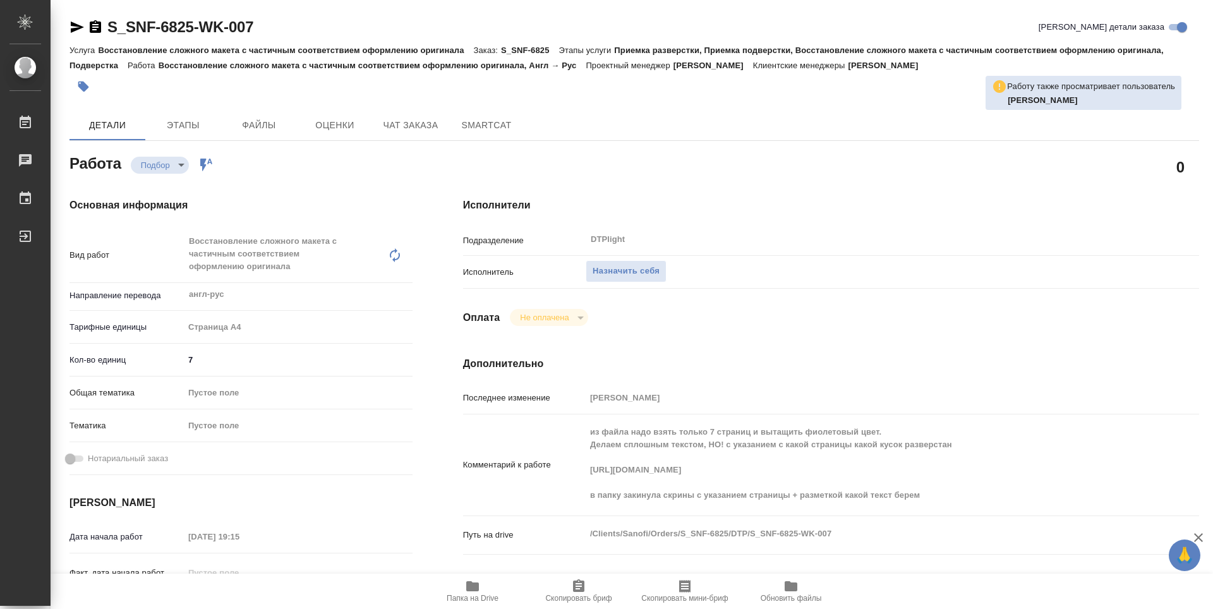
type textarea "x"
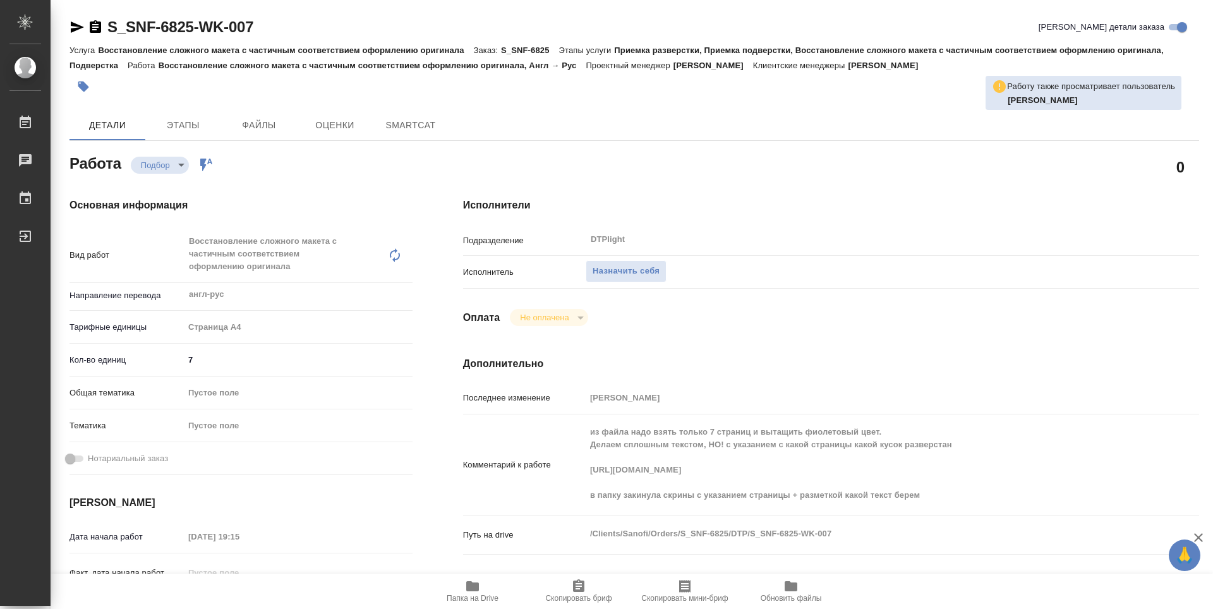
type textarea "x"
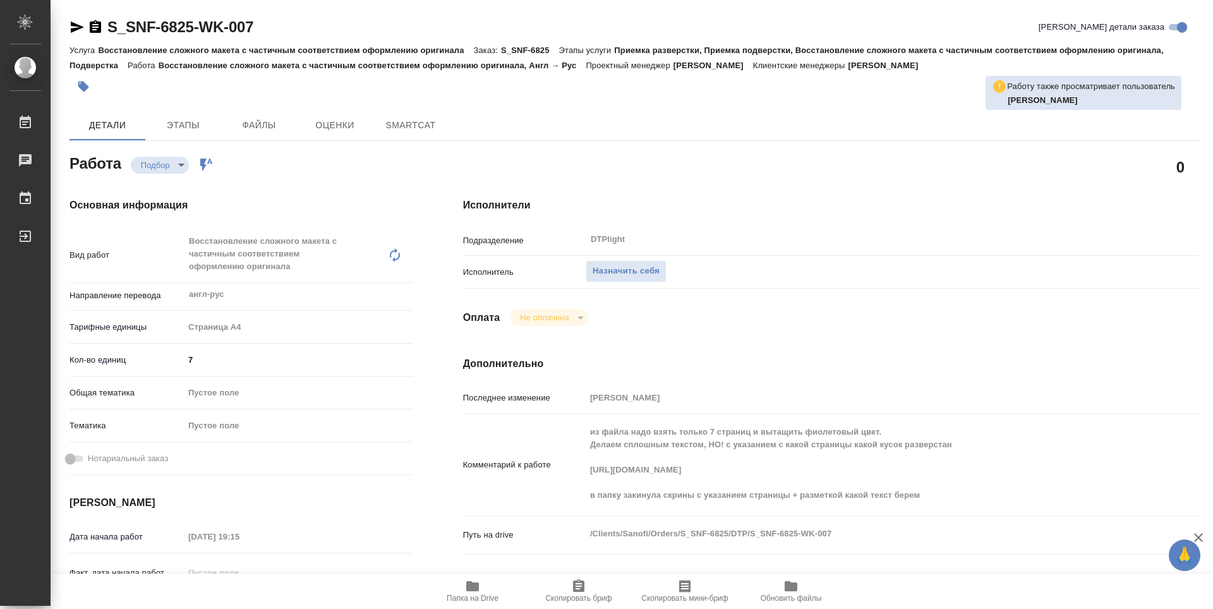
type textarea "x"
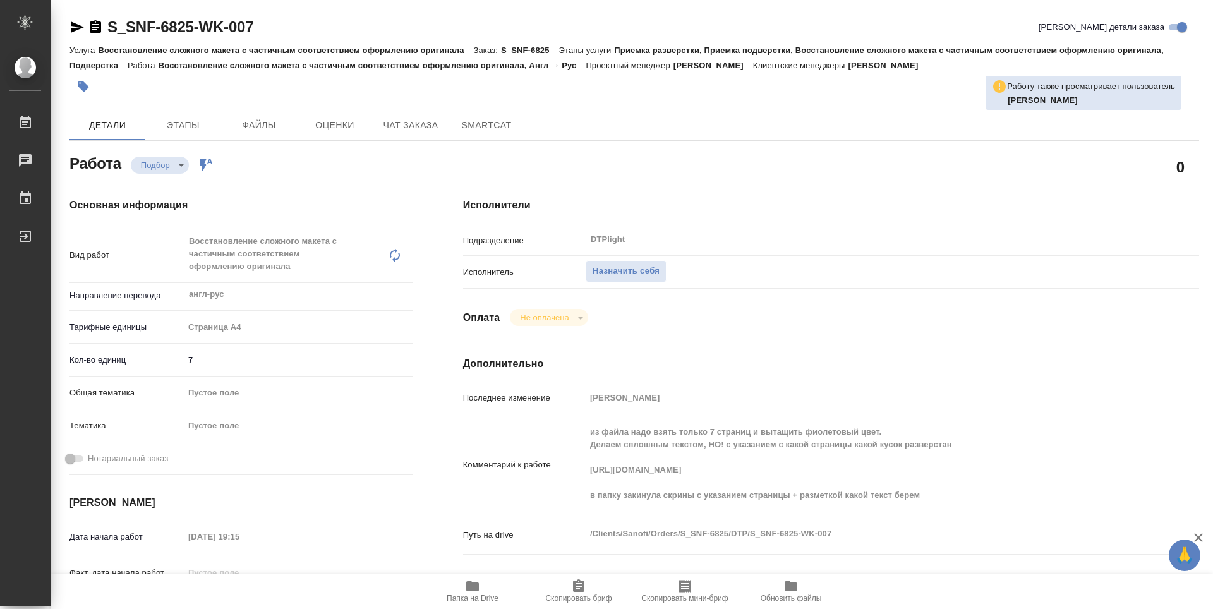
type textarea "x"
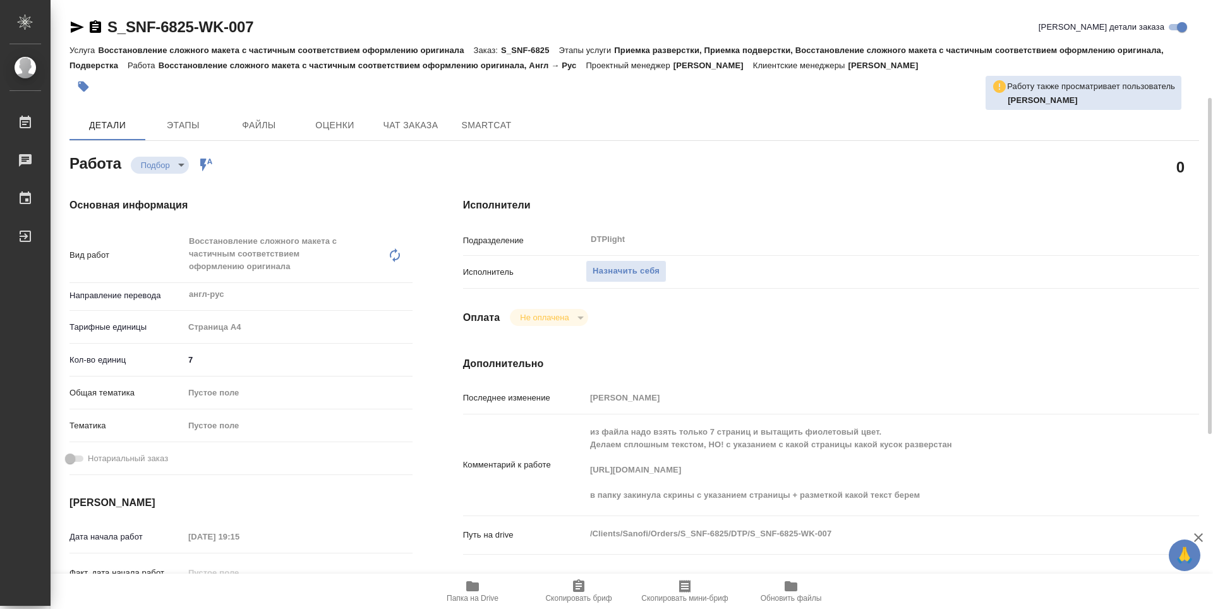
scroll to position [63, 0]
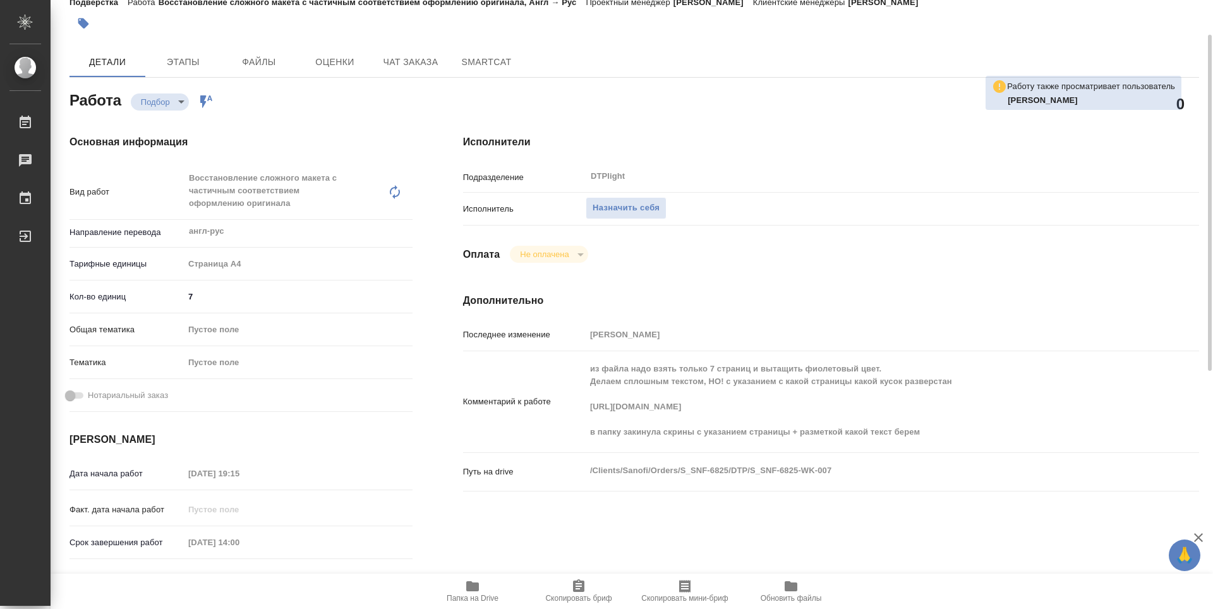
type textarea "x"
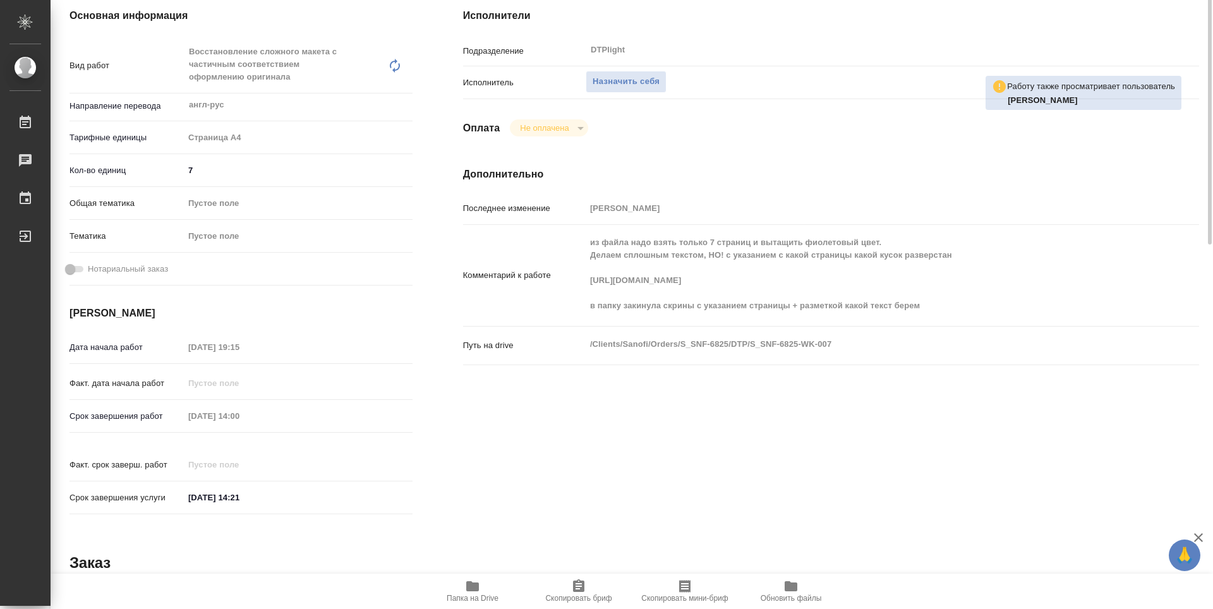
scroll to position [0, 0]
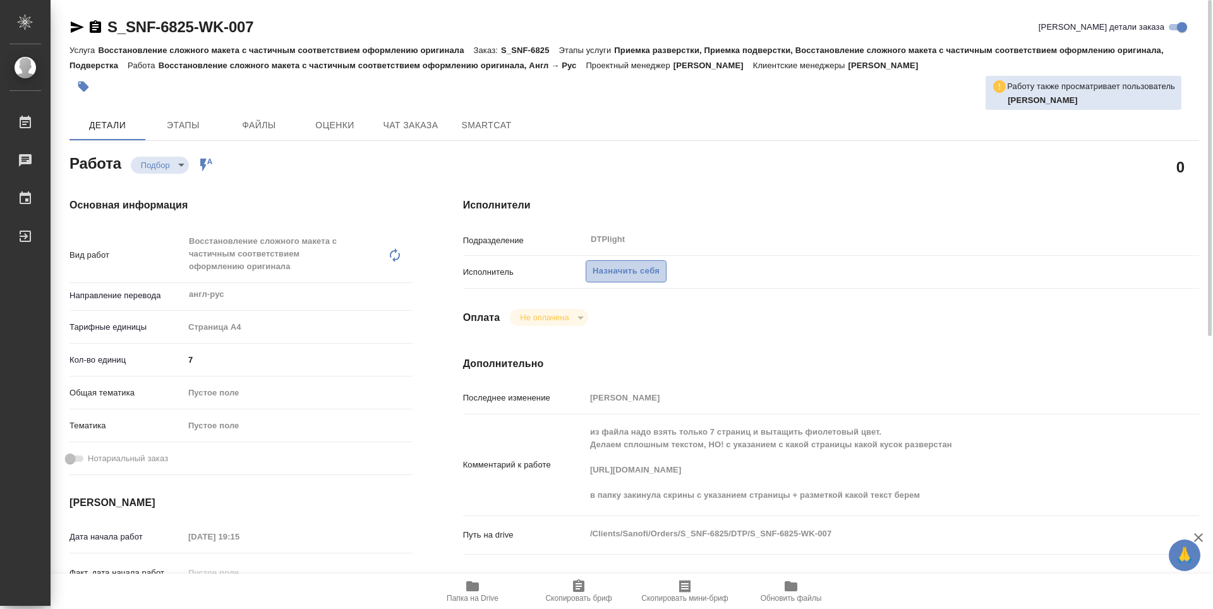
click at [605, 260] on button "Назначить себя" at bounding box center [625, 271] width 81 height 22
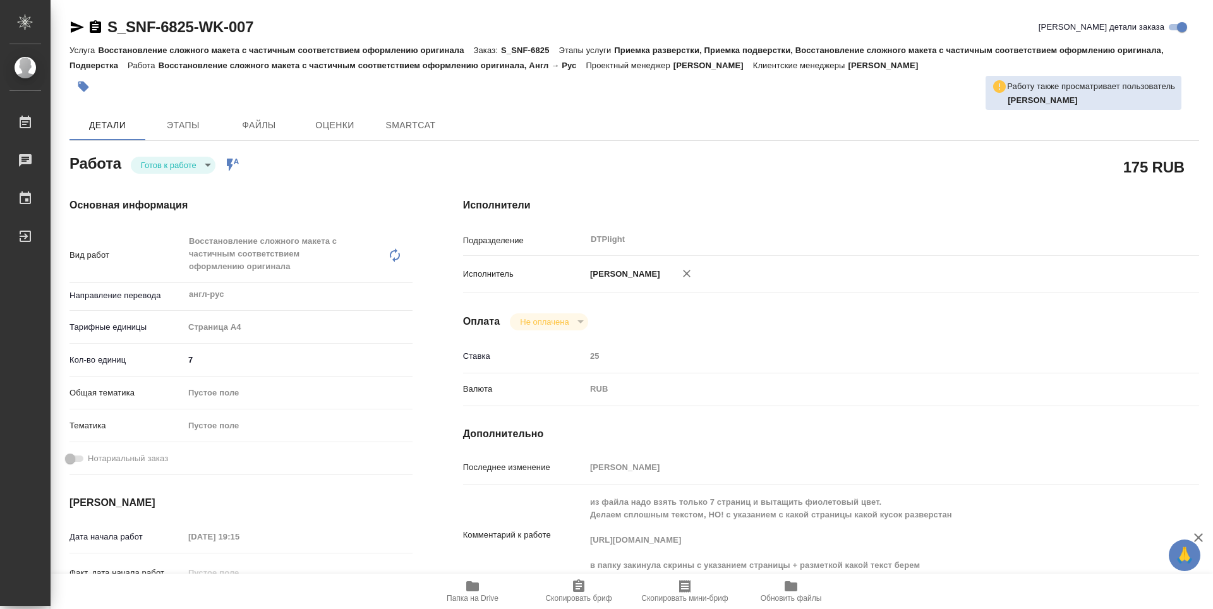
type textarea "x"
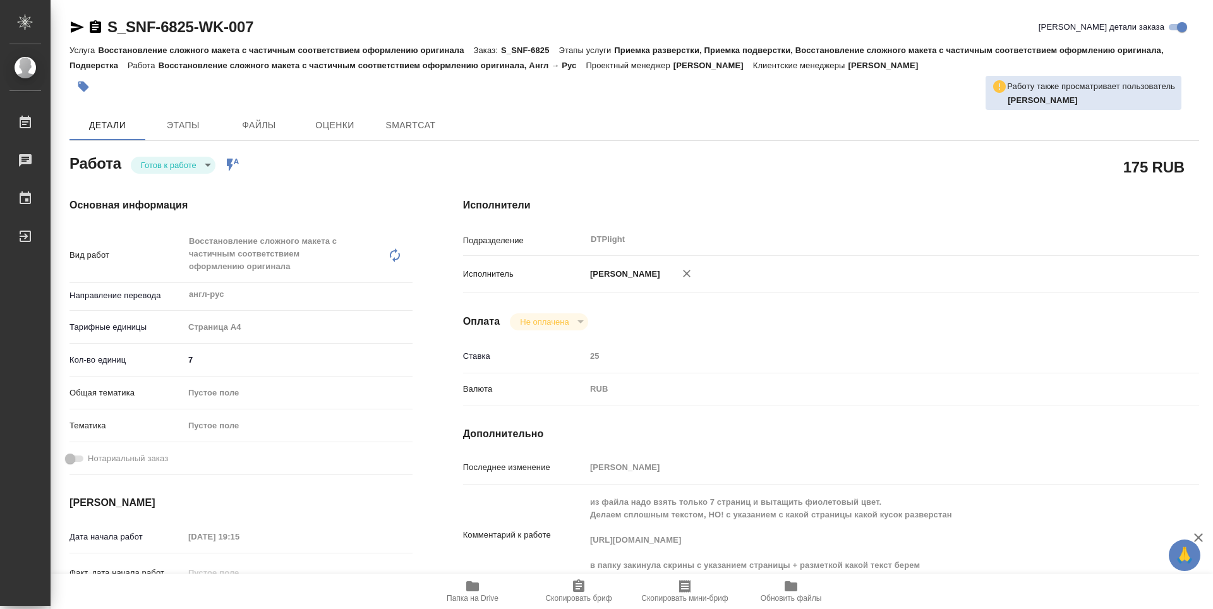
type textarea "x"
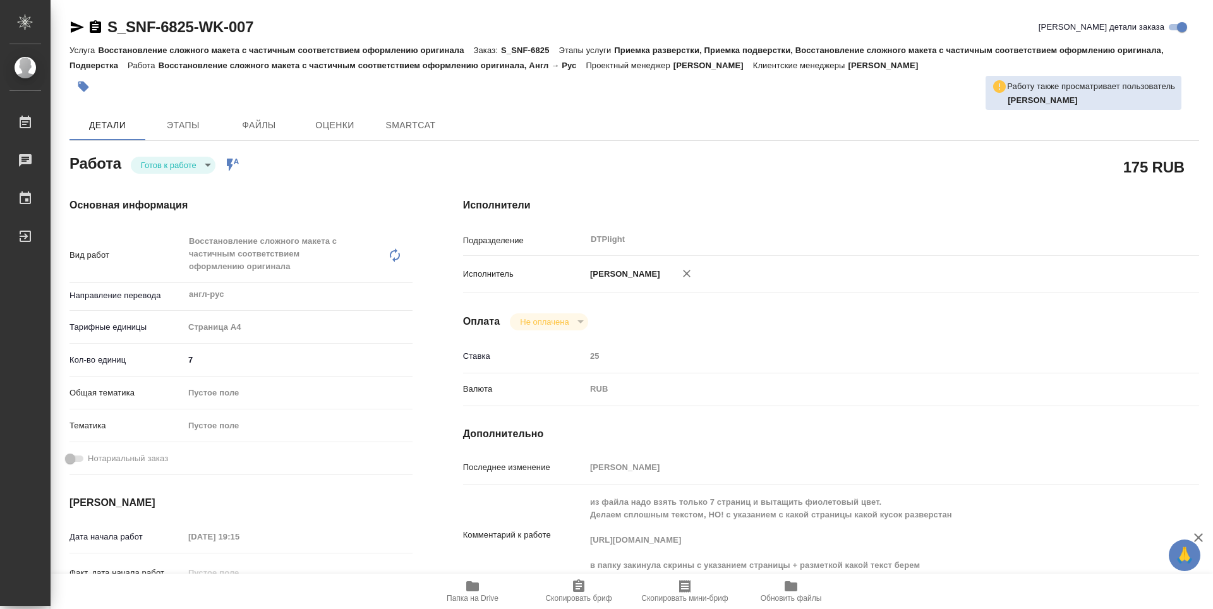
type textarea "x"
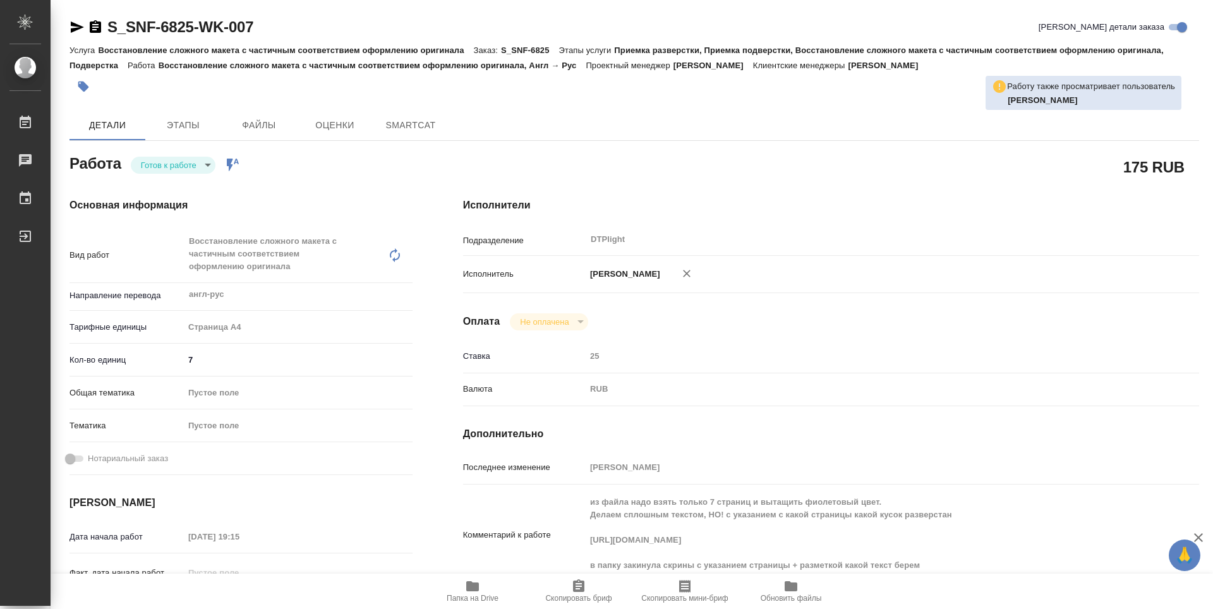
type textarea "x"
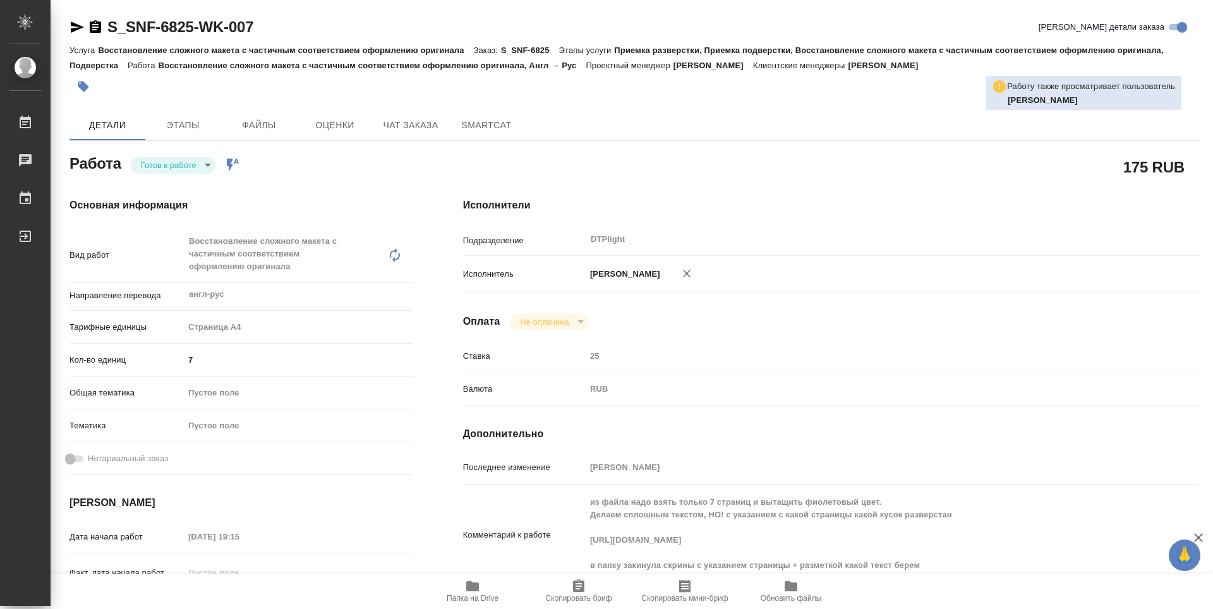
type textarea "x"
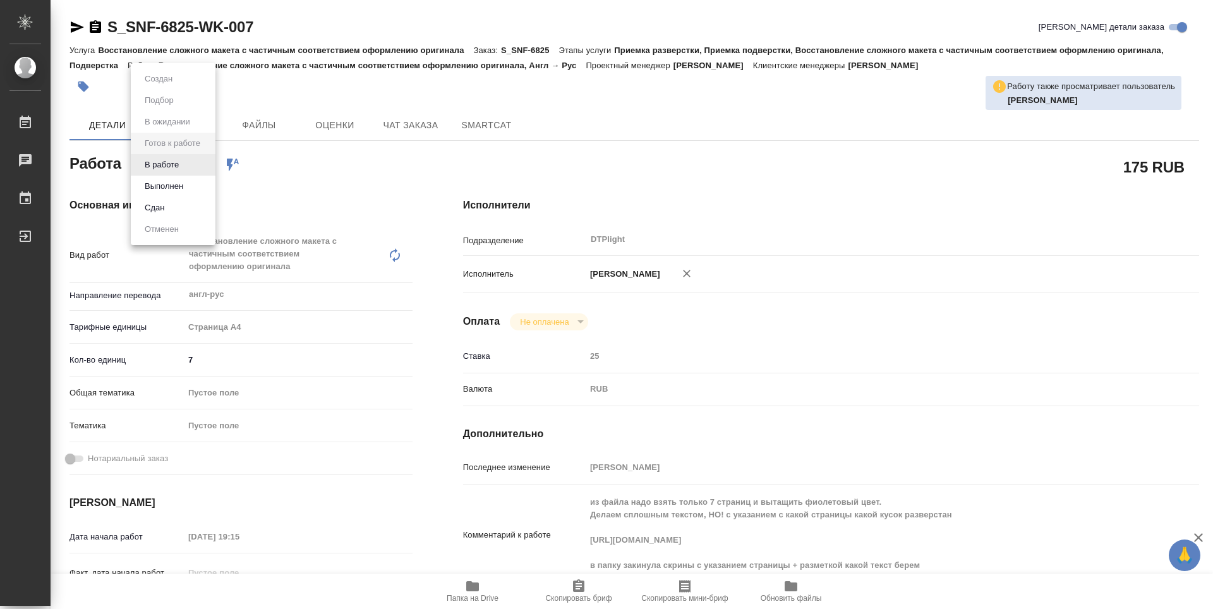
click at [204, 167] on body "🙏 .cls-1 fill:#fff; AWATERA Guselnikov Roman Работы Чаты График Выйти S_SNF-682…" at bounding box center [606, 304] width 1213 height 609
type textarea "x"
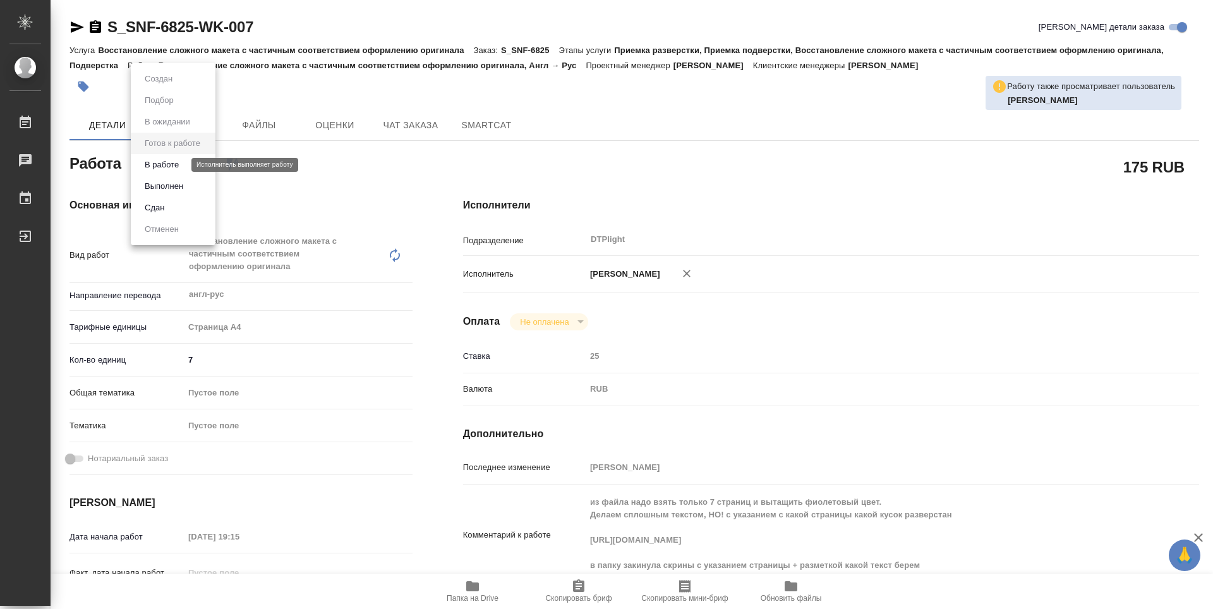
type textarea "x"
click at [153, 164] on button "В работе" at bounding box center [162, 165] width 42 height 14
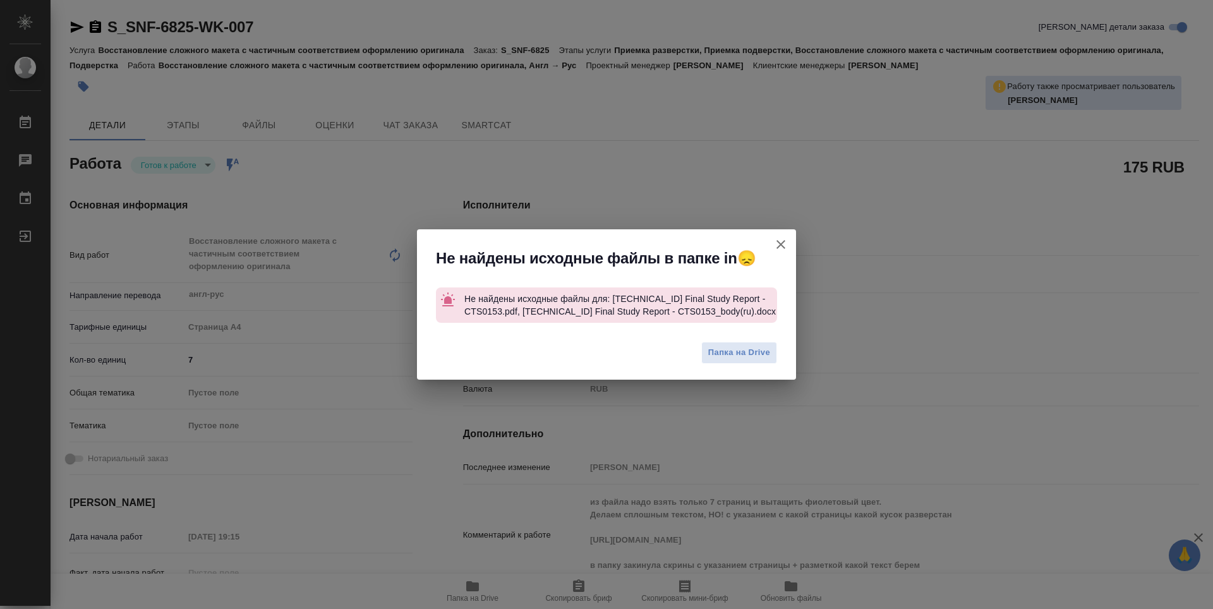
type textarea "x"
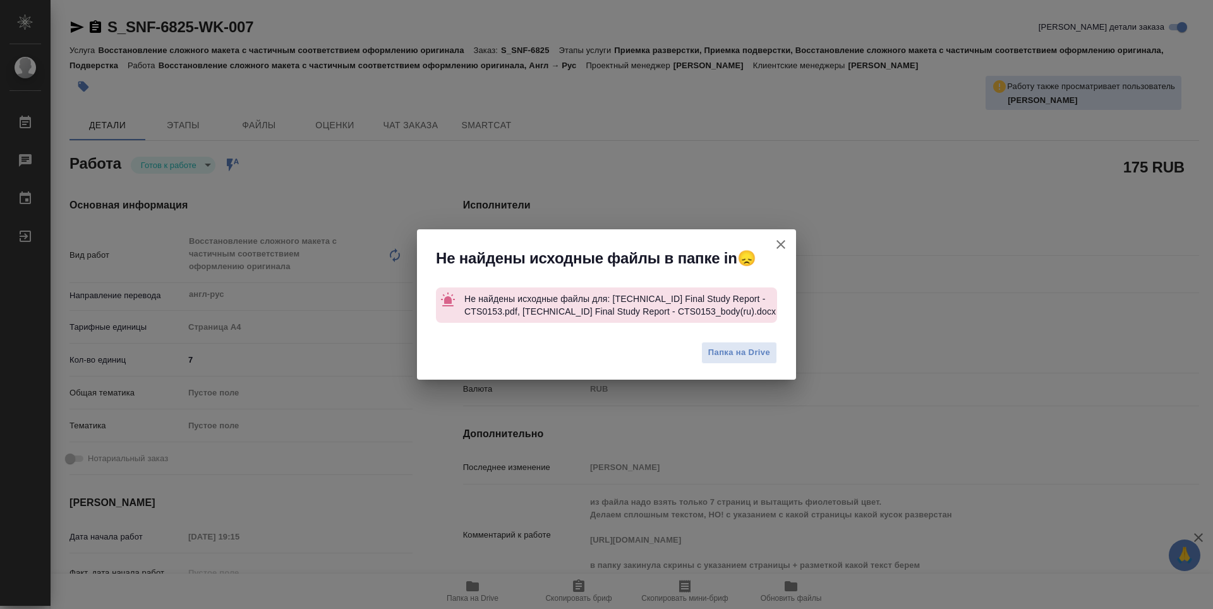
type textarea "x"
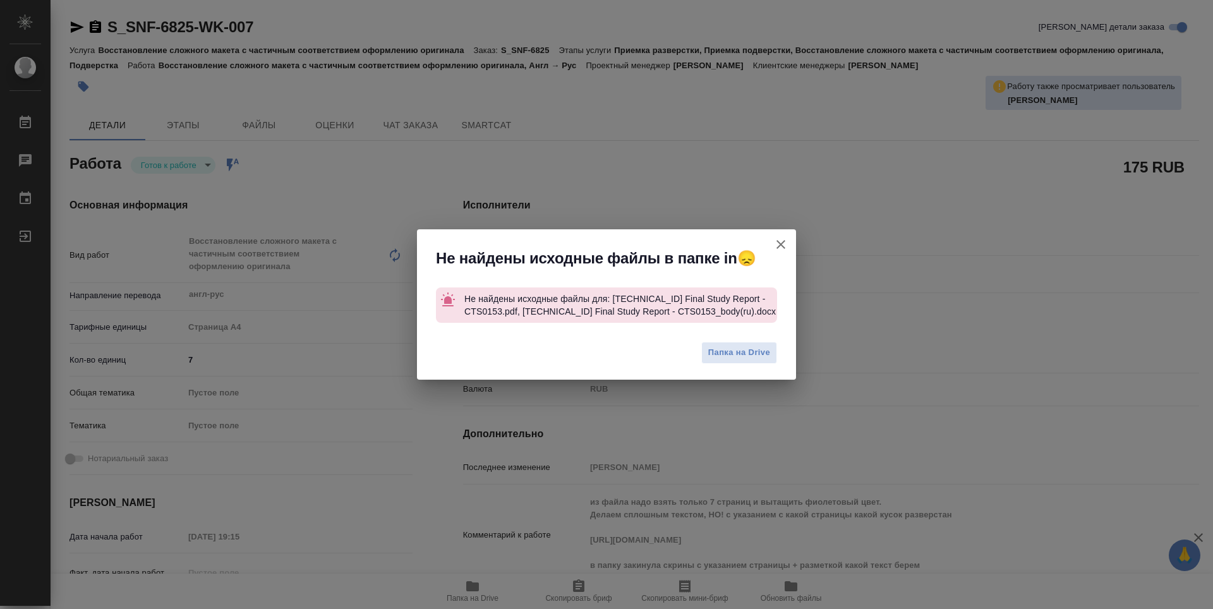
type textarea "x"
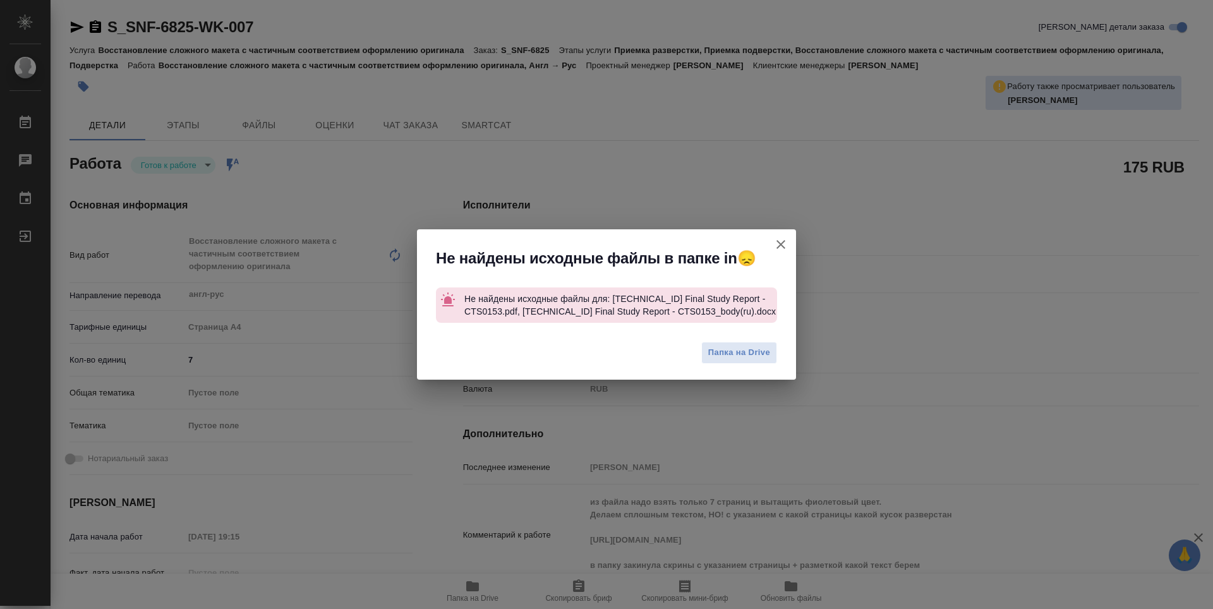
click at [777, 240] on icon "button" at bounding box center [780, 244] width 15 height 15
type textarea "x"
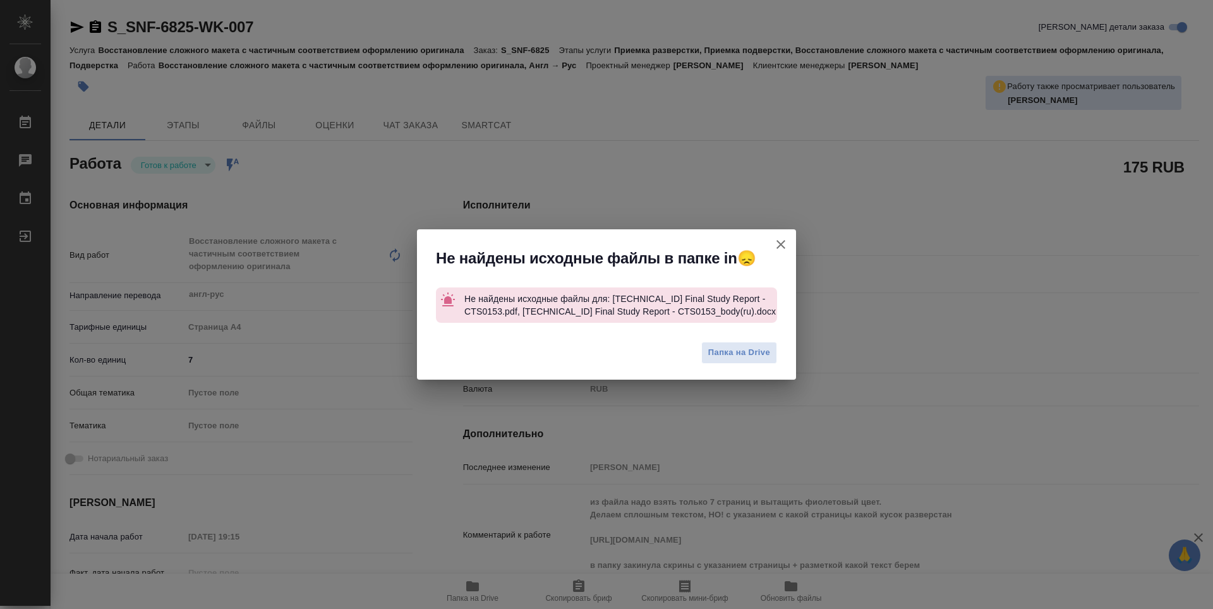
type textarea "x"
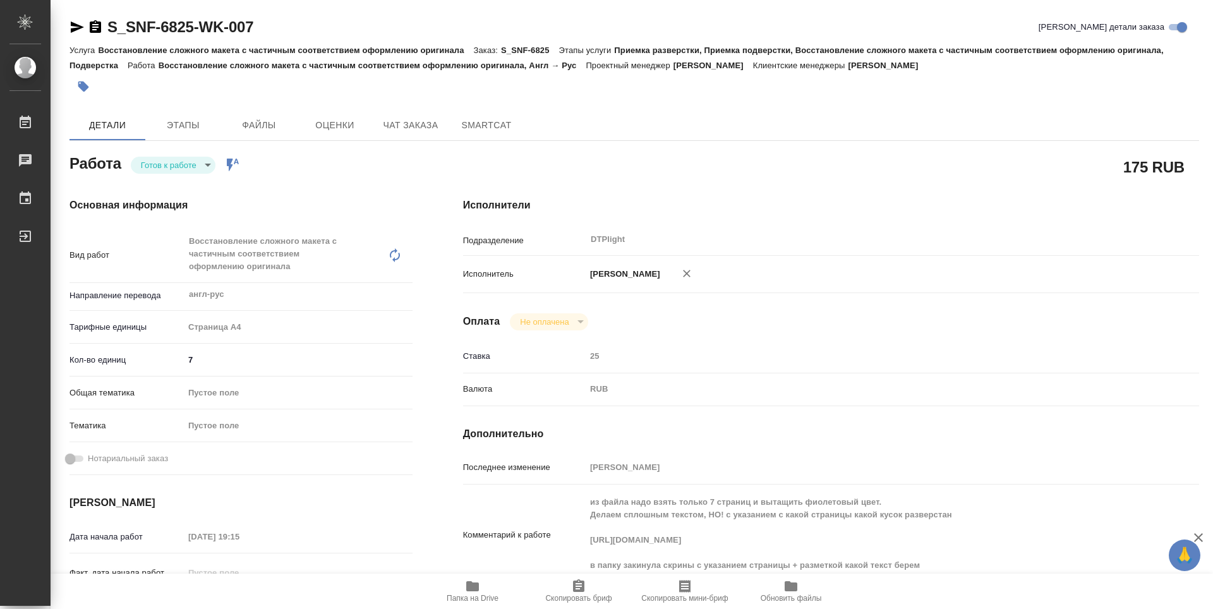
type textarea "x"
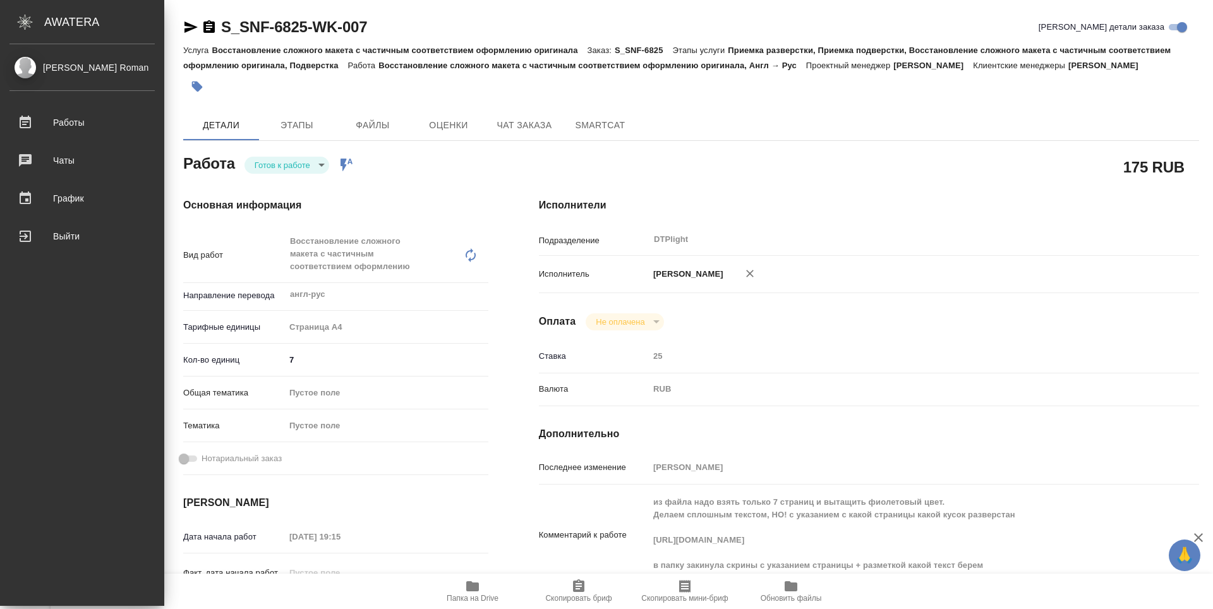
type textarea "x"
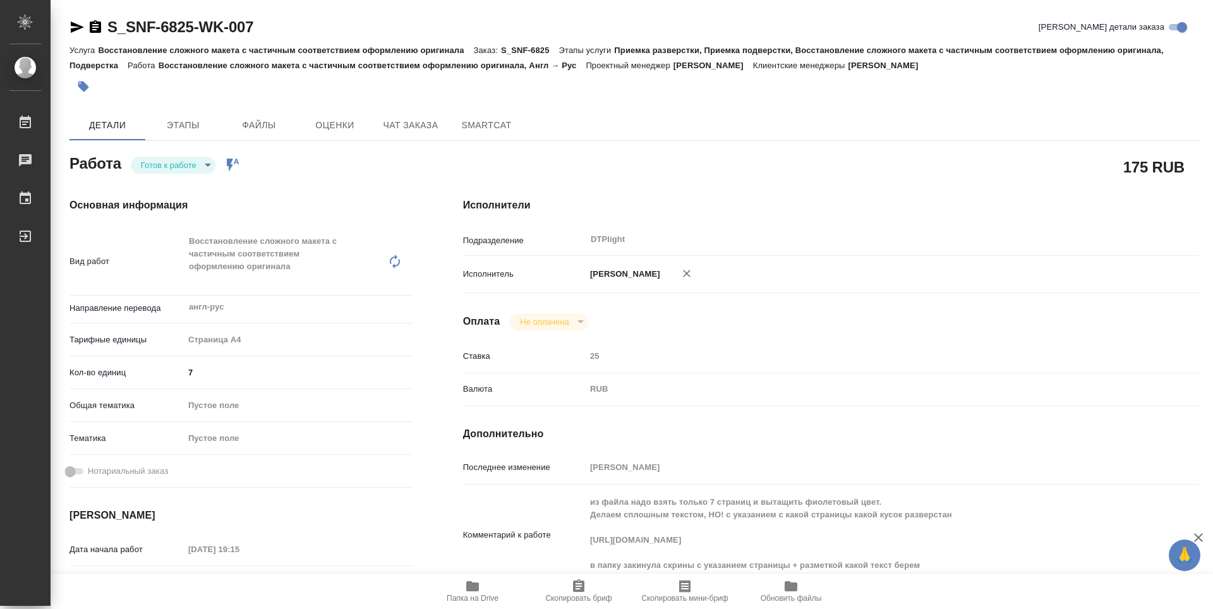
click at [98, 27] on icon "button" at bounding box center [95, 27] width 15 height 15
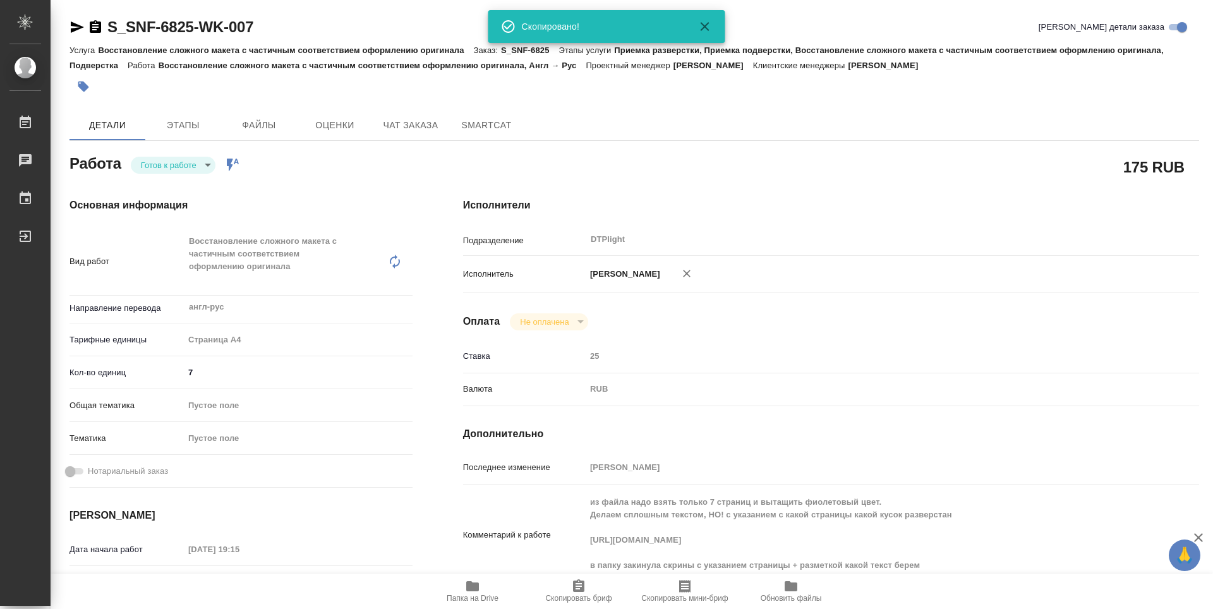
scroll to position [63, 0]
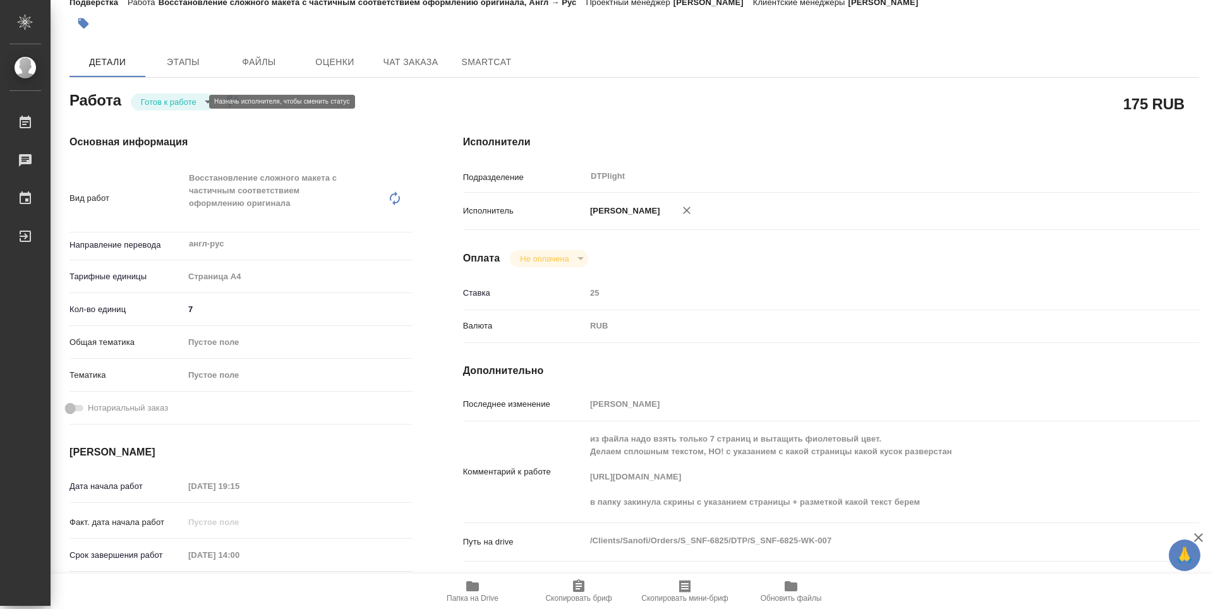
click at [190, 99] on body "🙏 .cls-1 fill:#fff; AWATERA Guselnikov Roman Работы 0 Чаты График Выйти S_SNF-6…" at bounding box center [606, 304] width 1213 height 609
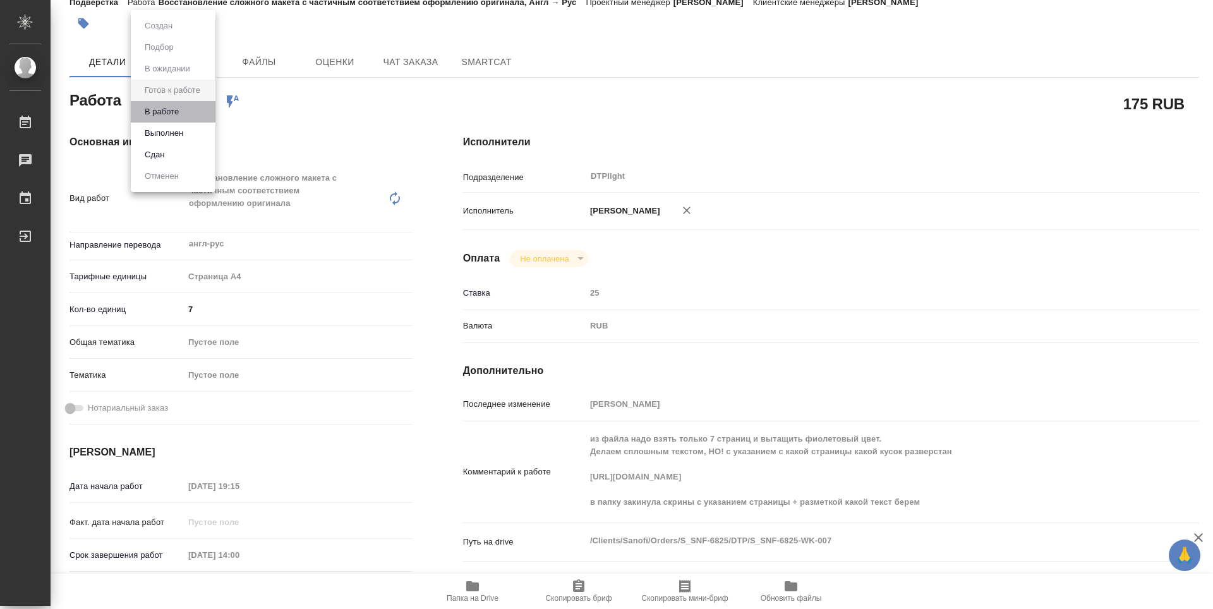
click at [140, 109] on li "В работе" at bounding box center [173, 111] width 85 height 21
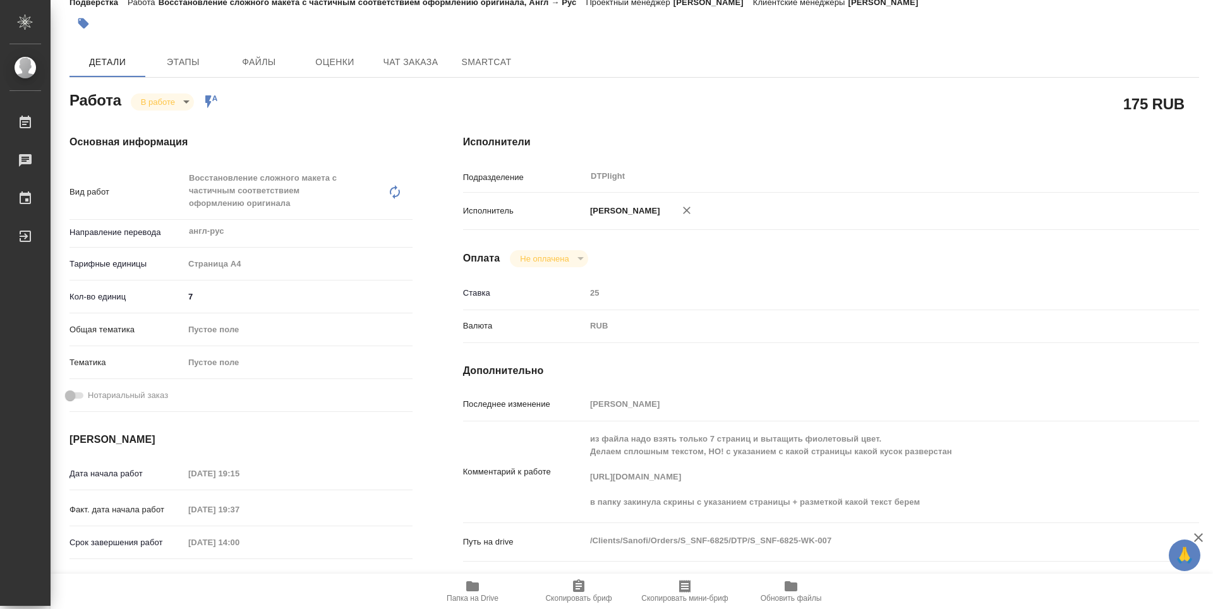
type textarea "x"
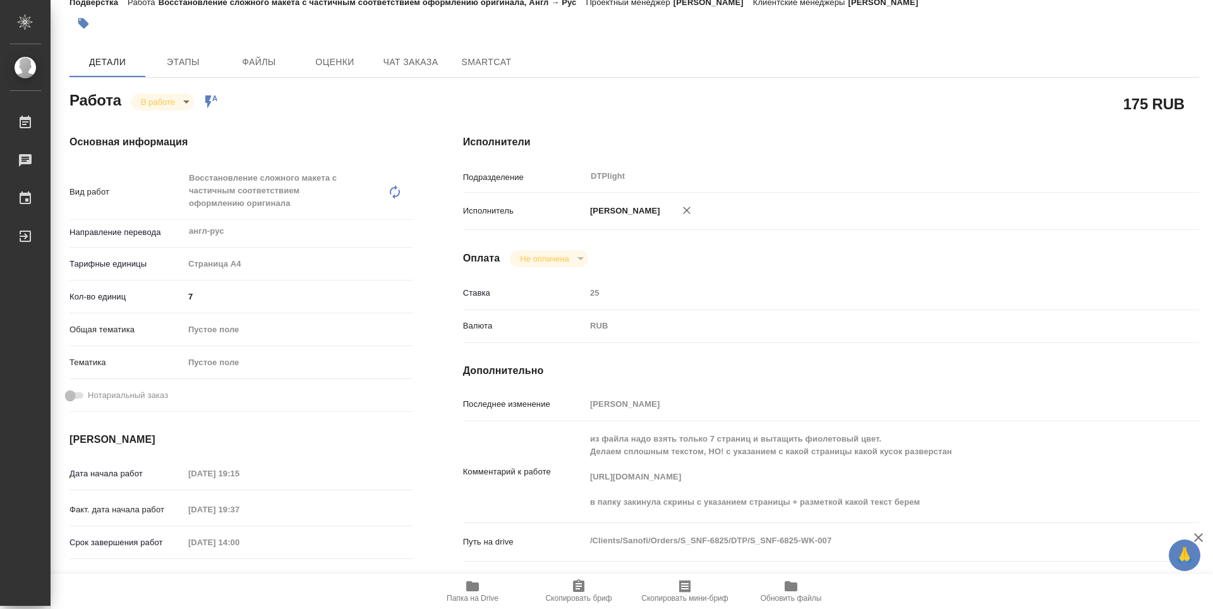
type textarea "x"
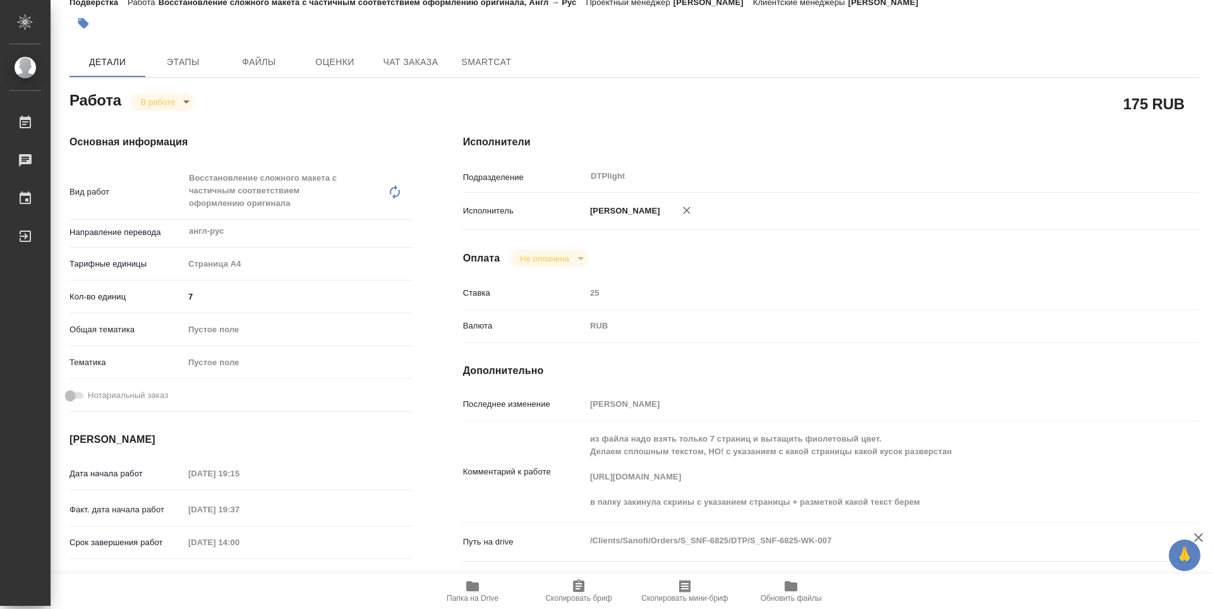
type textarea "x"
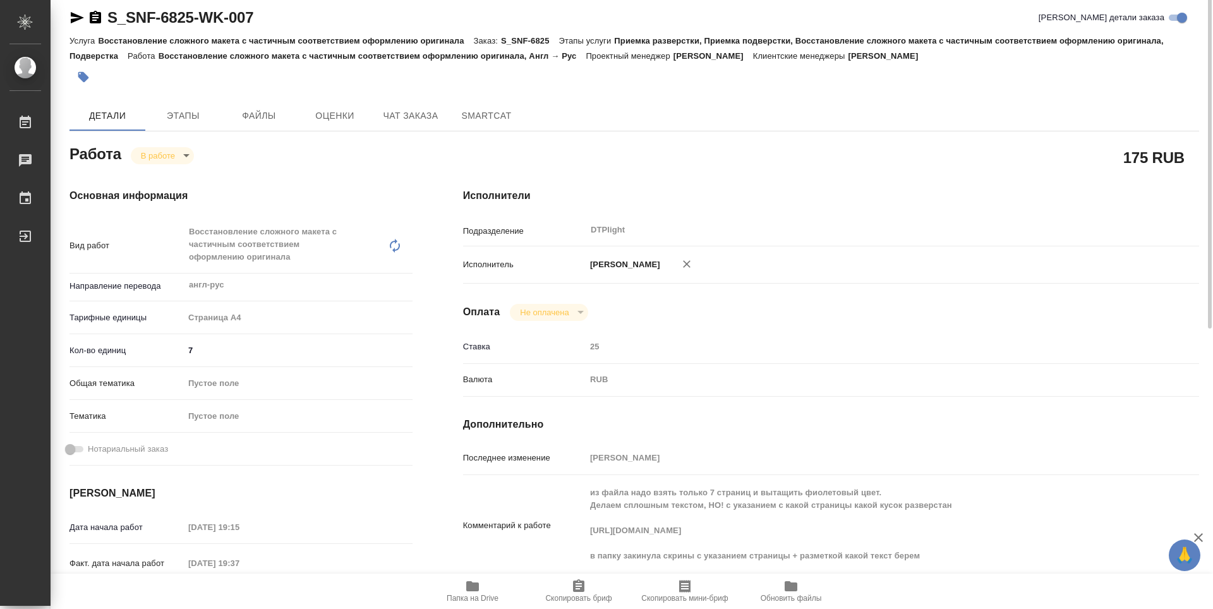
scroll to position [0, 0]
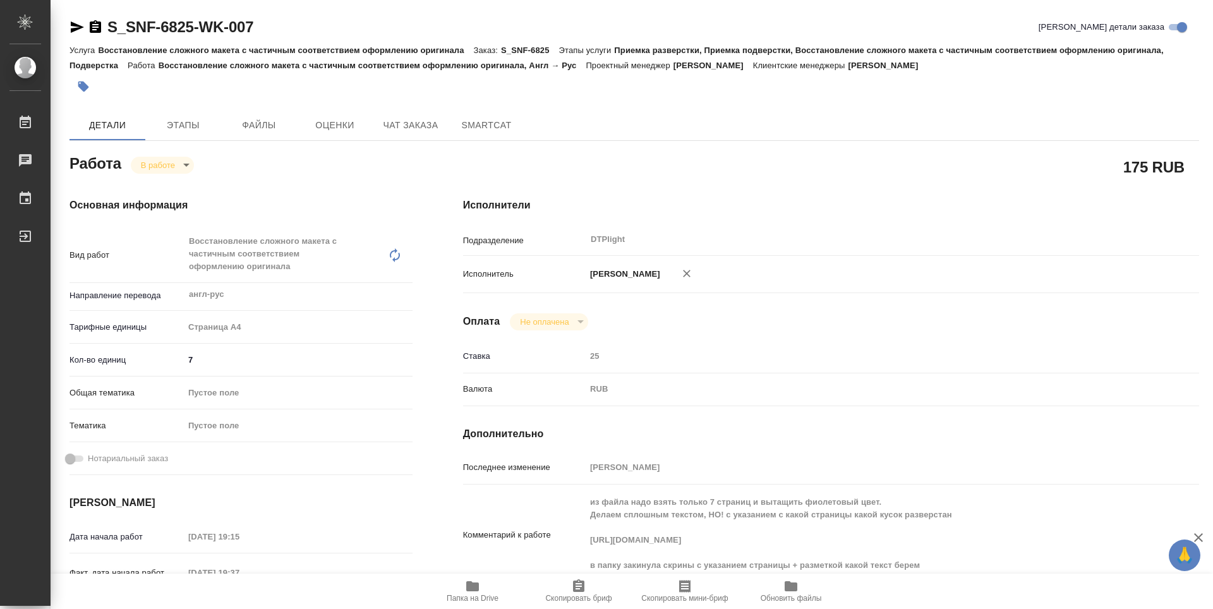
type textarea "x"
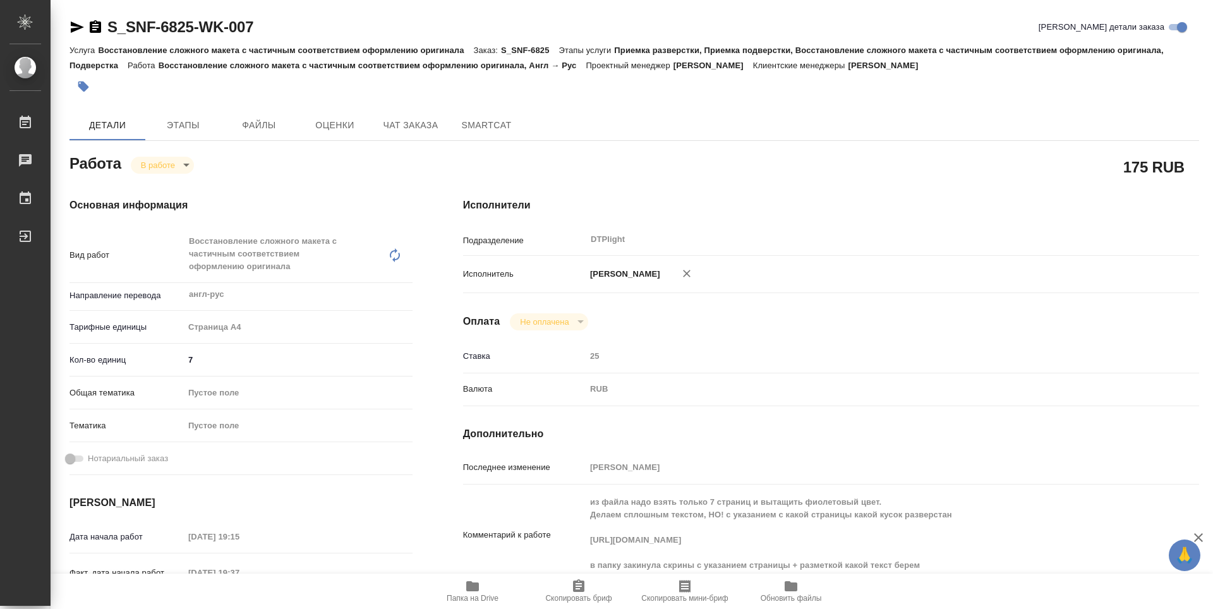
type textarea "x"
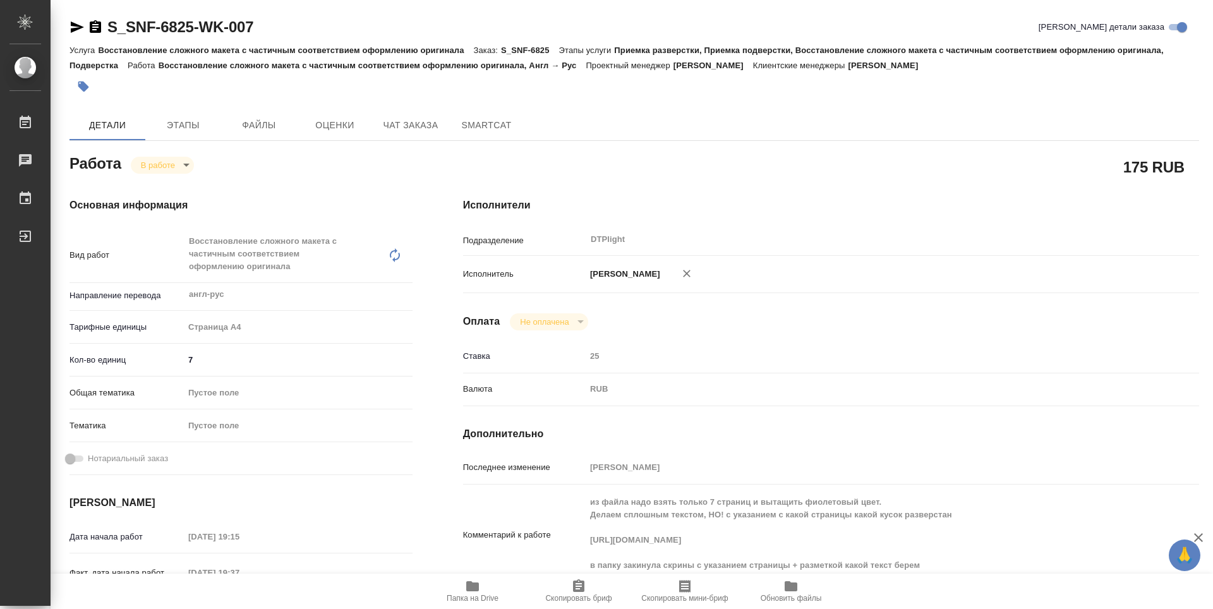
type textarea "x"
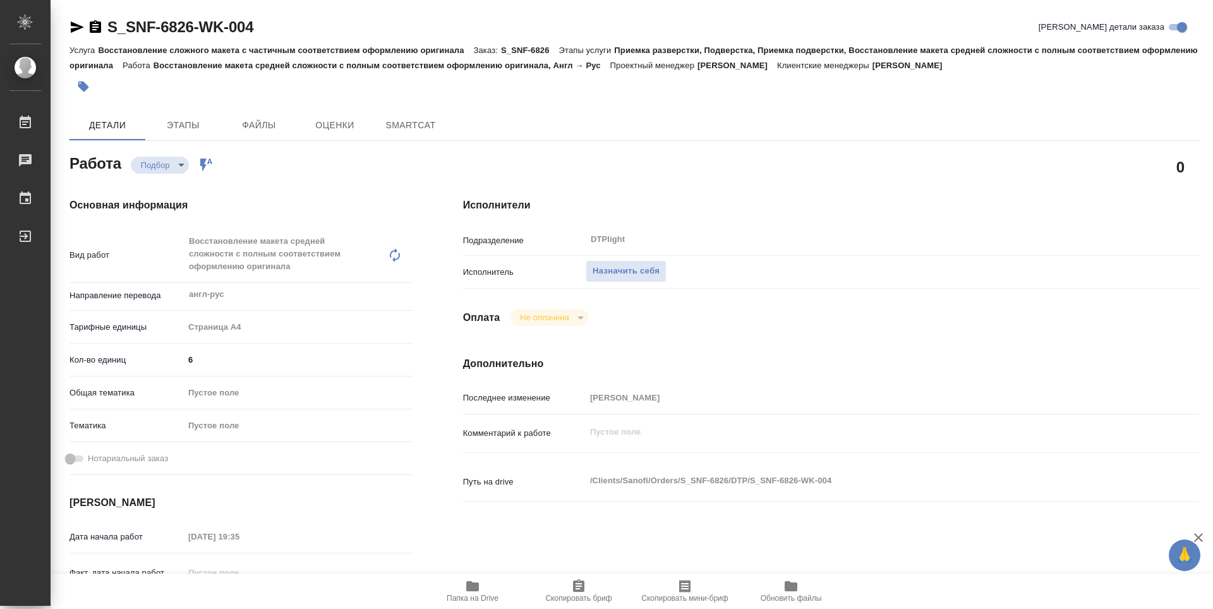
type textarea "x"
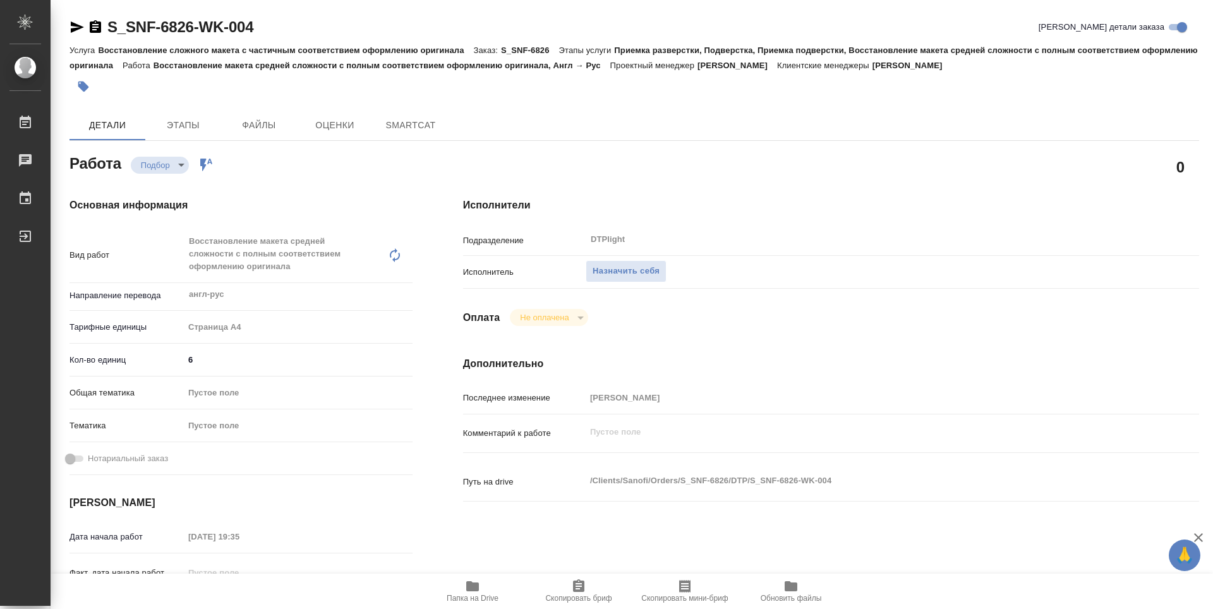
type textarea "x"
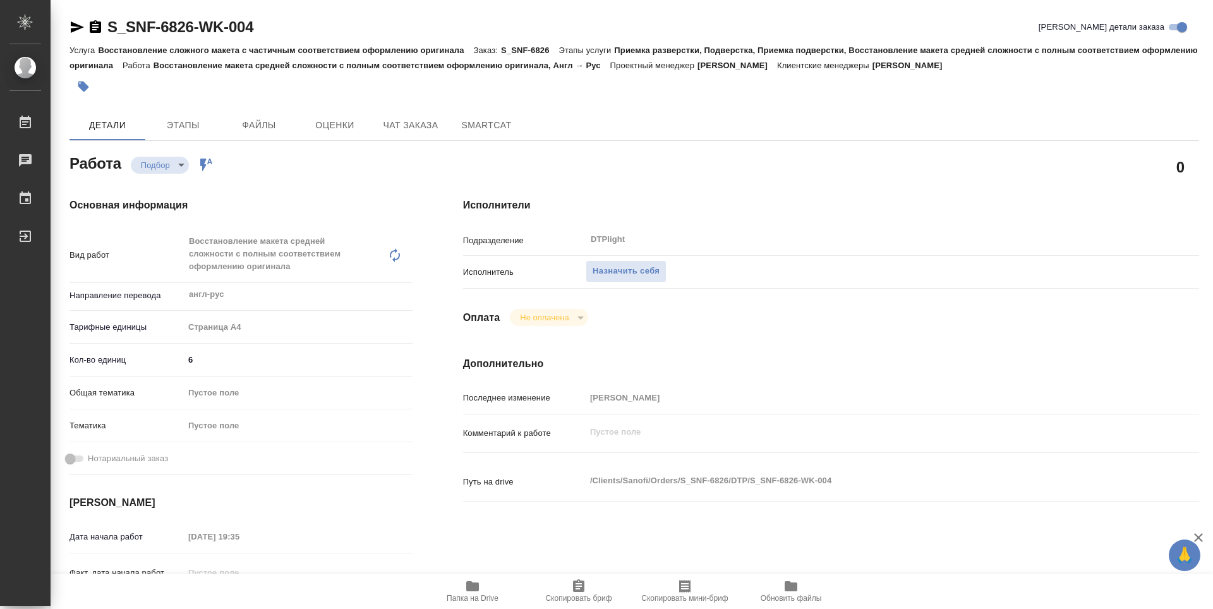
click at [483, 597] on span "Папка на Drive" at bounding box center [472, 598] width 52 height 9
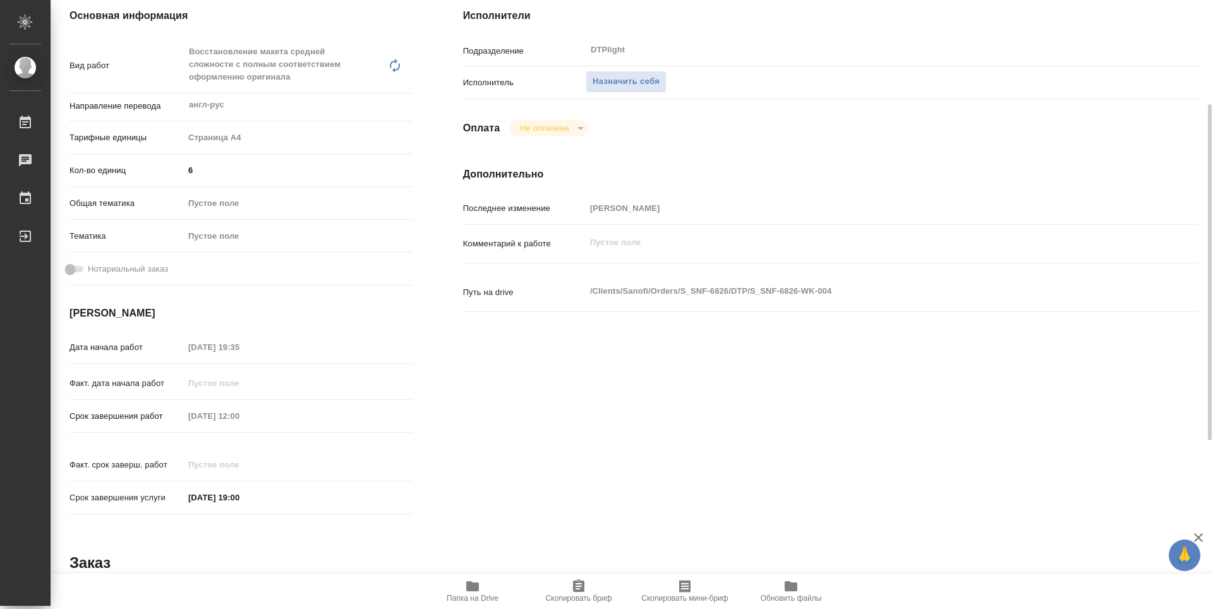
type textarea "x"
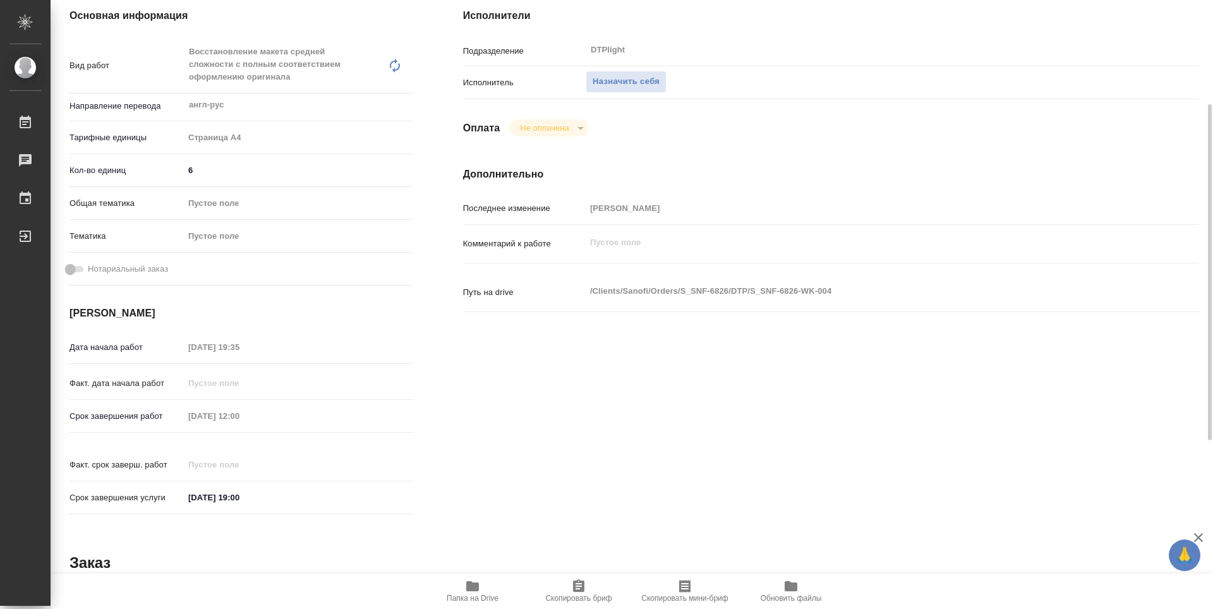
type textarea "x"
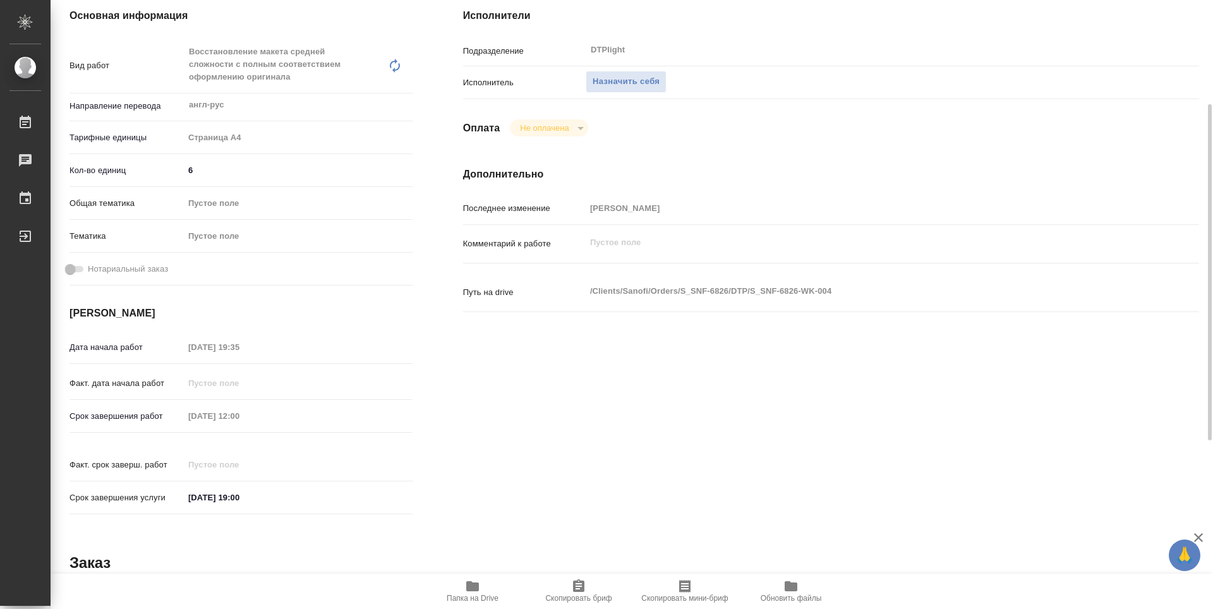
type textarea "x"
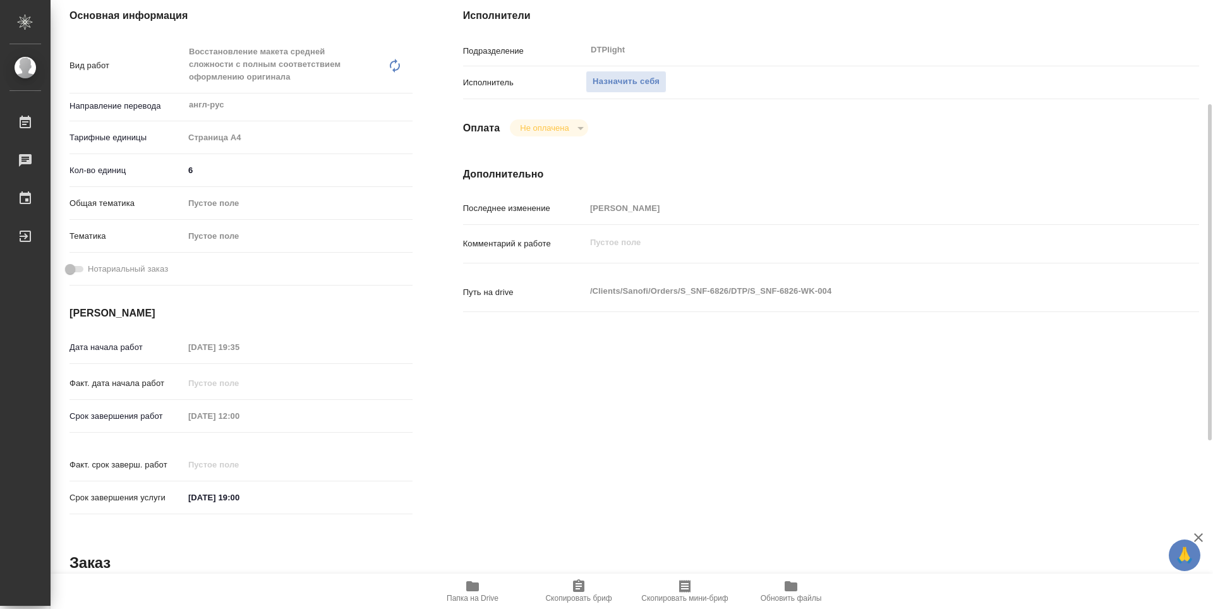
type textarea "x"
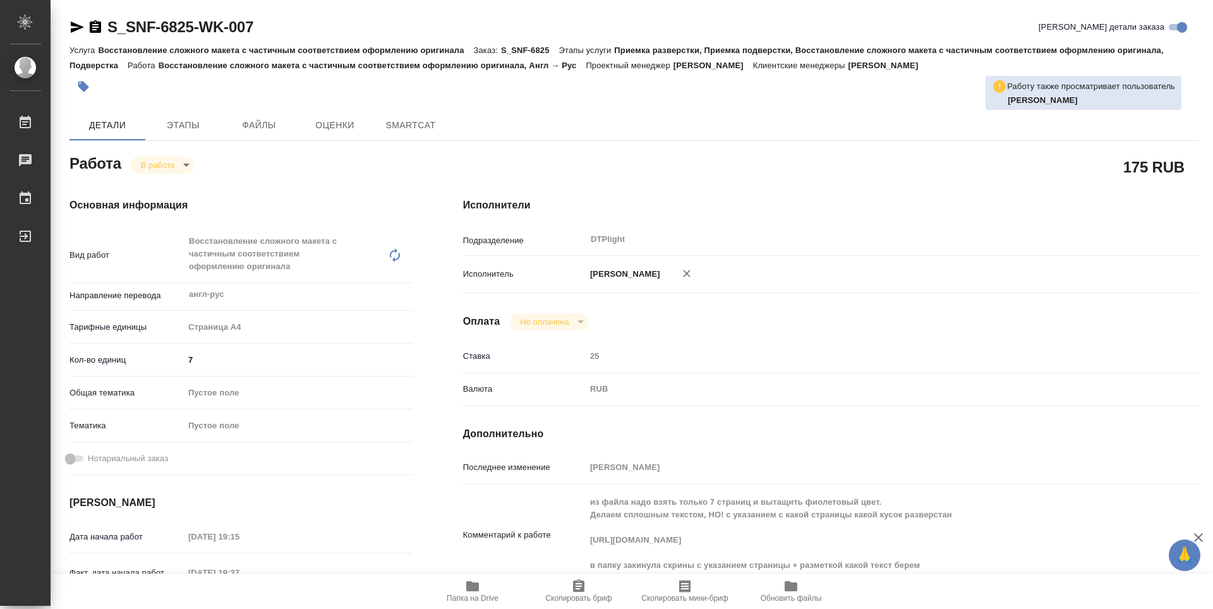
type textarea "x"
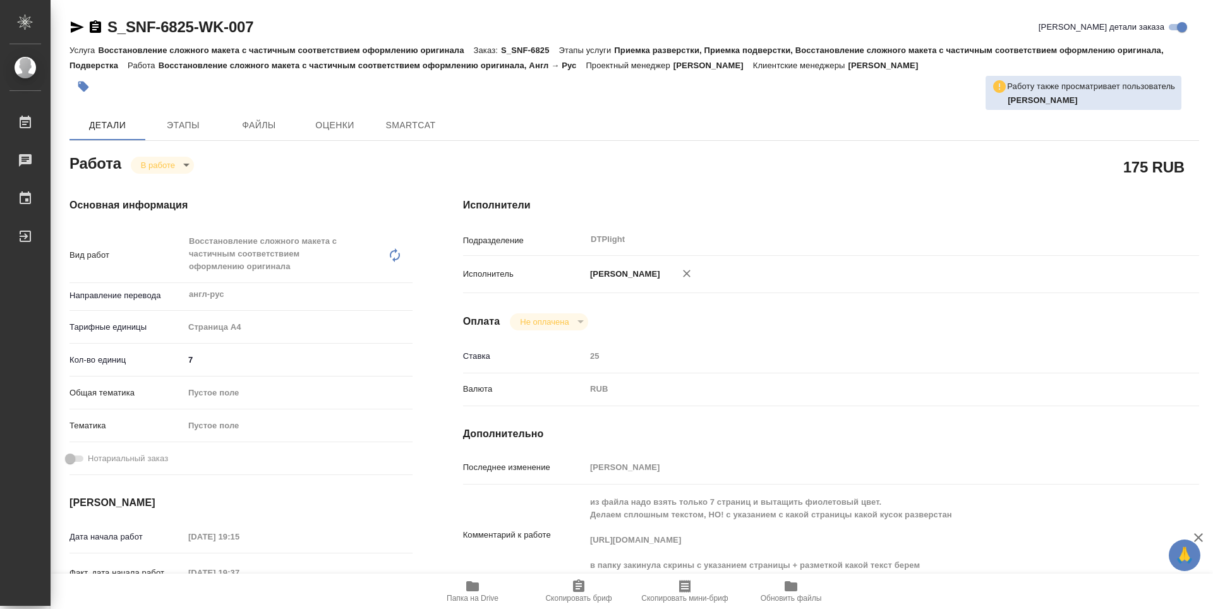
type textarea "x"
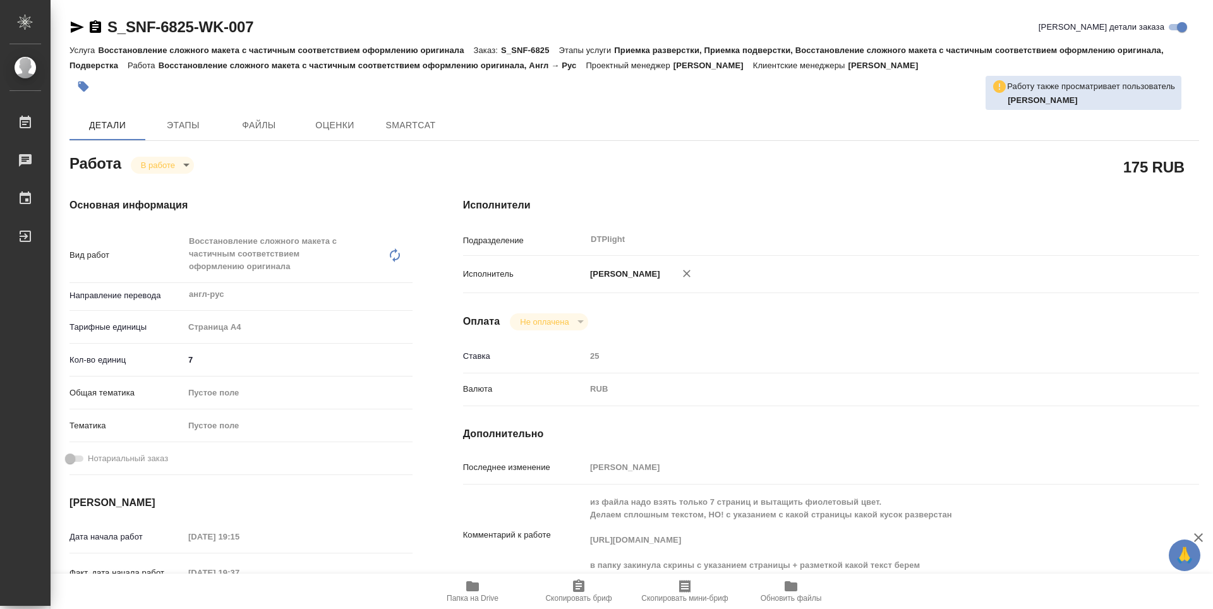
type textarea "x"
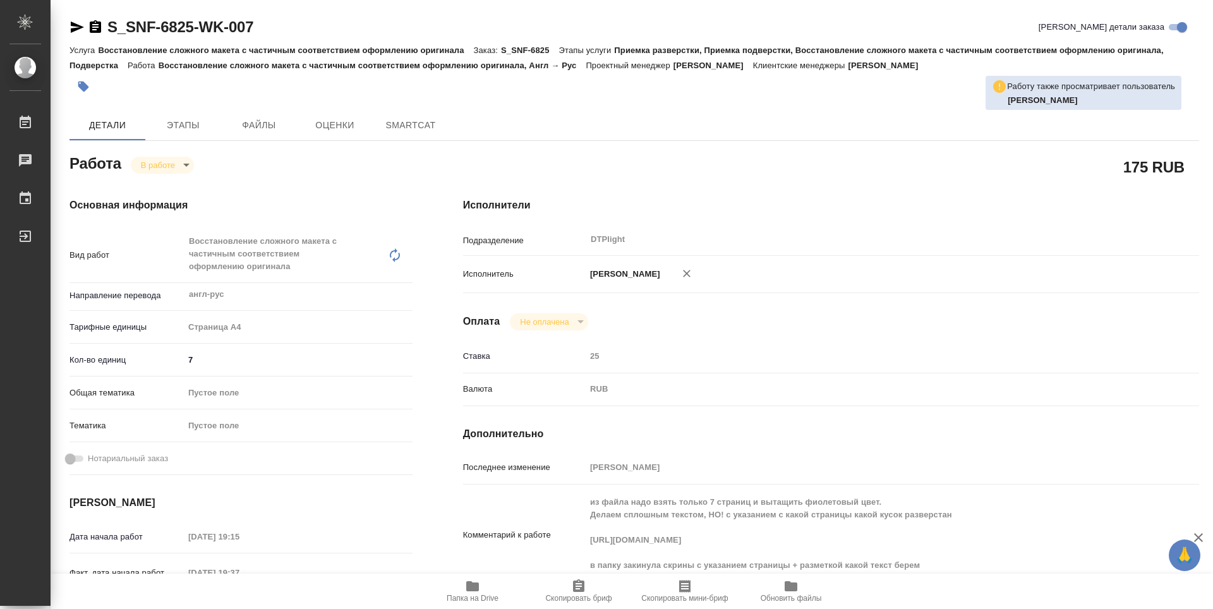
type textarea "x"
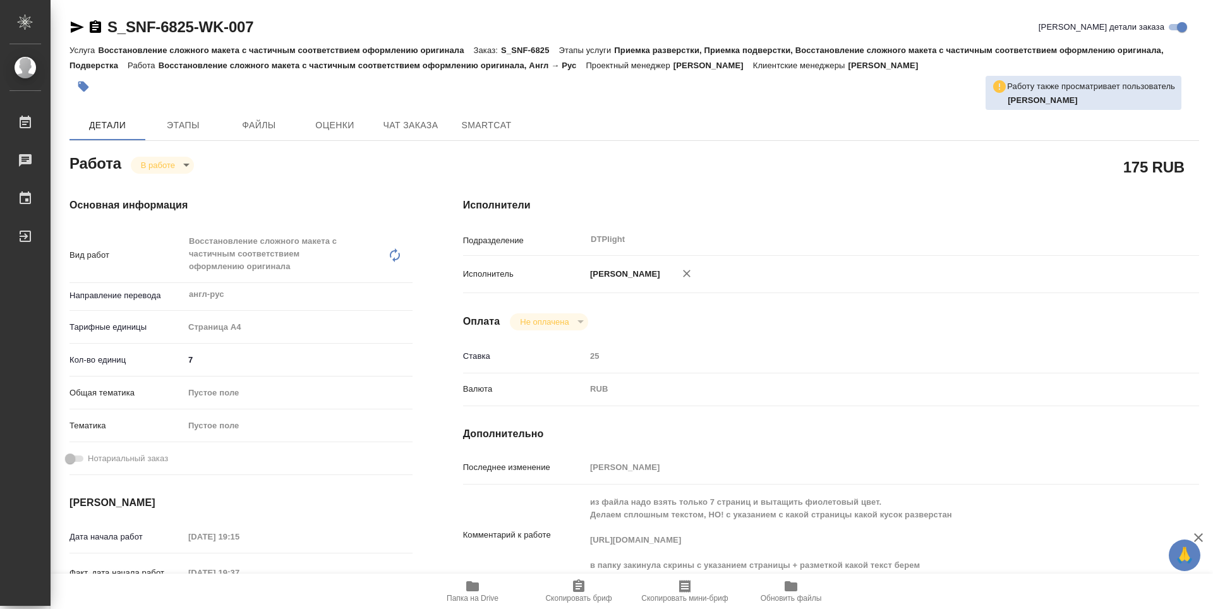
type textarea "x"
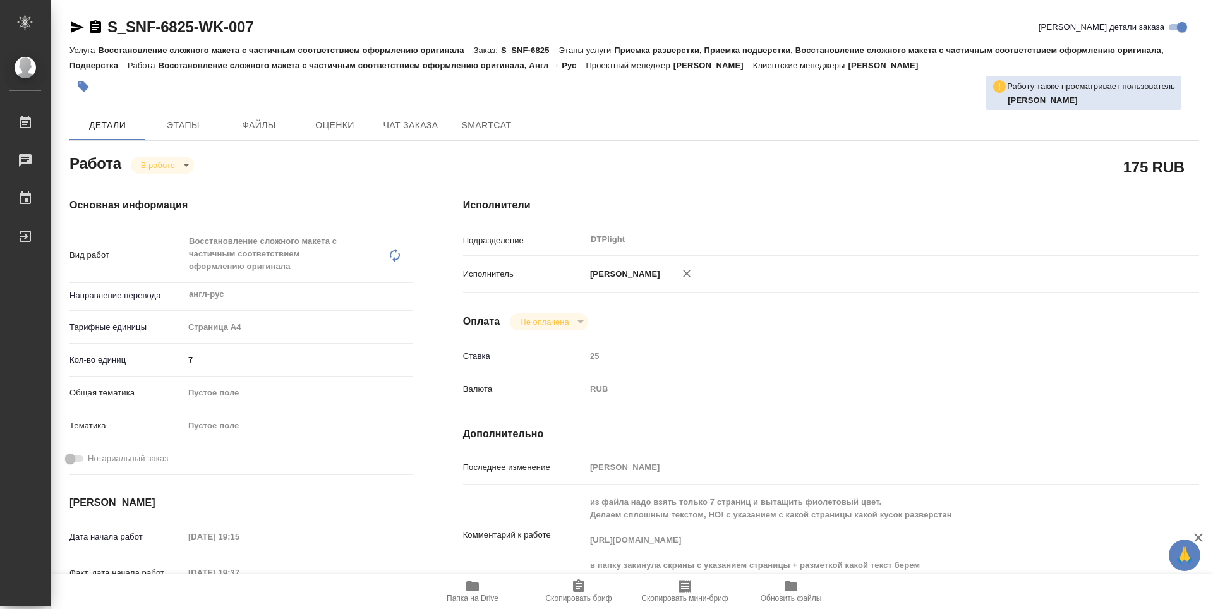
type textarea "x"
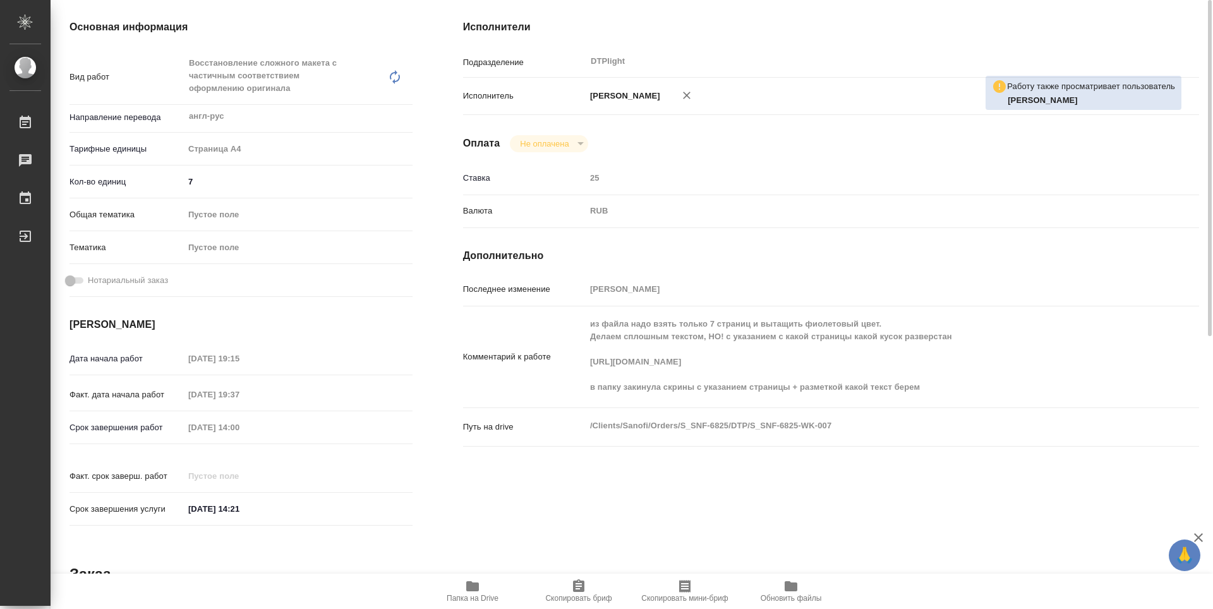
scroll to position [115, 0]
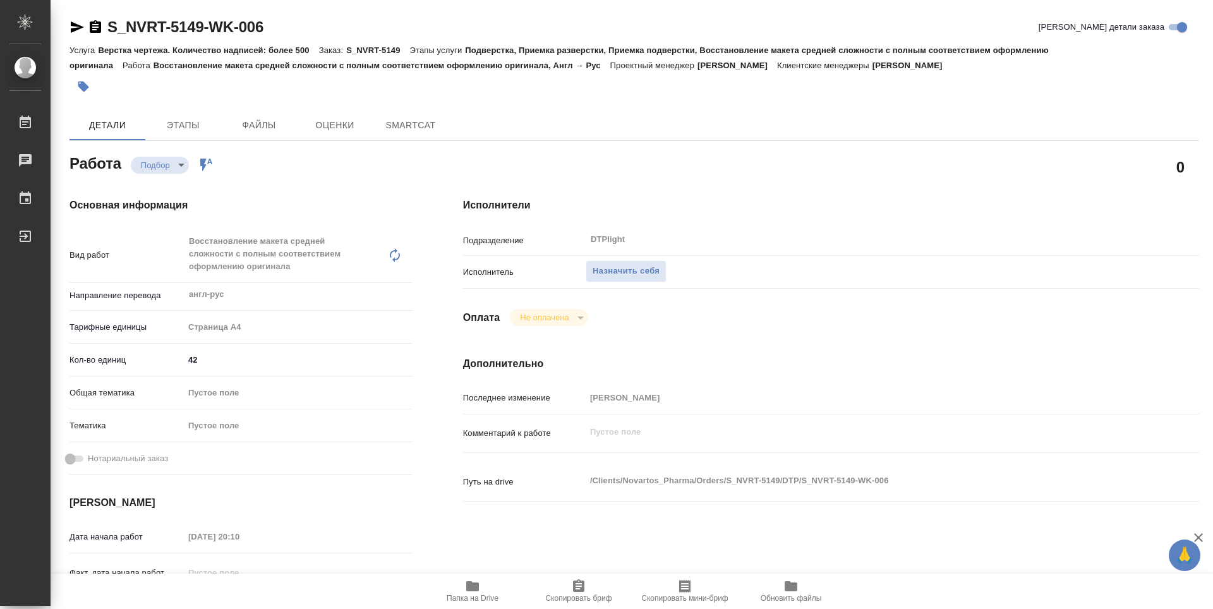
type textarea "x"
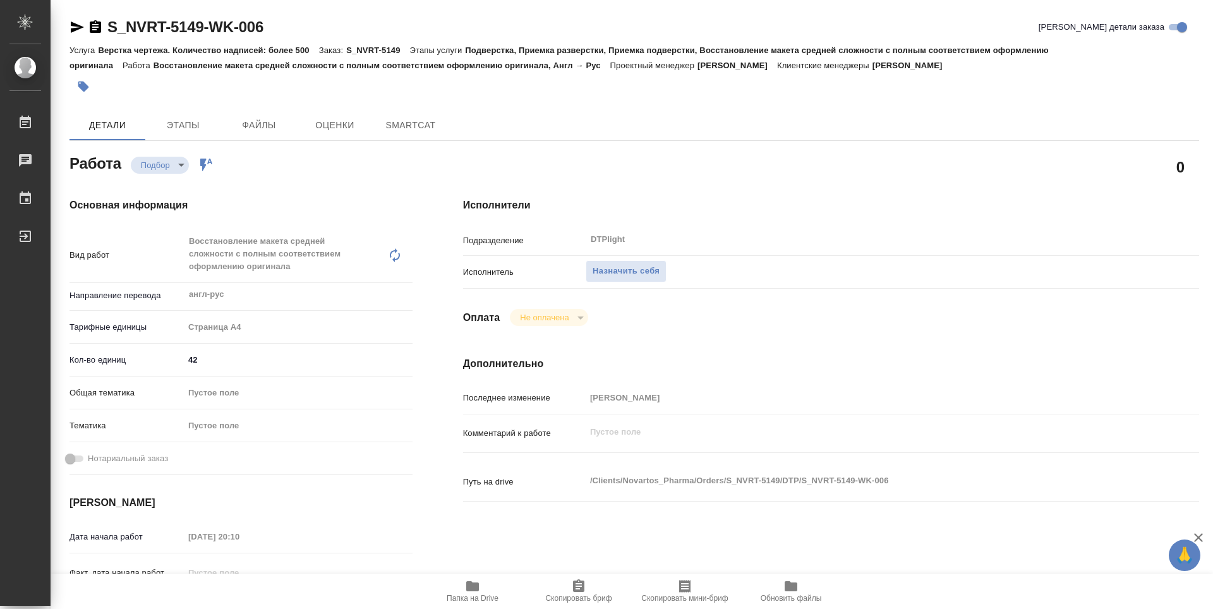
type textarea "x"
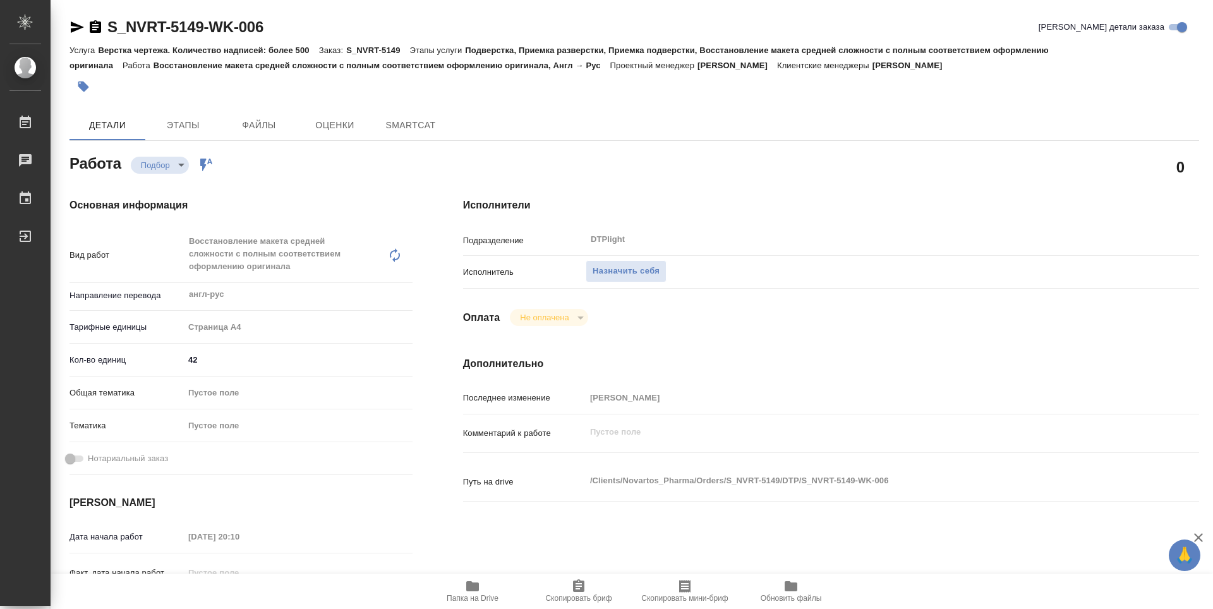
type textarea "x"
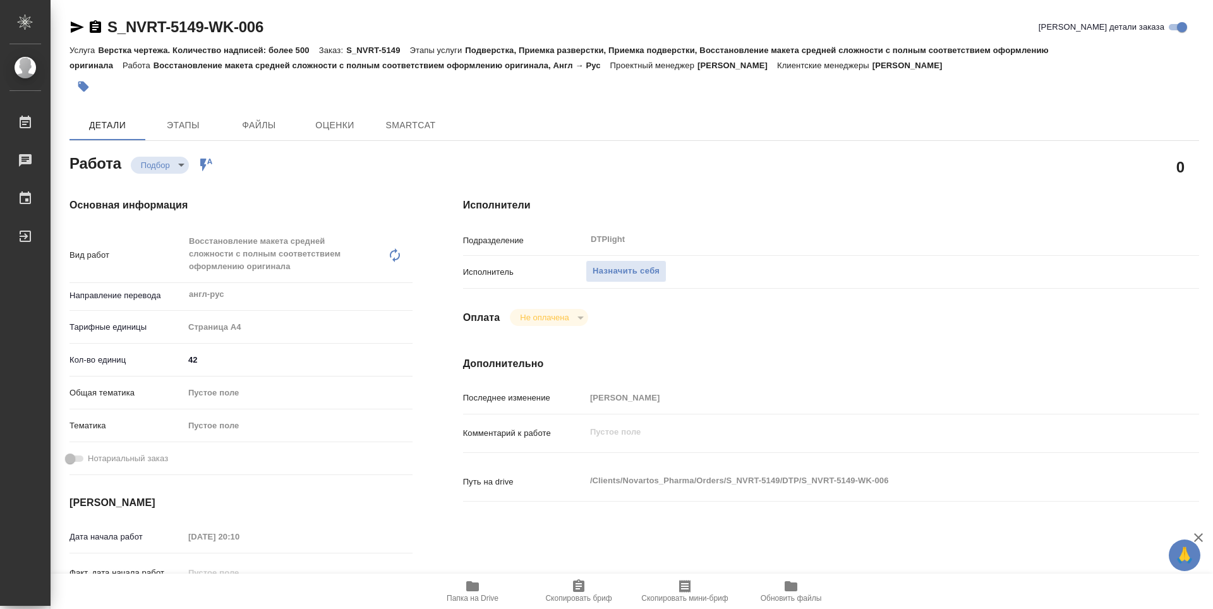
click at [478, 595] on span "Папка на Drive" at bounding box center [472, 598] width 52 height 9
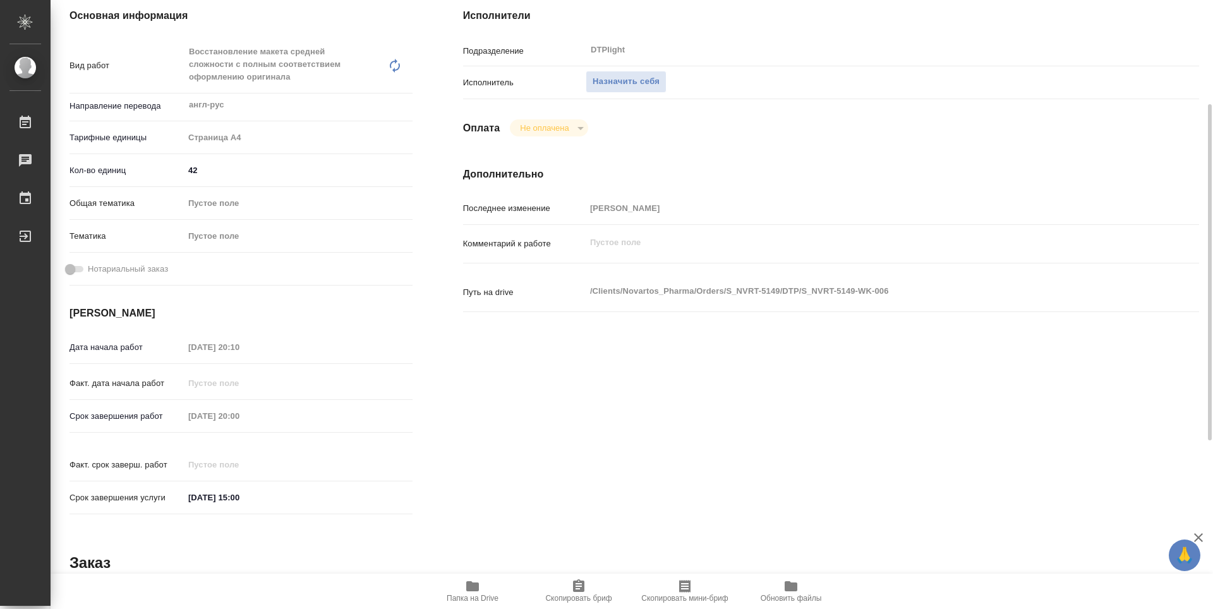
type textarea "x"
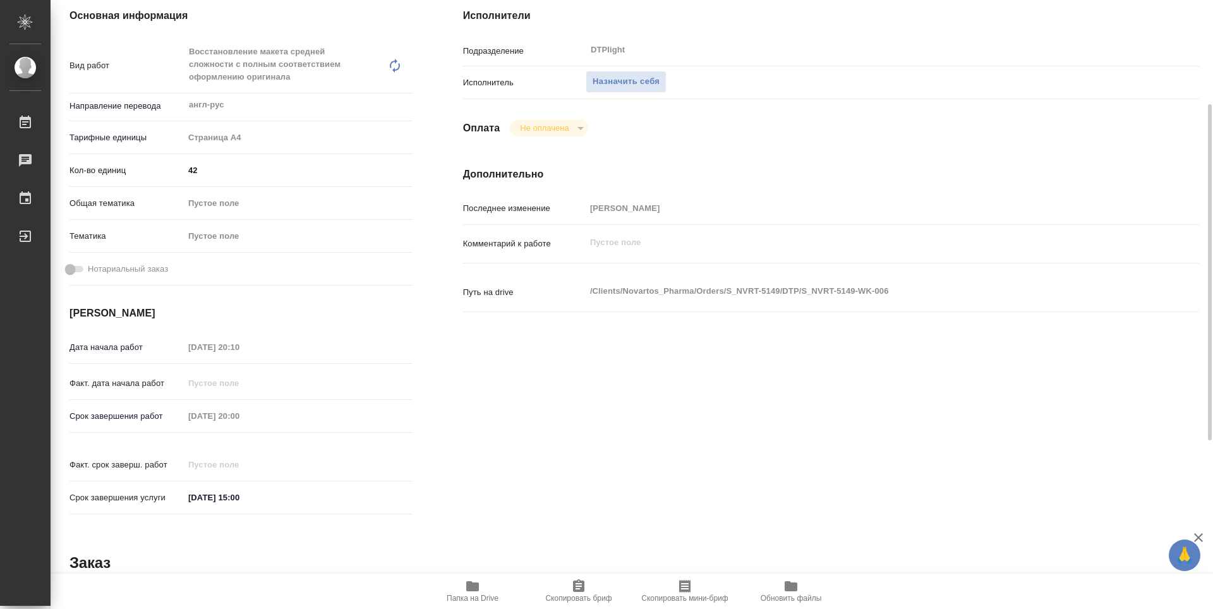
type textarea "x"
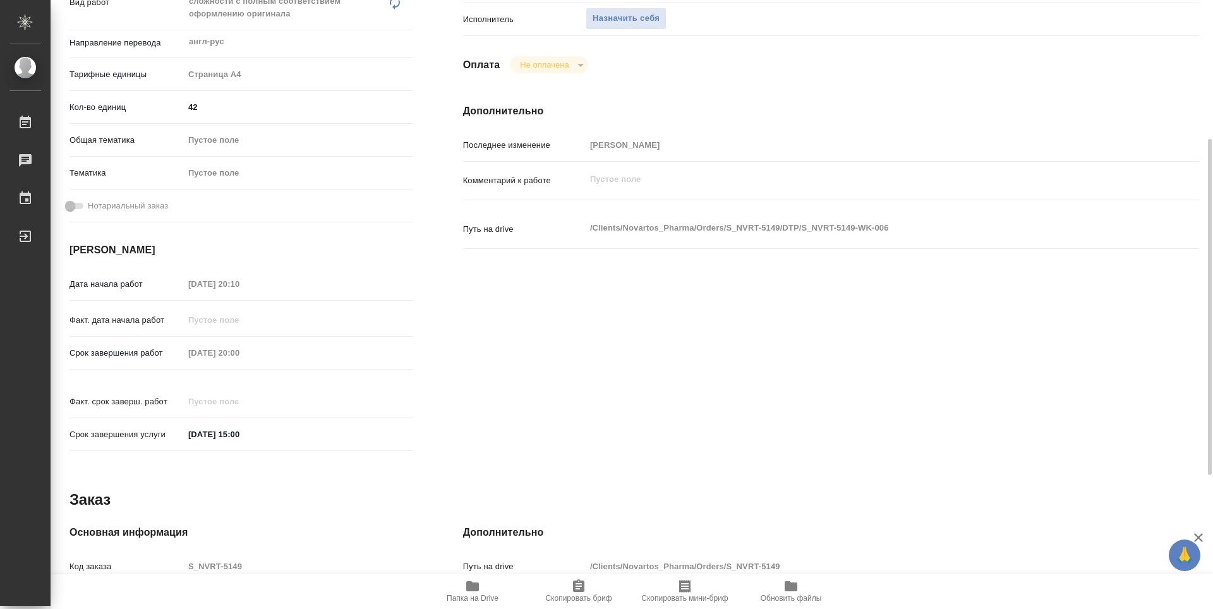
scroll to position [0, 0]
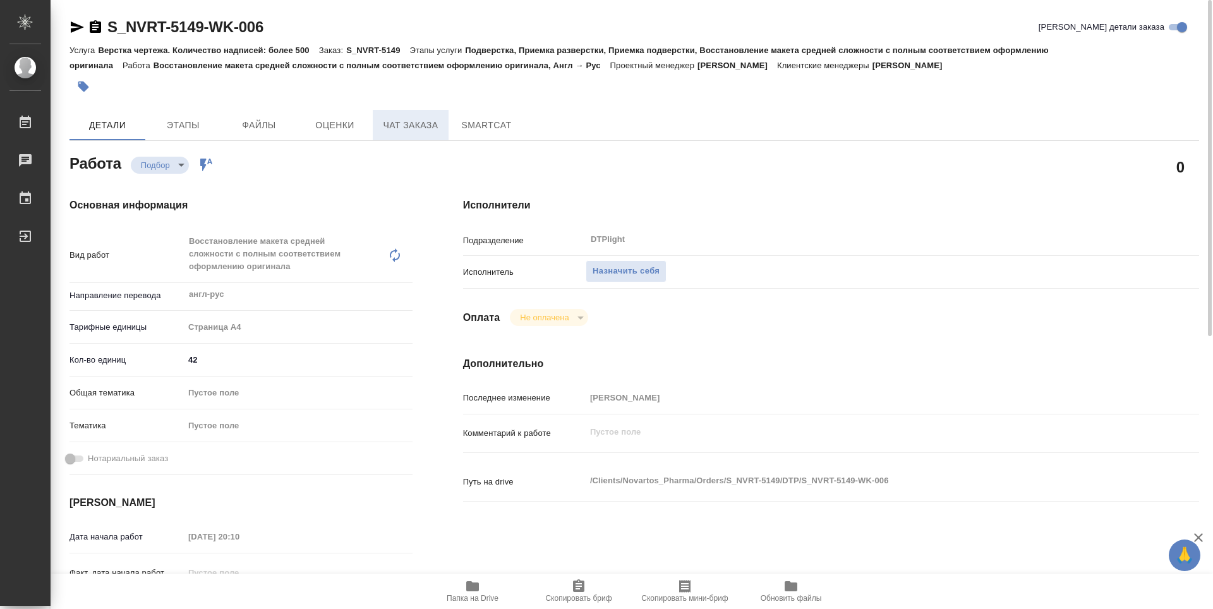
click at [427, 129] on span "Чат заказа" at bounding box center [410, 125] width 61 height 16
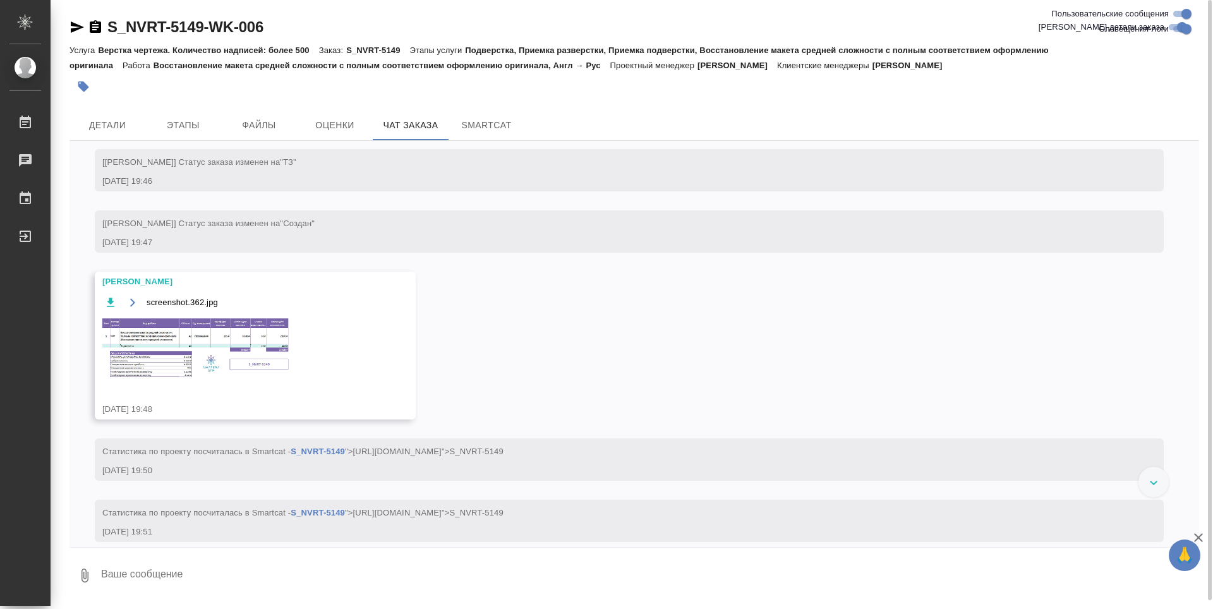
scroll to position [760, 0]
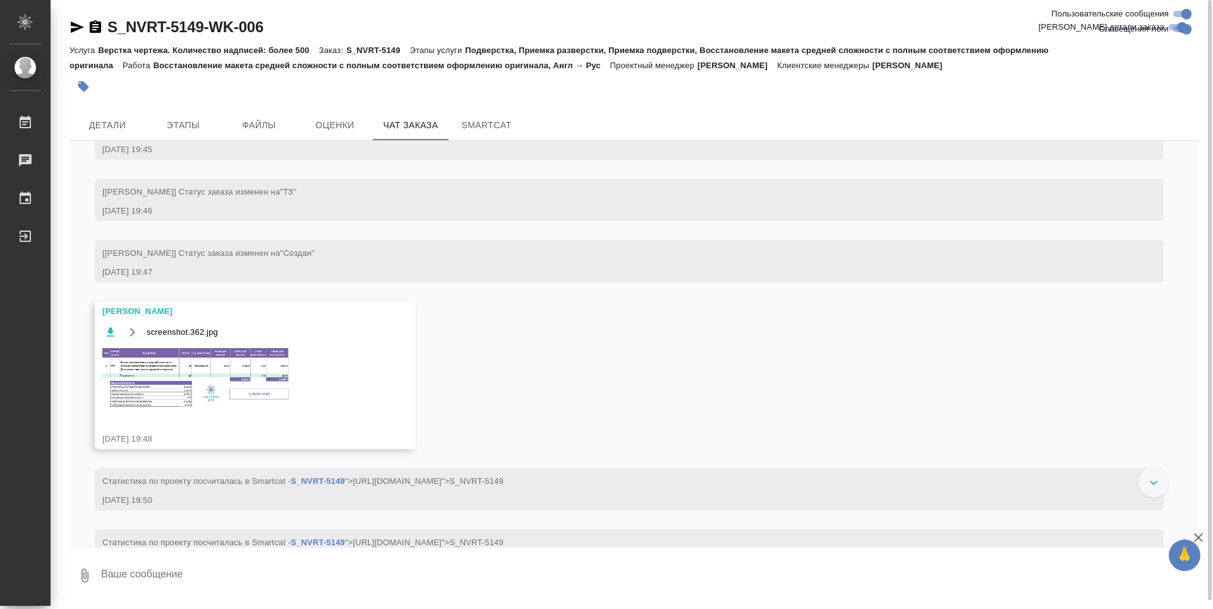
click at [200, 372] on img at bounding box center [196, 378] width 189 height 64
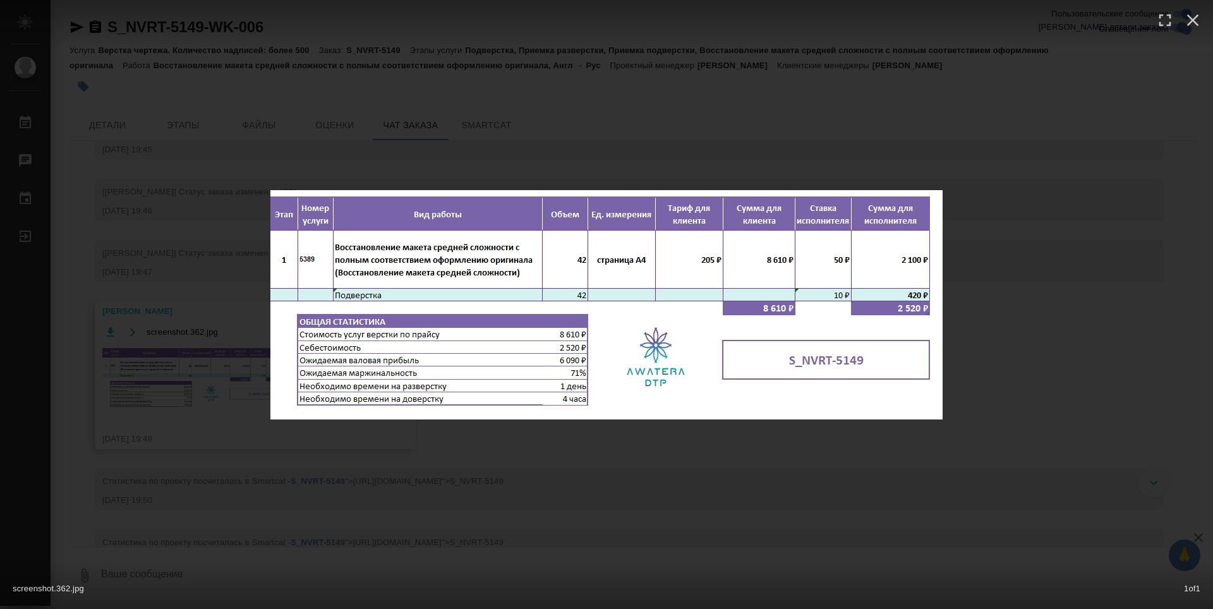
click at [666, 472] on div "screenshot.362.jpg 1 of 1" at bounding box center [606, 304] width 1213 height 609
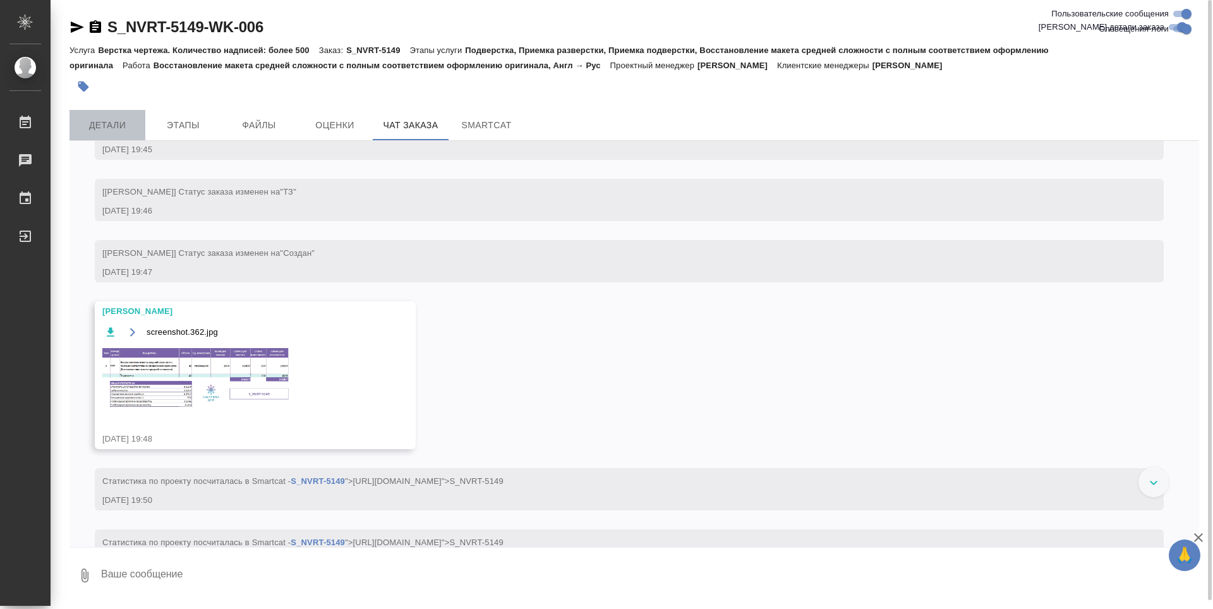
click at [101, 120] on span "Детали" at bounding box center [107, 125] width 61 height 16
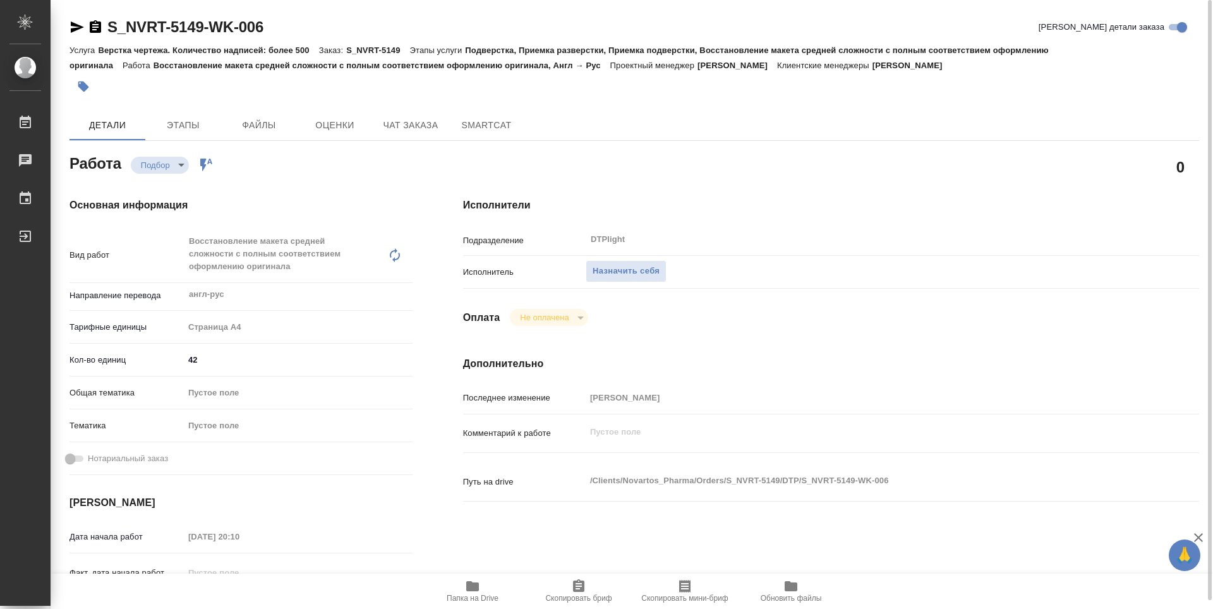
type textarea "x"
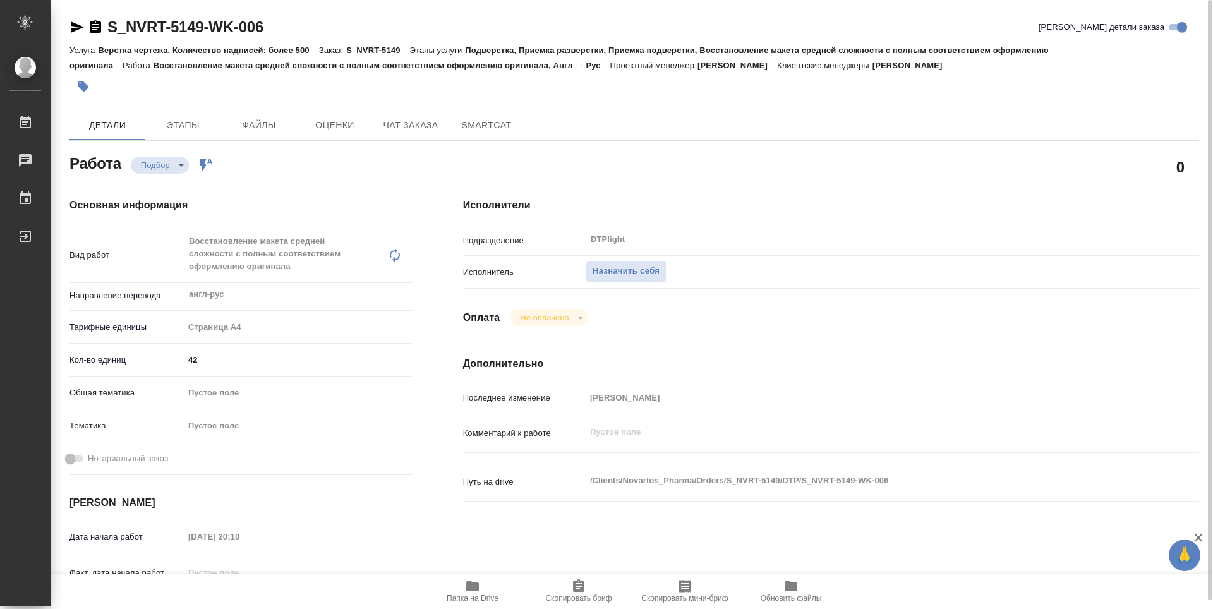
type textarea "x"
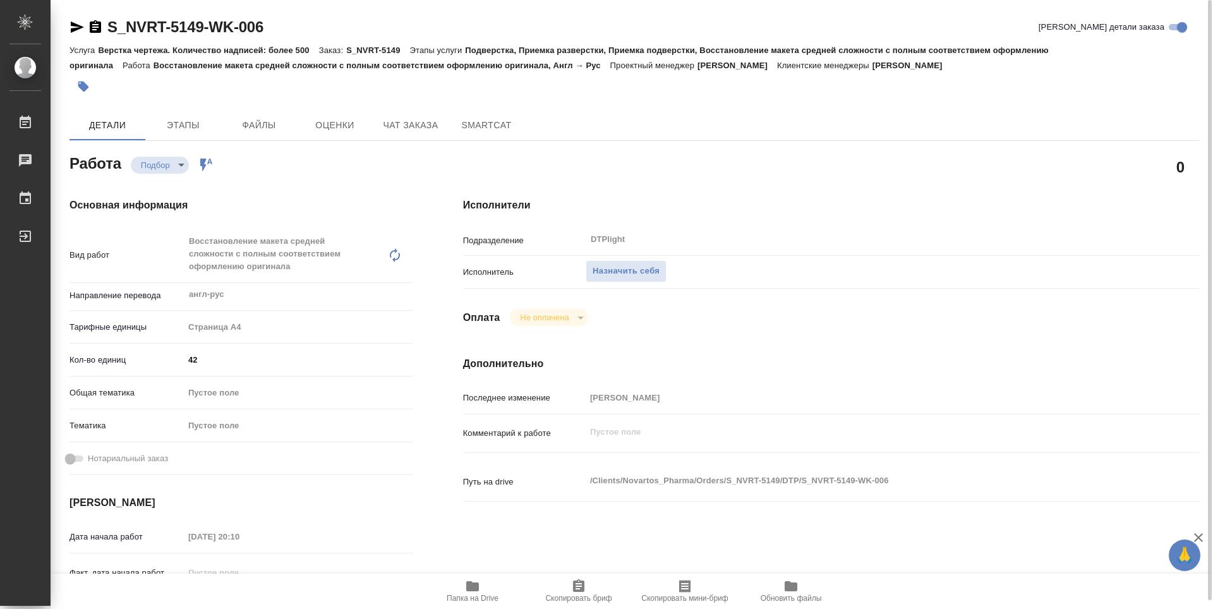
type textarea "x"
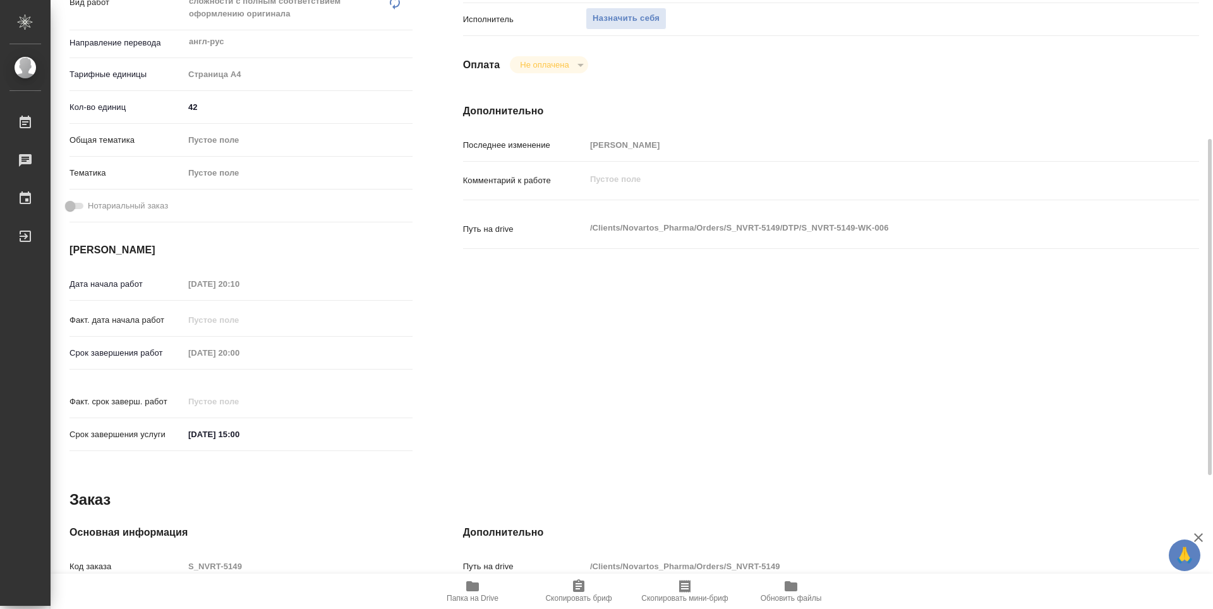
type textarea "x"
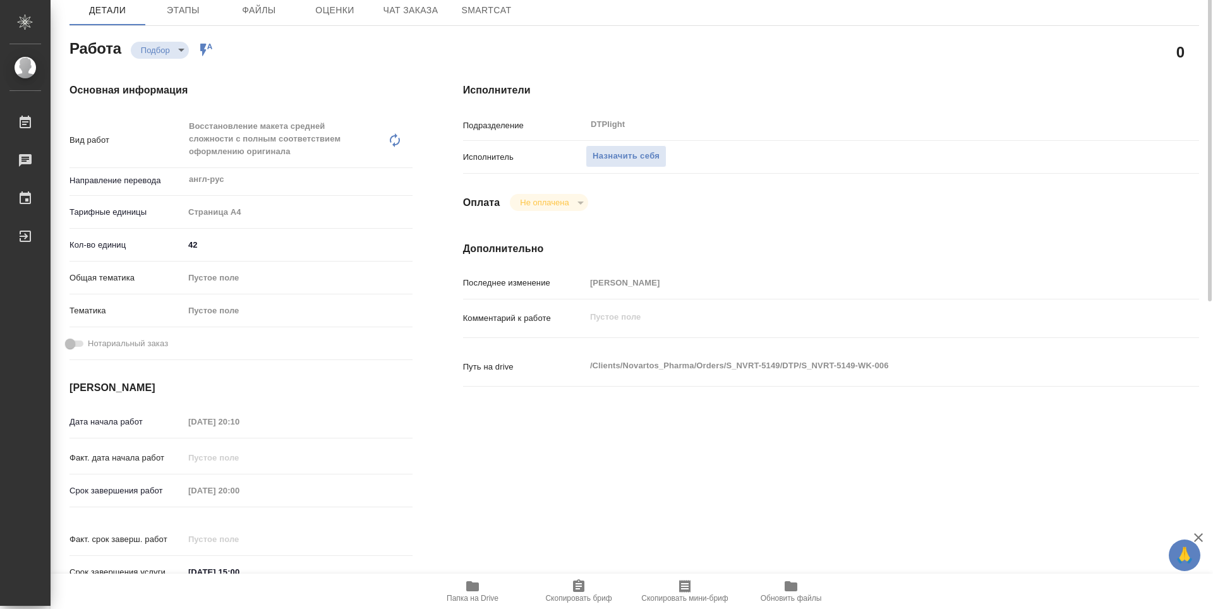
scroll to position [52, 0]
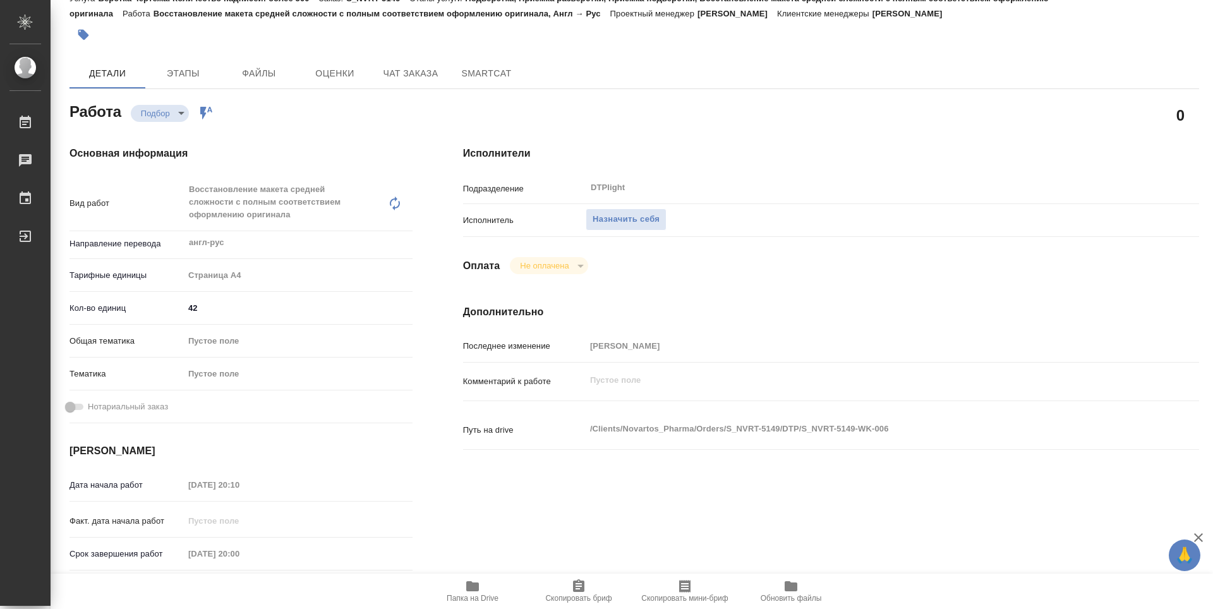
type textarea "x"
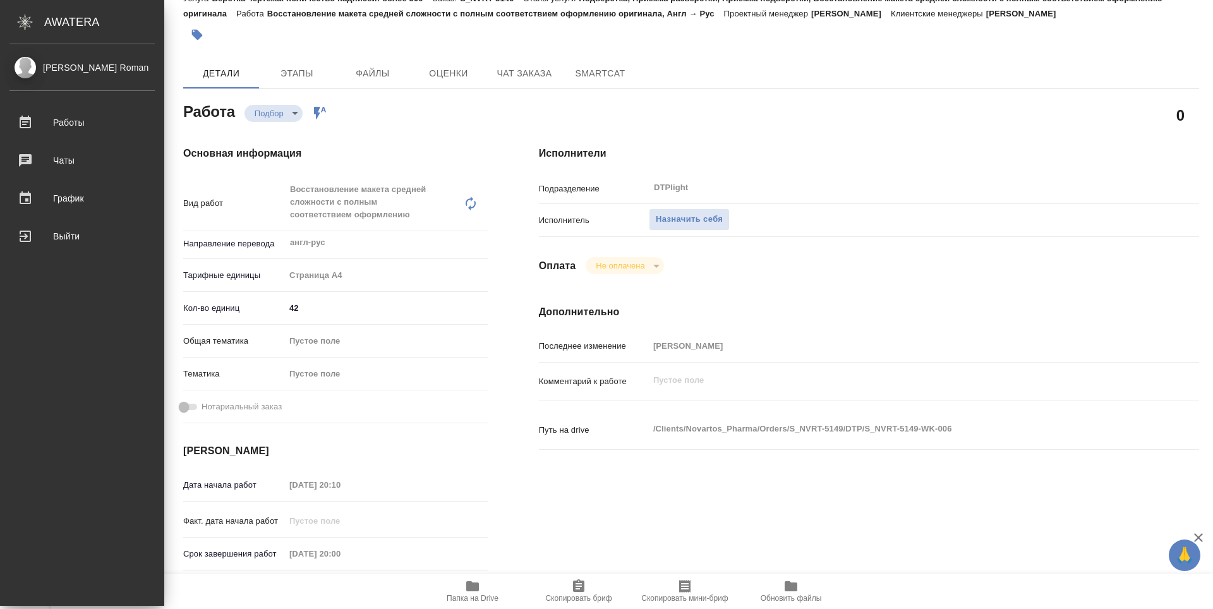
type textarea "x"
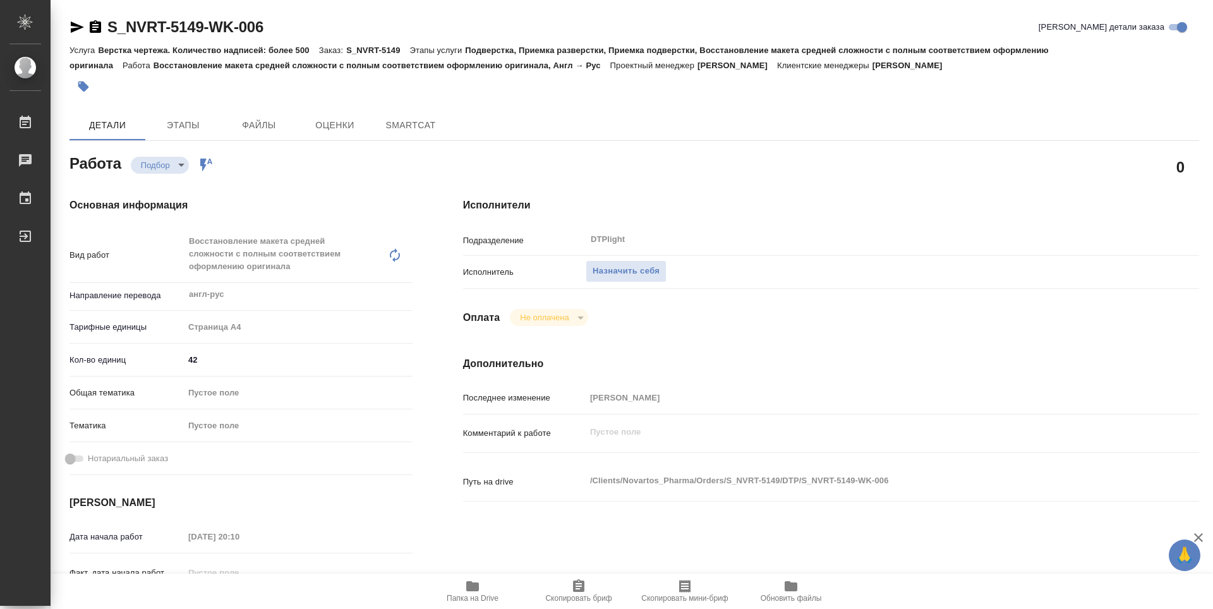
type textarea "x"
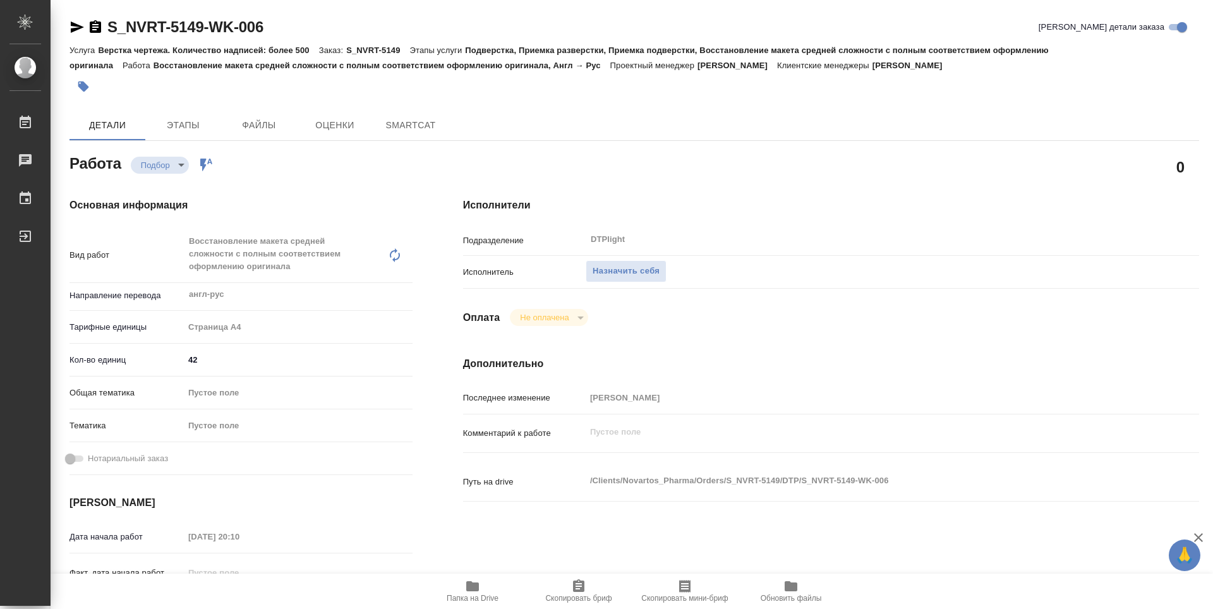
type textarea "x"
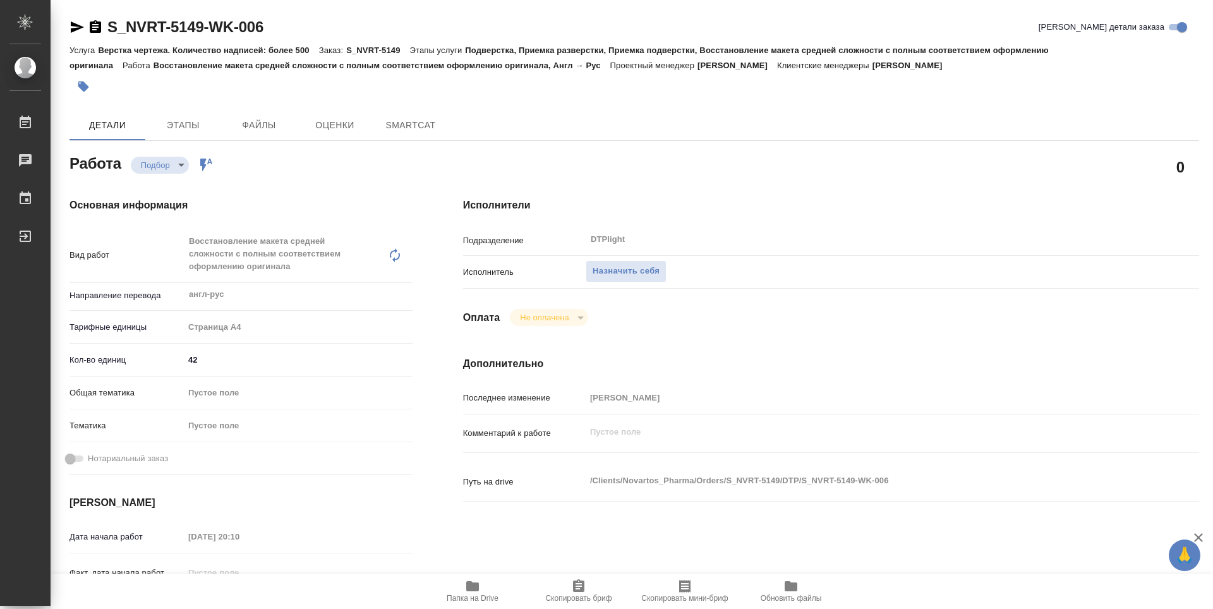
type textarea "x"
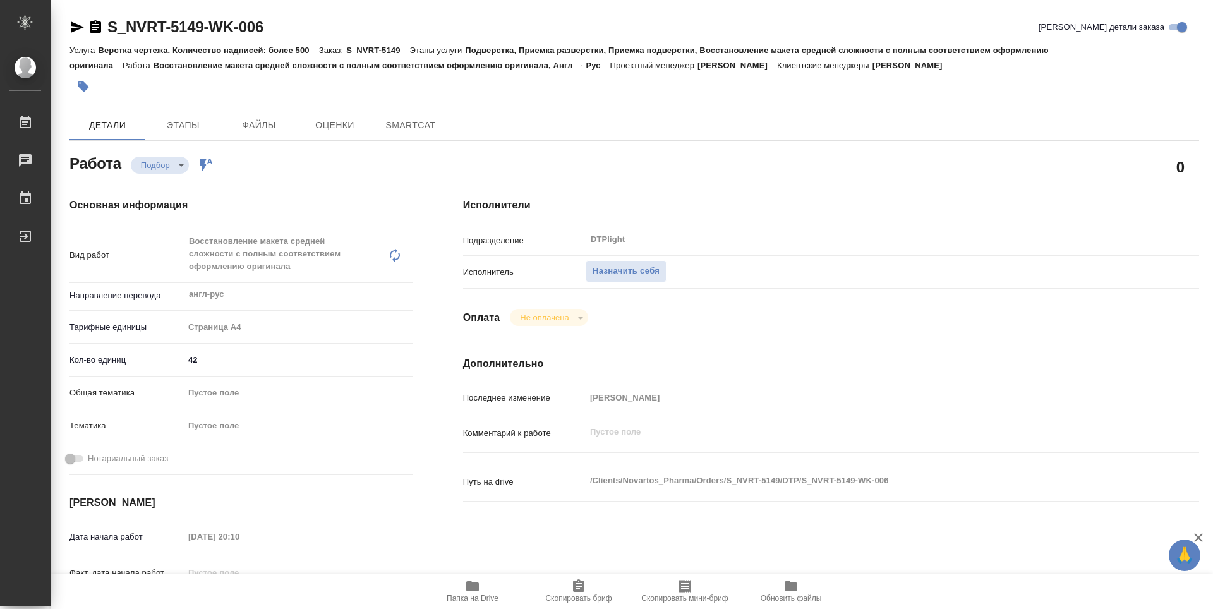
type textarea "x"
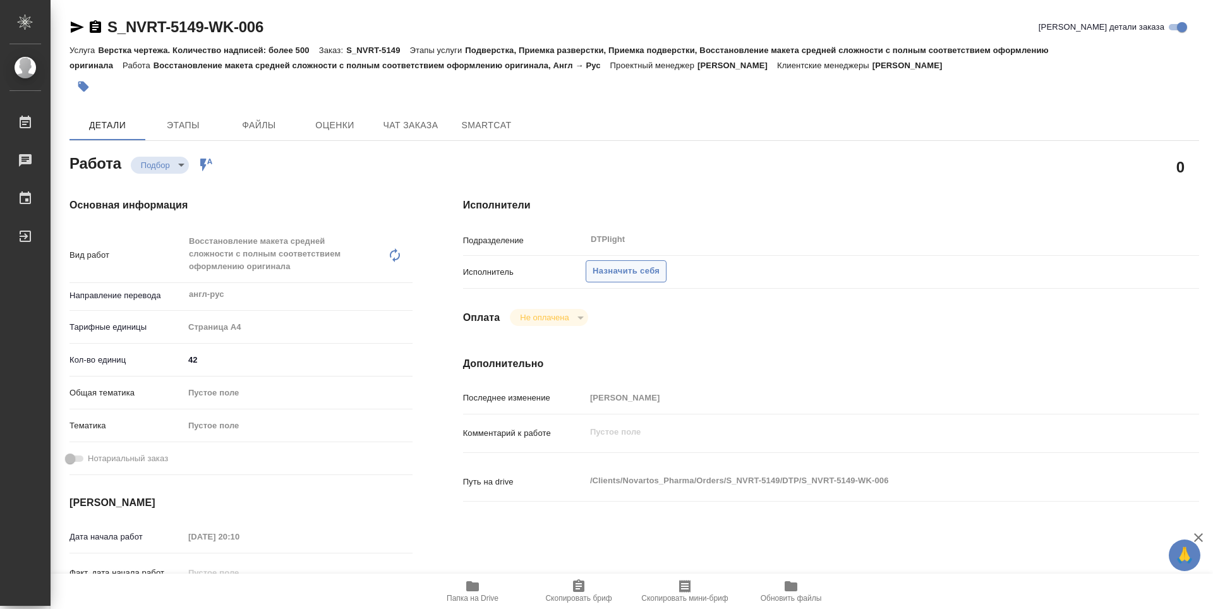
type textarea "x"
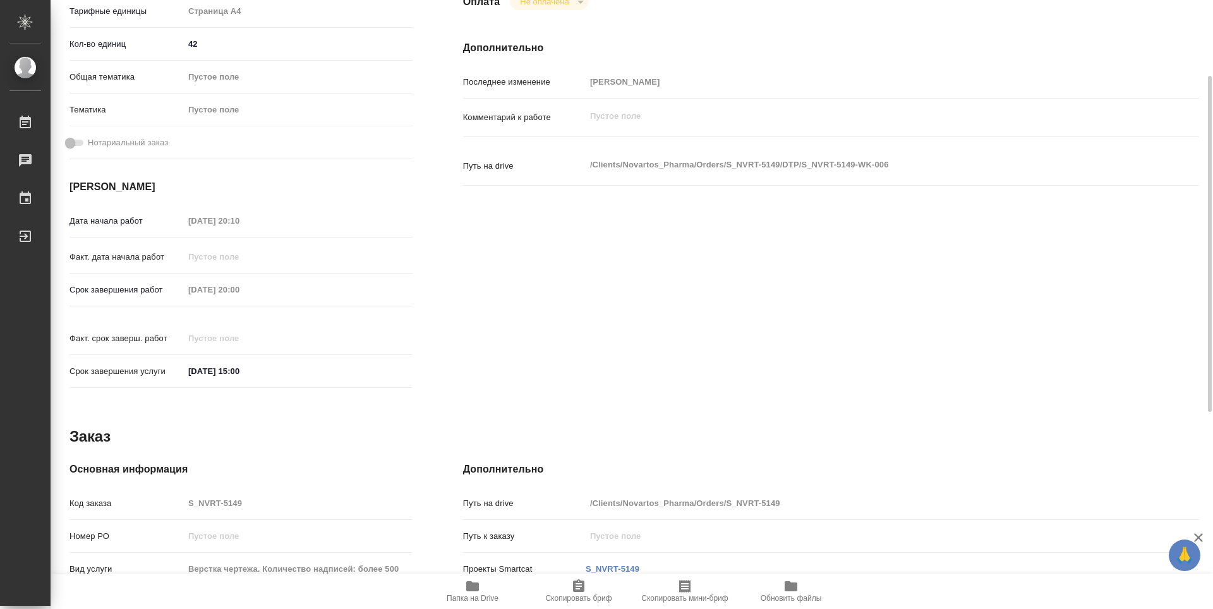
type textarea "x"
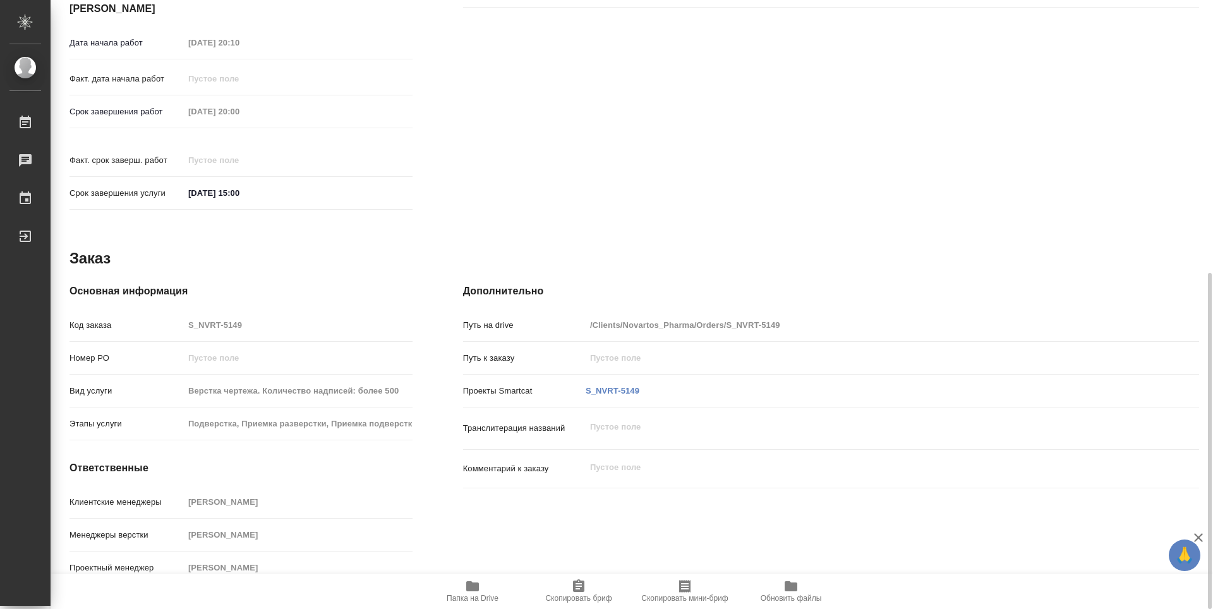
scroll to position [431, 0]
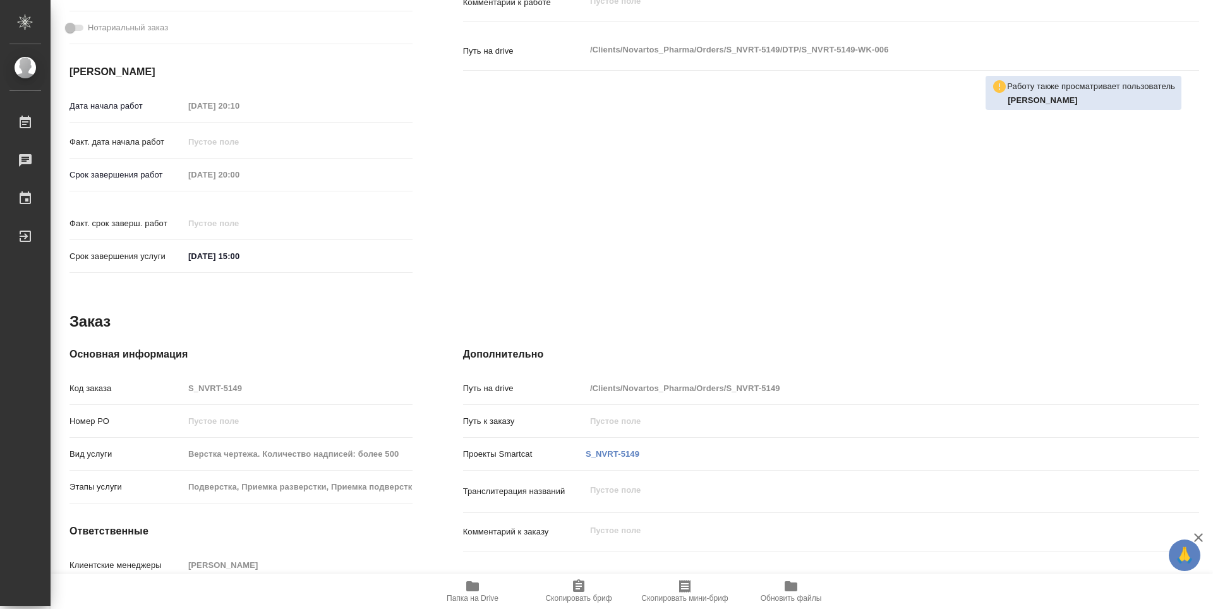
type textarea "x"
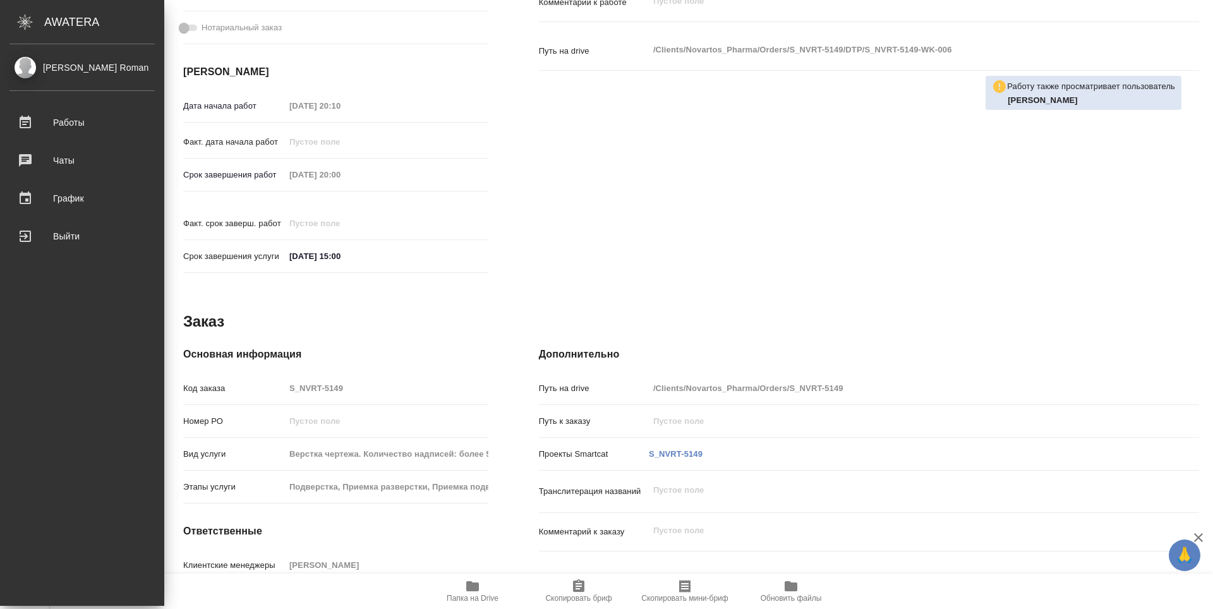
type textarea "x"
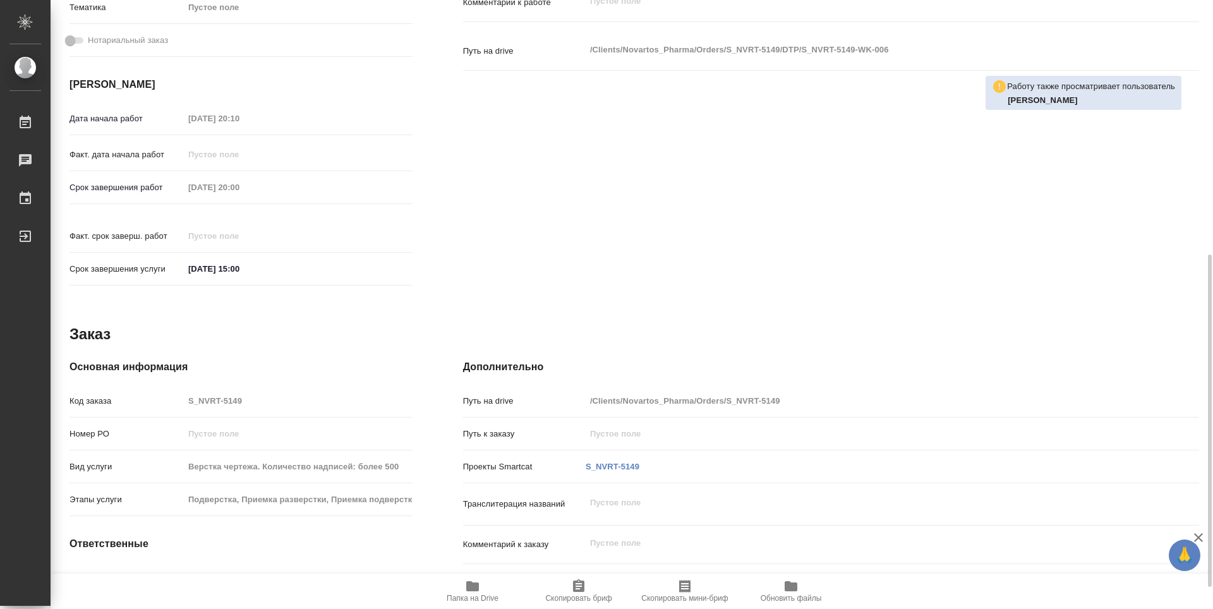
scroll to position [443, 0]
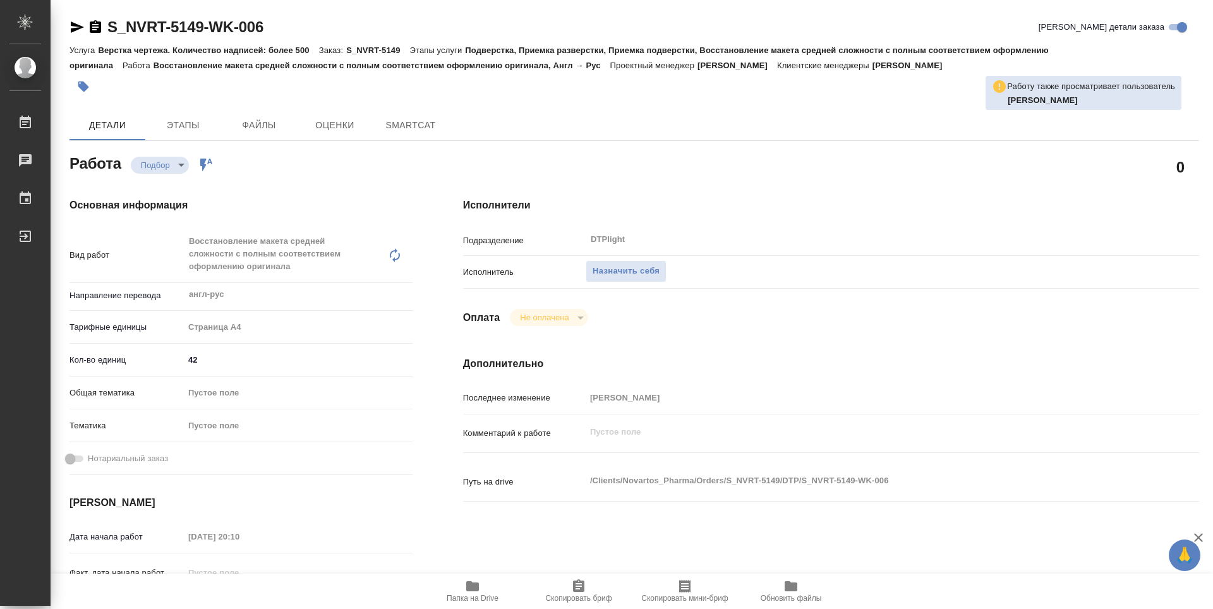
type textarea "x"
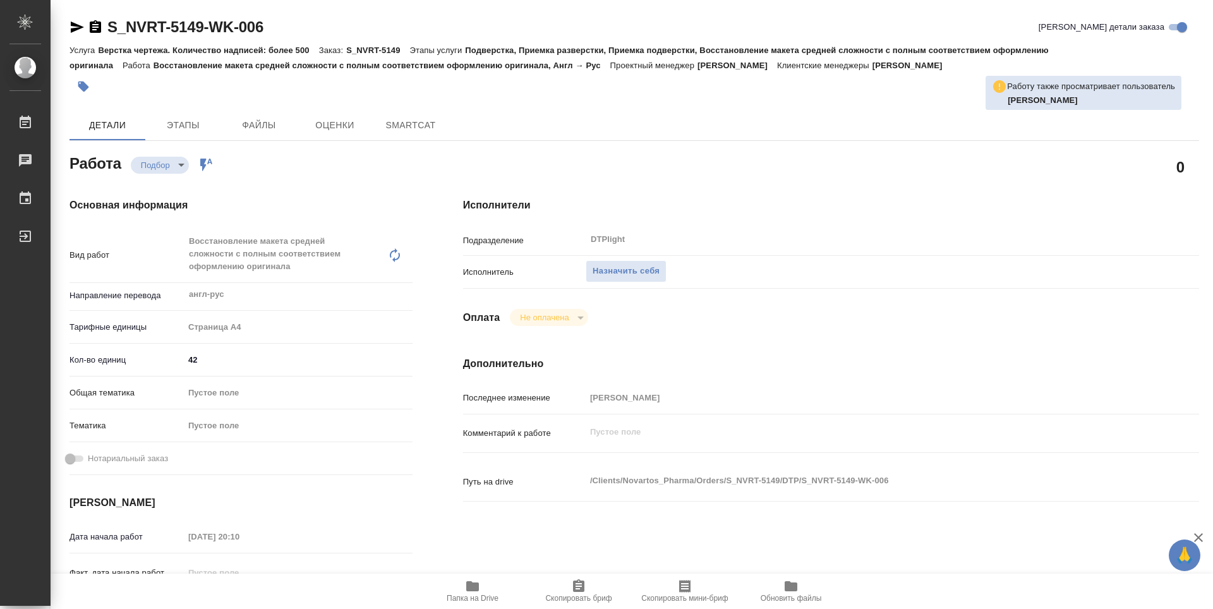
type textarea "x"
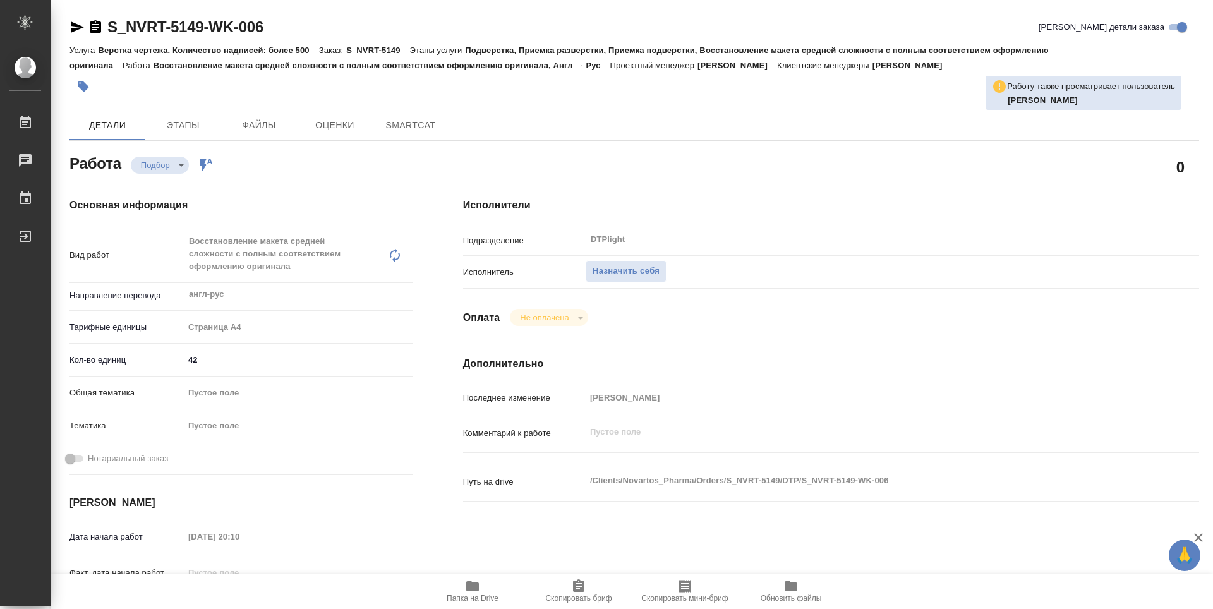
type textarea "x"
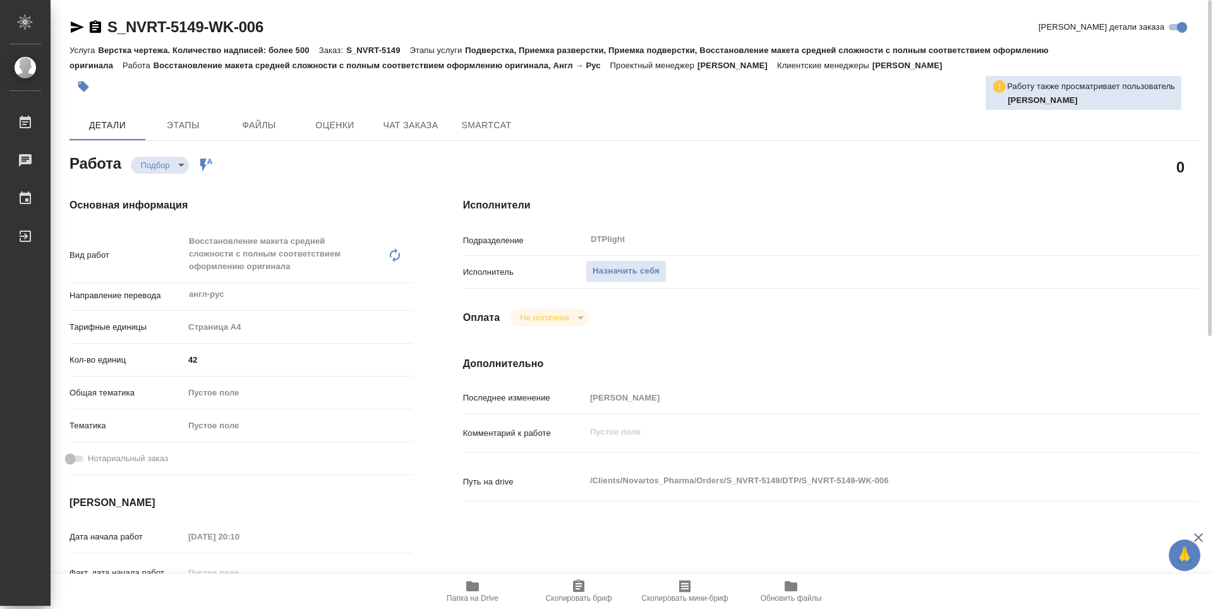
type textarea "x"
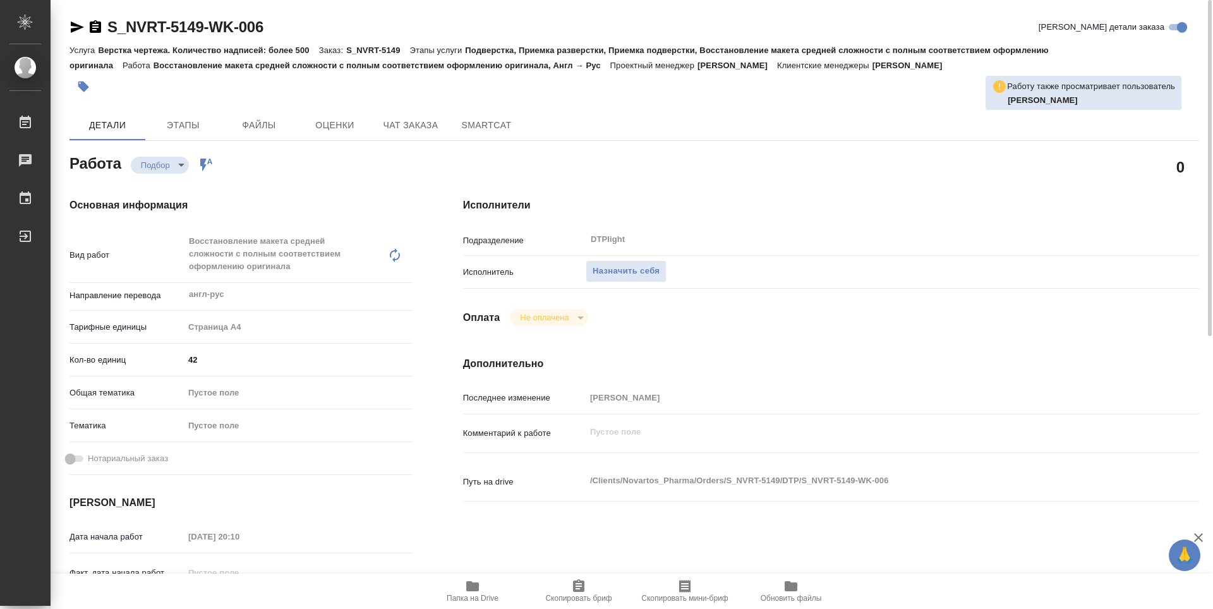
type textarea "x"
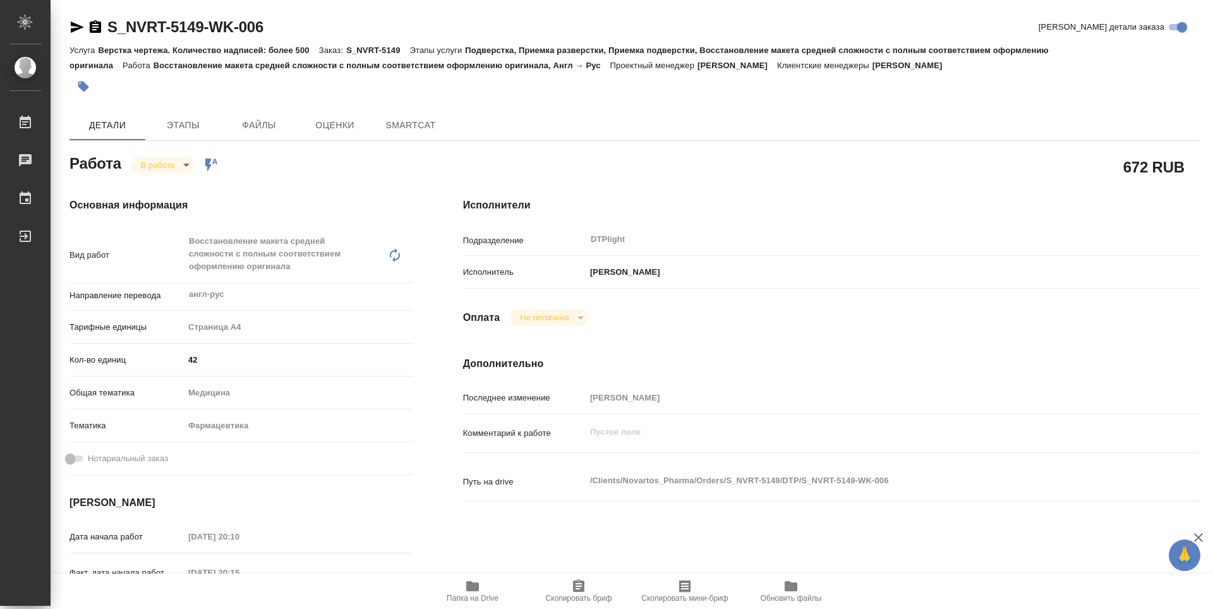
type textarea "x"
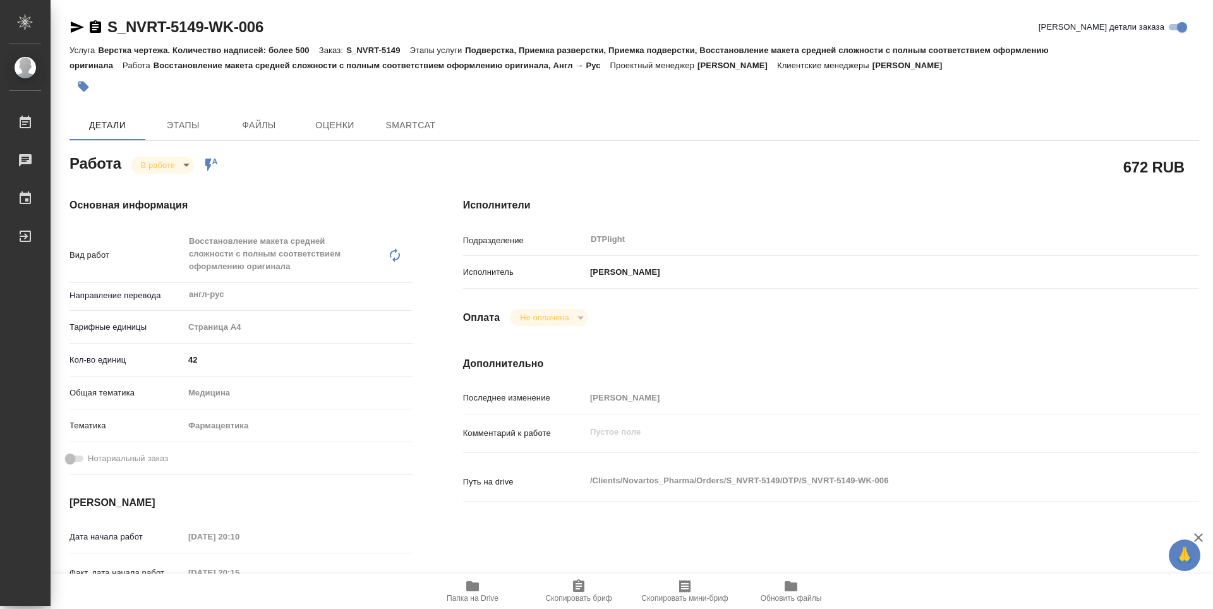
type textarea "x"
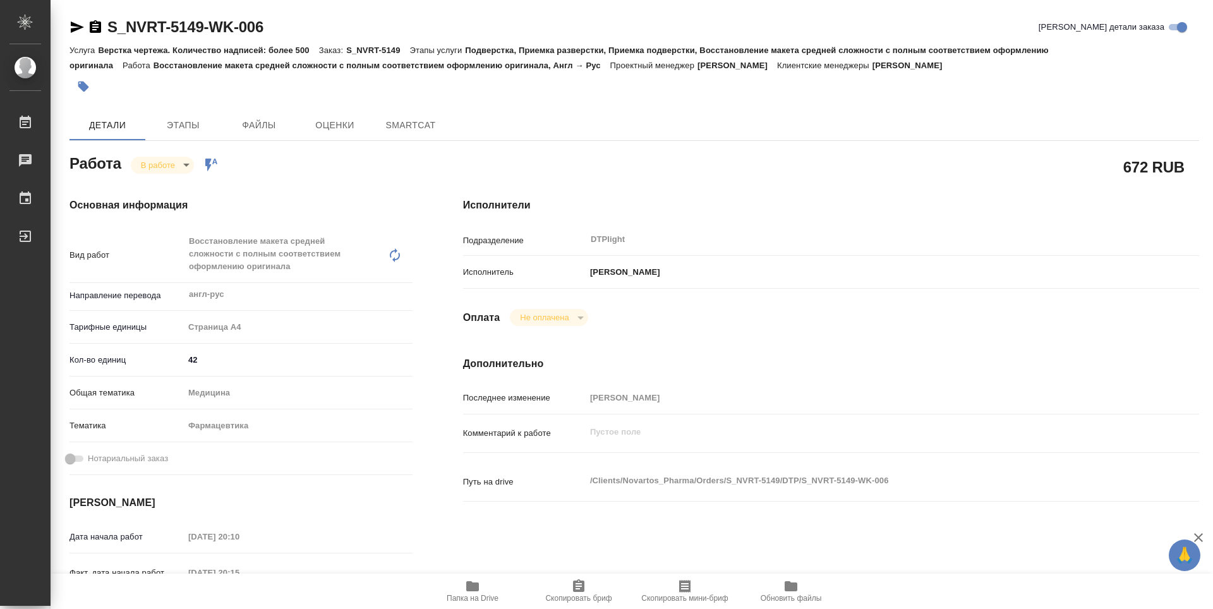
type textarea "x"
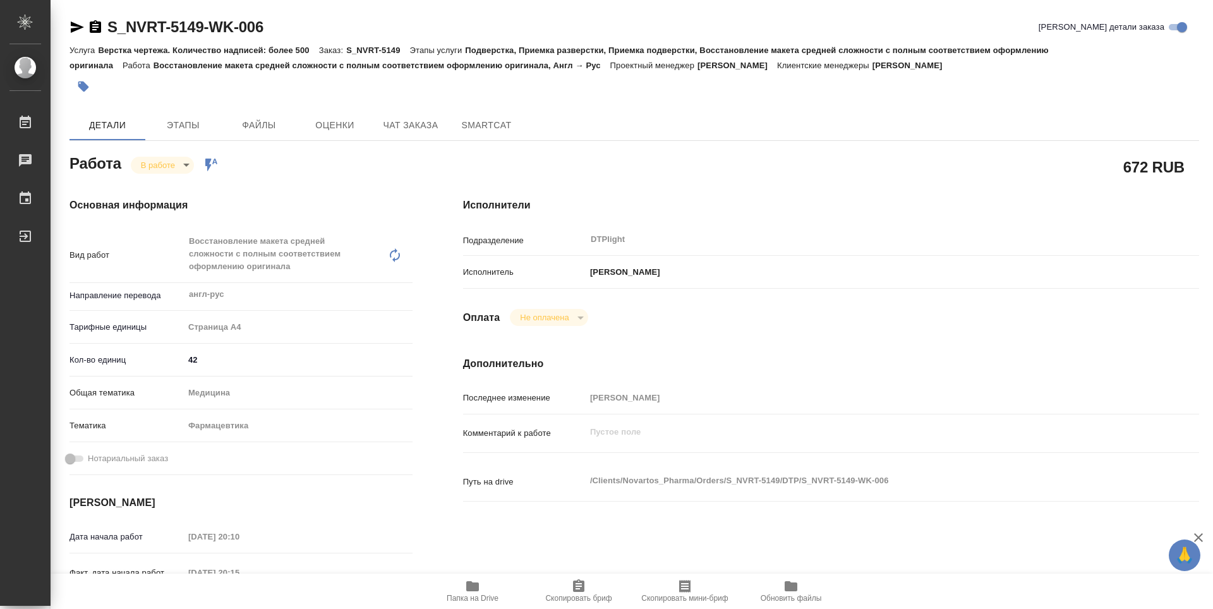
type textarea "x"
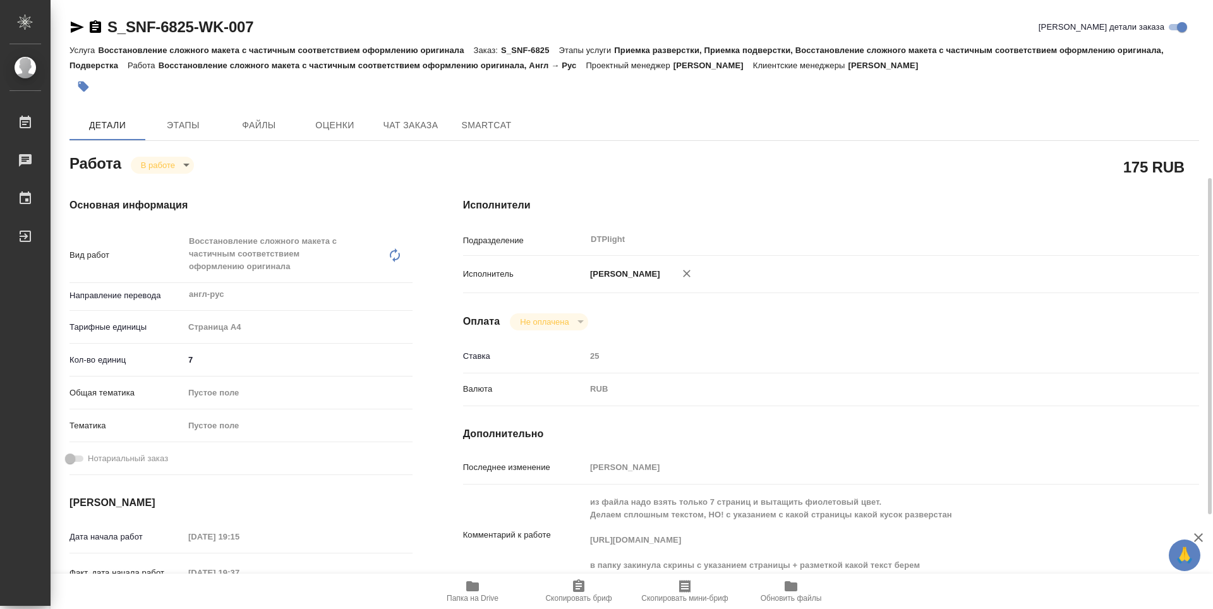
scroll to position [115, 0]
